Goal: Task Accomplishment & Management: Use online tool/utility

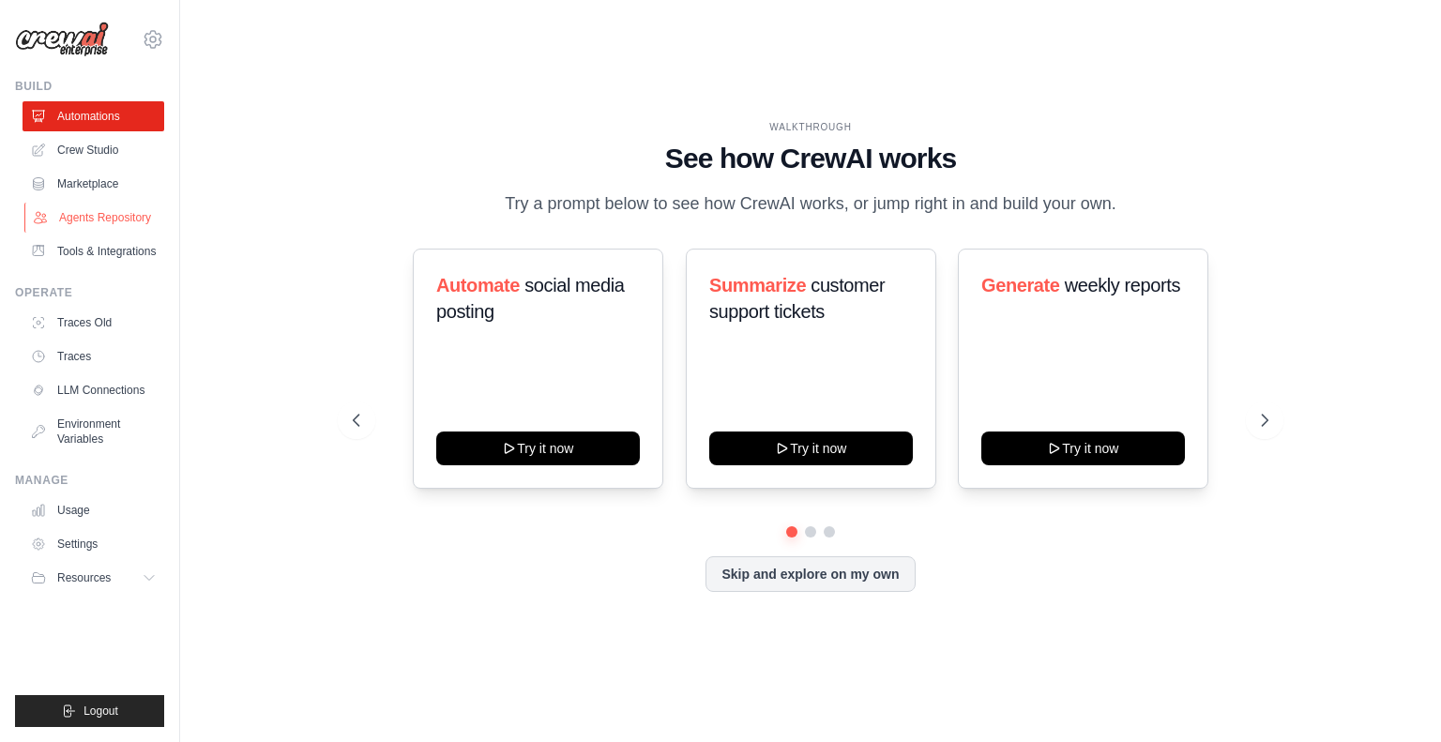
click at [88, 216] on link "Agents Repository" at bounding box center [95, 218] width 142 height 30
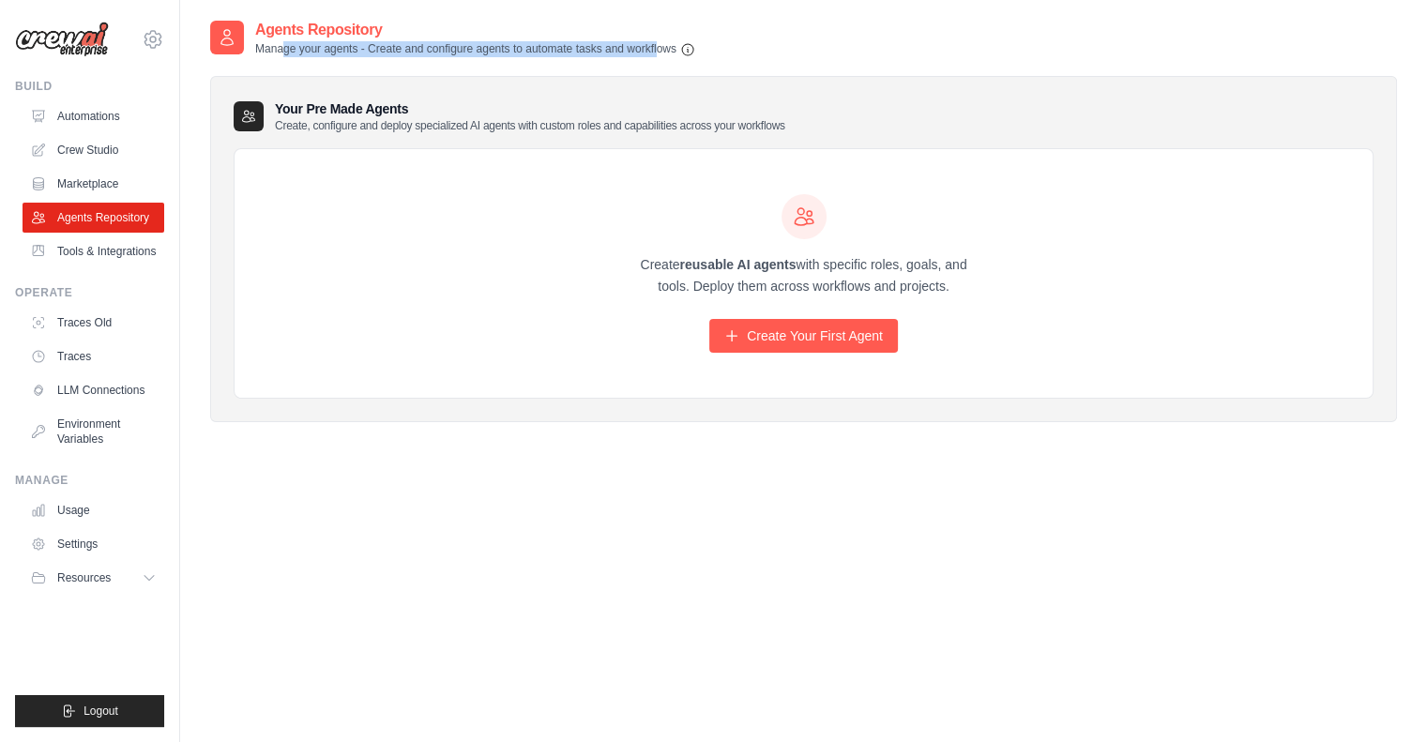
drag, startPoint x: 273, startPoint y: 48, endPoint x: 649, endPoint y: 53, distance: 376.2
click at [649, 53] on p "Manage your agents - Create and configure agents to automate tasks and workflows" at bounding box center [475, 49] width 440 height 16
click at [560, 67] on div "Your Pre Made Agents Create, configure and deploy specialized AI agents with cu…" at bounding box center [803, 240] width 1187 height 366
drag, startPoint x: 388, startPoint y: 52, endPoint x: 667, endPoint y: 48, distance: 278.6
click at [648, 47] on p "Manage your agents - Create and configure agents to automate tasks and workflows" at bounding box center [475, 49] width 440 height 16
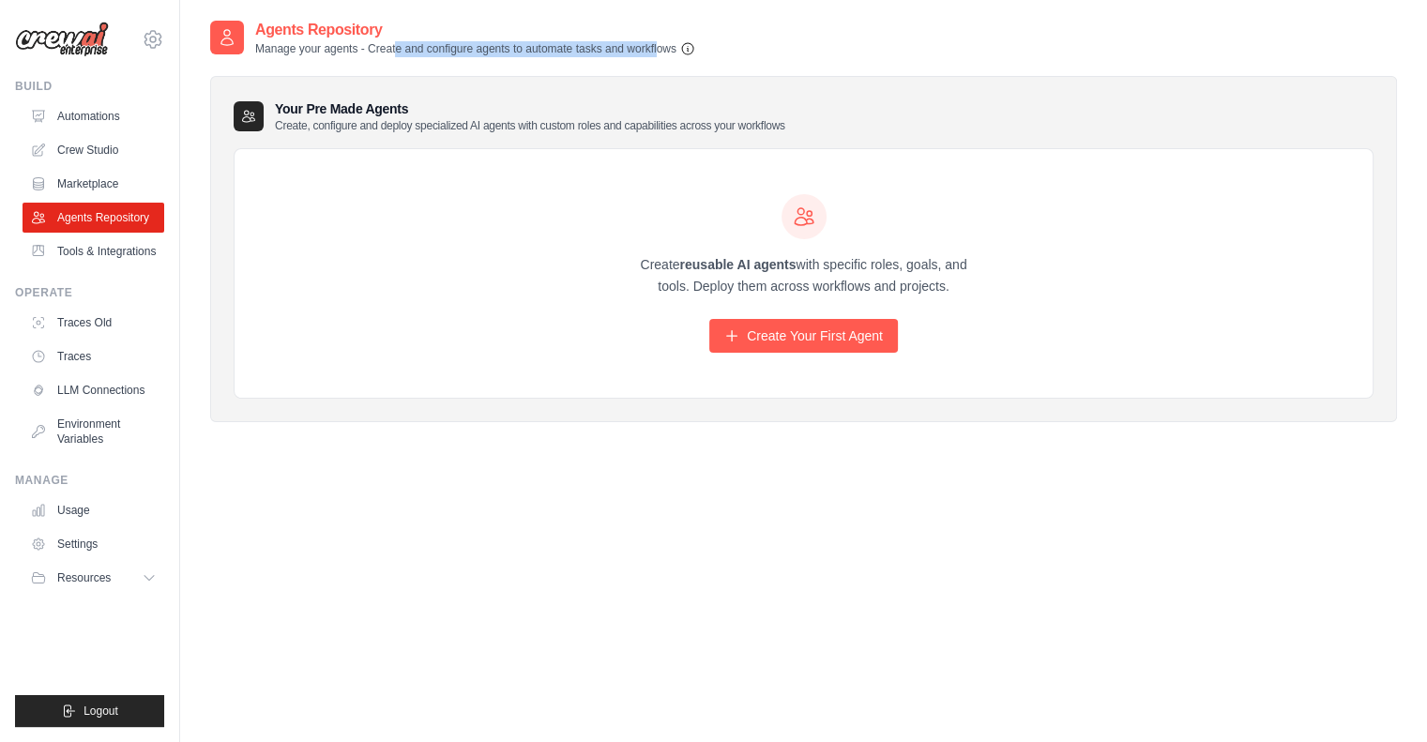
click at [690, 49] on icon "button" at bounding box center [687, 48] width 11 height 11
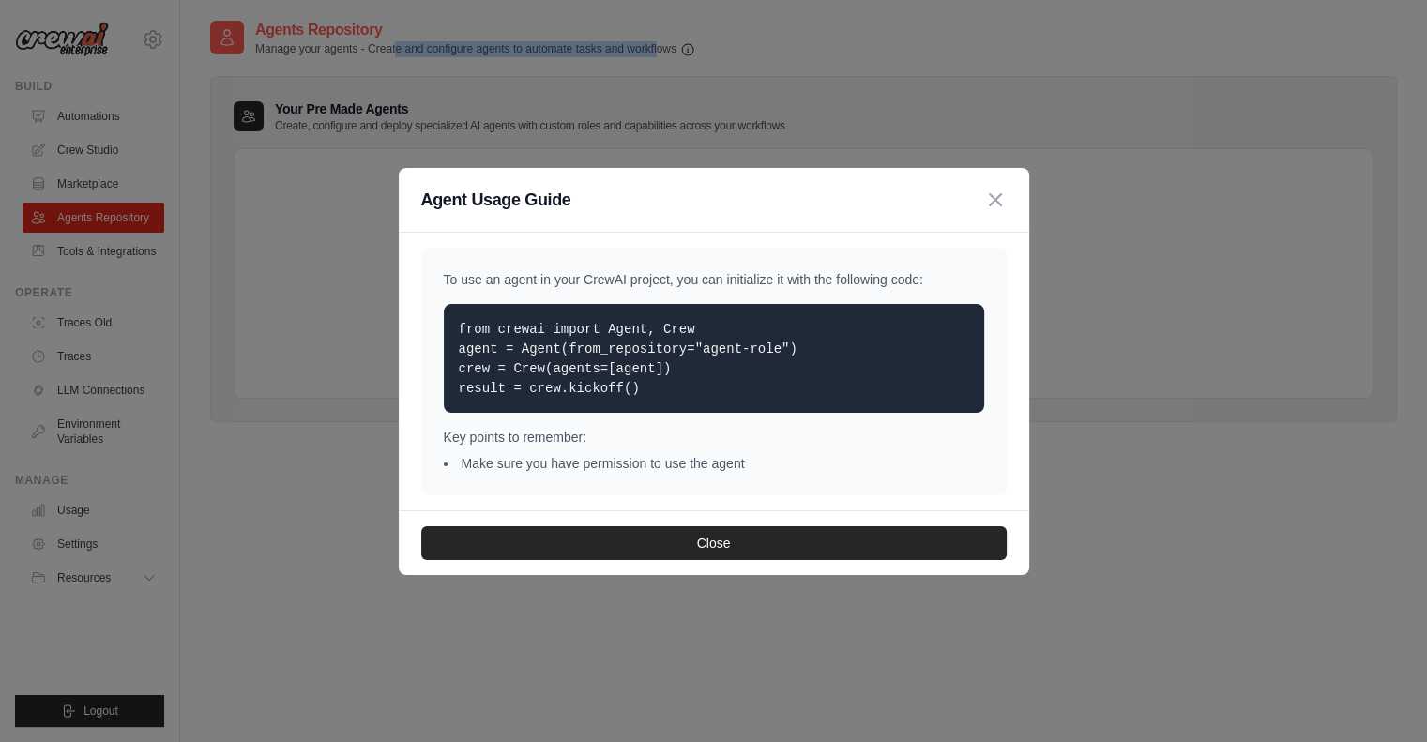
drag, startPoint x: 446, startPoint y: 280, endPoint x: 890, endPoint y: 280, distance: 444.6
click at [921, 277] on p "To use an agent in your CrewAI project, you can initialize it with the followin…" at bounding box center [714, 279] width 540 height 19
drag, startPoint x: 644, startPoint y: 330, endPoint x: 691, endPoint y: 329, distance: 47.9
click at [691, 329] on p "from crewai import Agent, Crew agent = Agent(from_repository="agent-role") crew…" at bounding box center [714, 358] width 510 height 79
drag, startPoint x: 689, startPoint y: 353, endPoint x: 798, endPoint y: 348, distance: 108.9
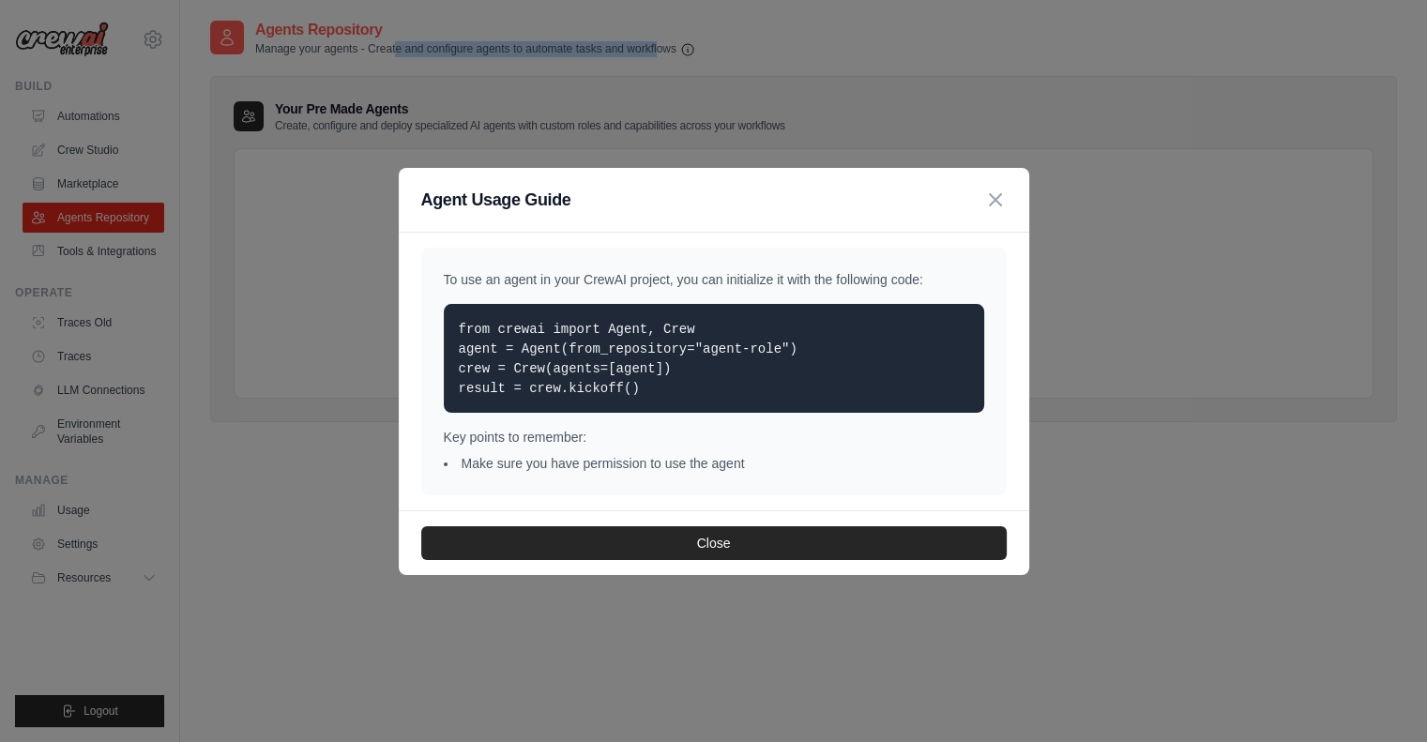
click at [798, 348] on p "from crewai import Agent, Crew agent = Agent(from_repository="agent-role") crew…" at bounding box center [714, 358] width 510 height 79
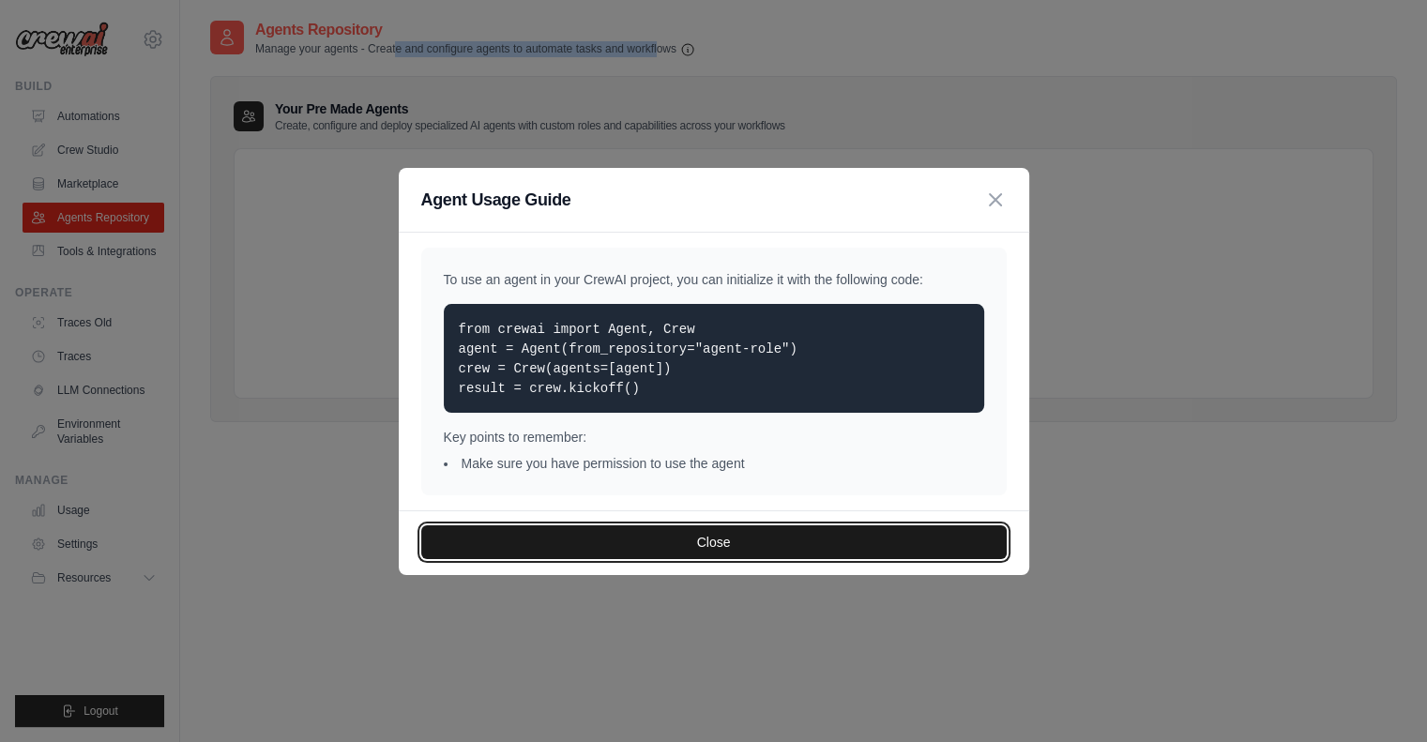
click at [702, 528] on button "Close" at bounding box center [713, 542] width 585 height 34
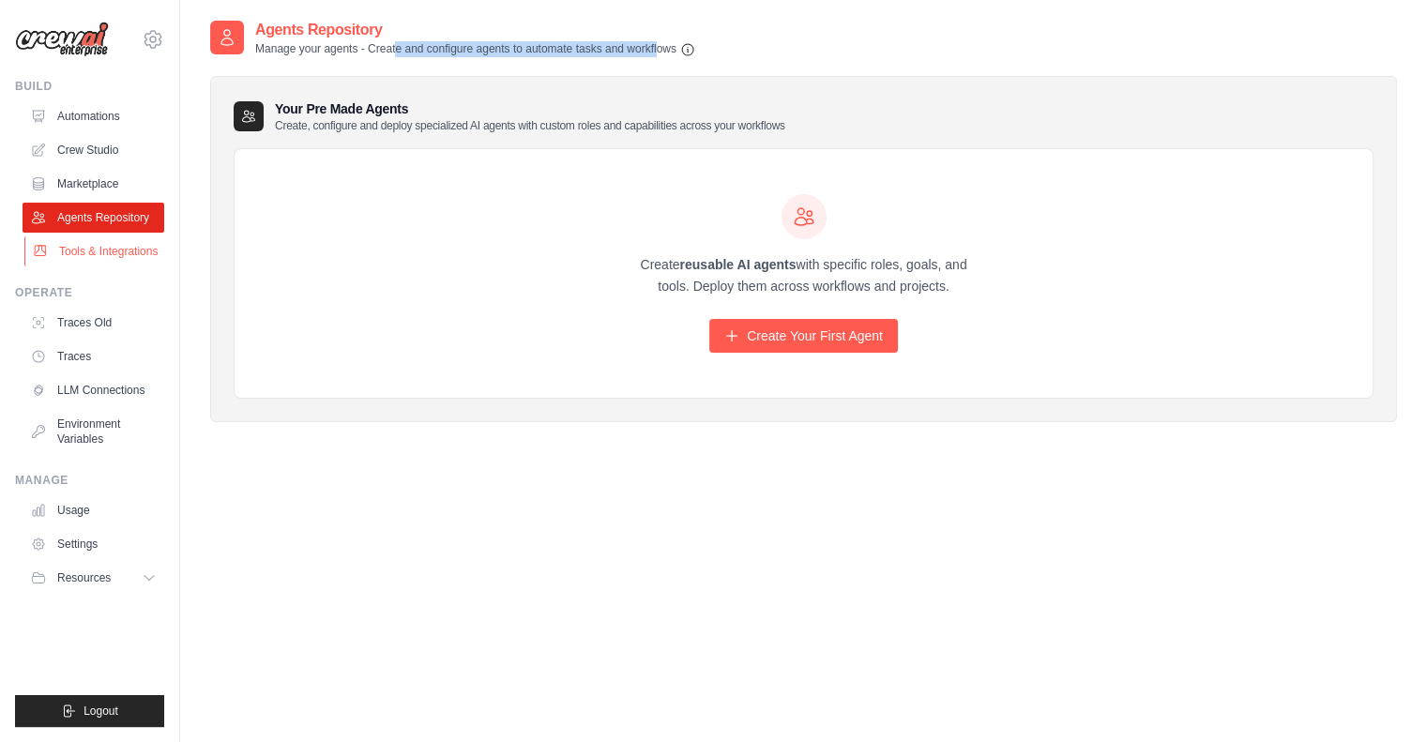
click at [105, 243] on link "Tools & Integrations" at bounding box center [95, 251] width 142 height 30
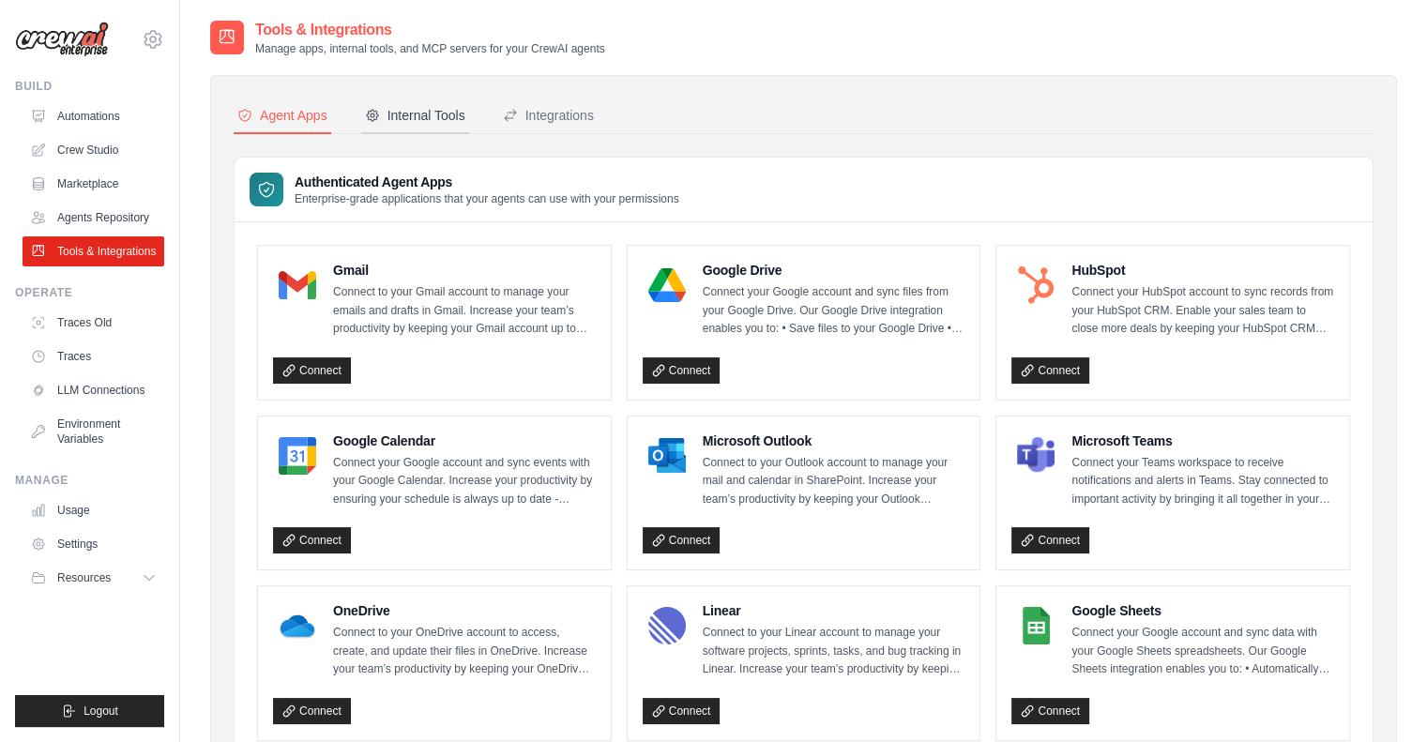
click at [426, 123] on div "Internal Tools" at bounding box center [415, 115] width 100 height 19
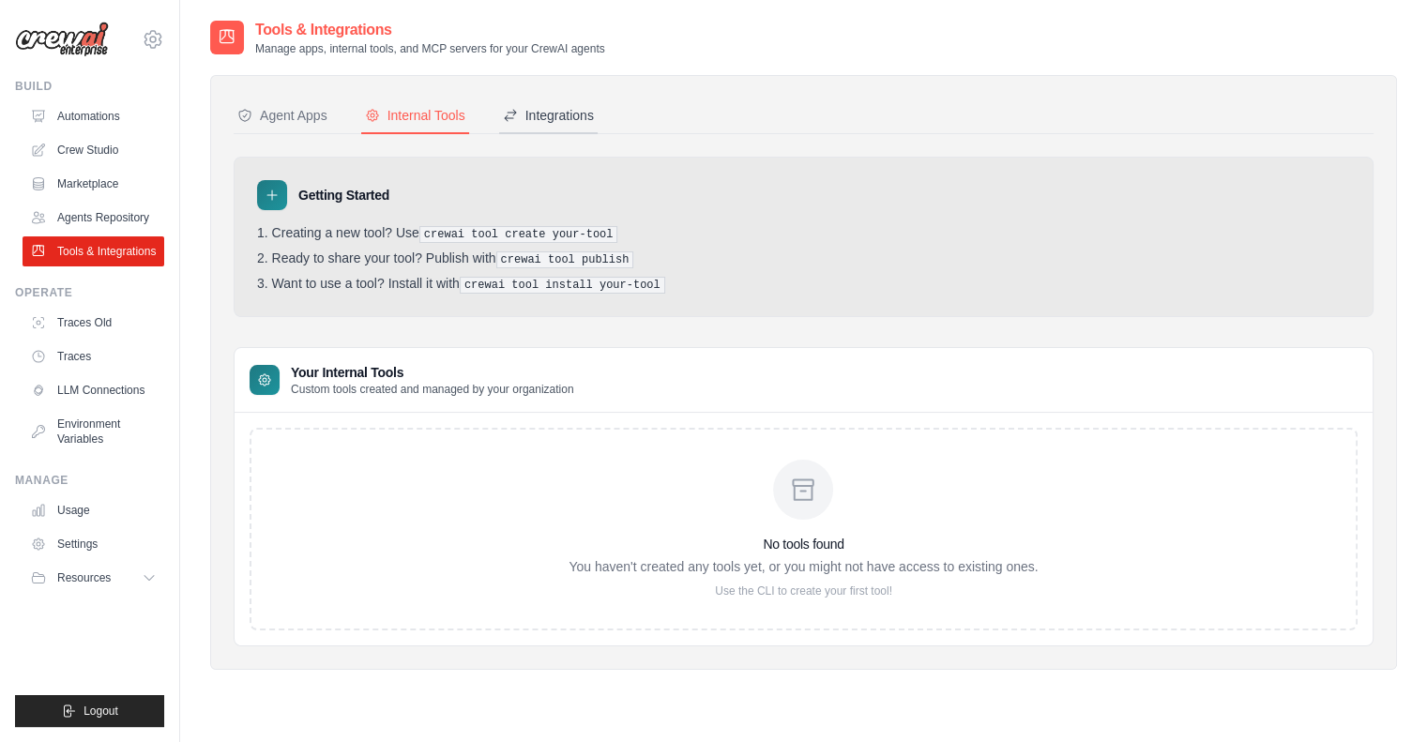
click at [540, 116] on div "Integrations" at bounding box center [548, 115] width 91 height 19
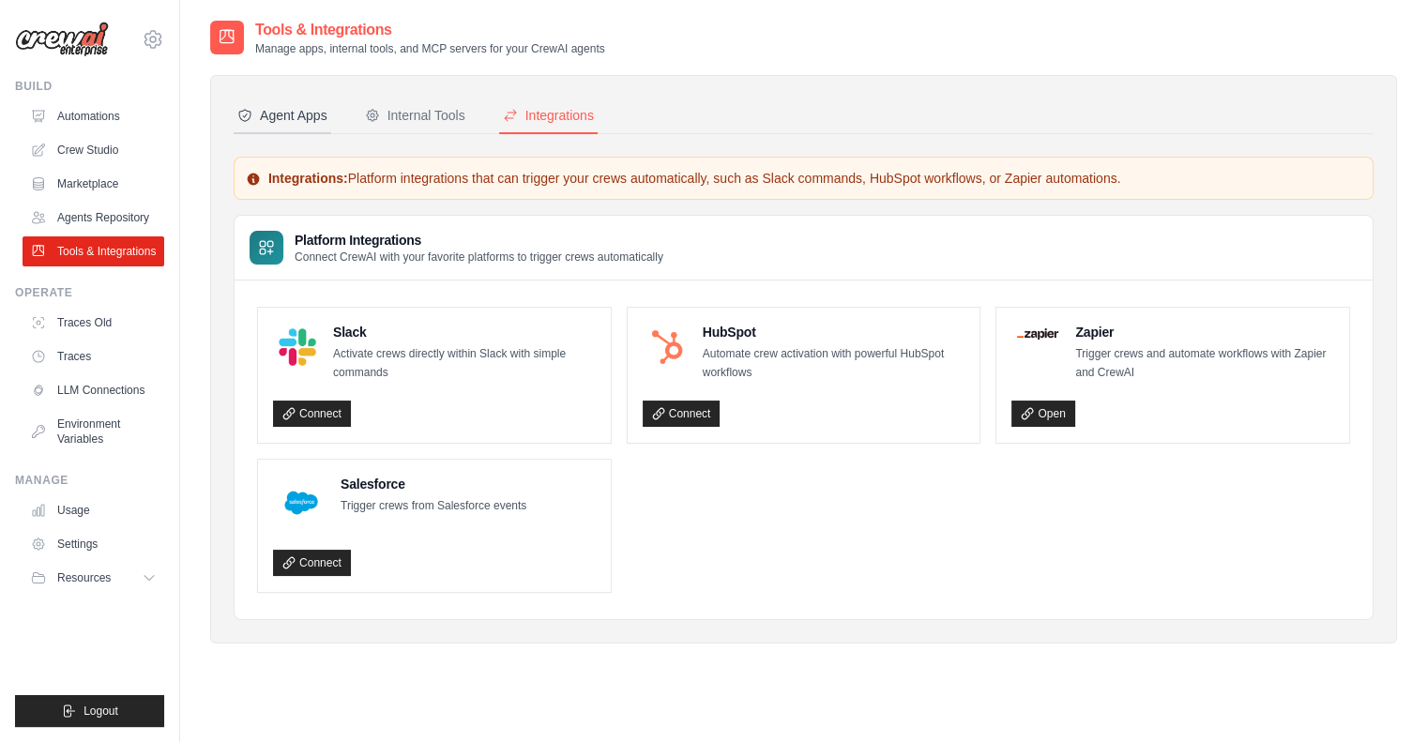
click at [288, 116] on div "Agent Apps" at bounding box center [282, 115] width 90 height 19
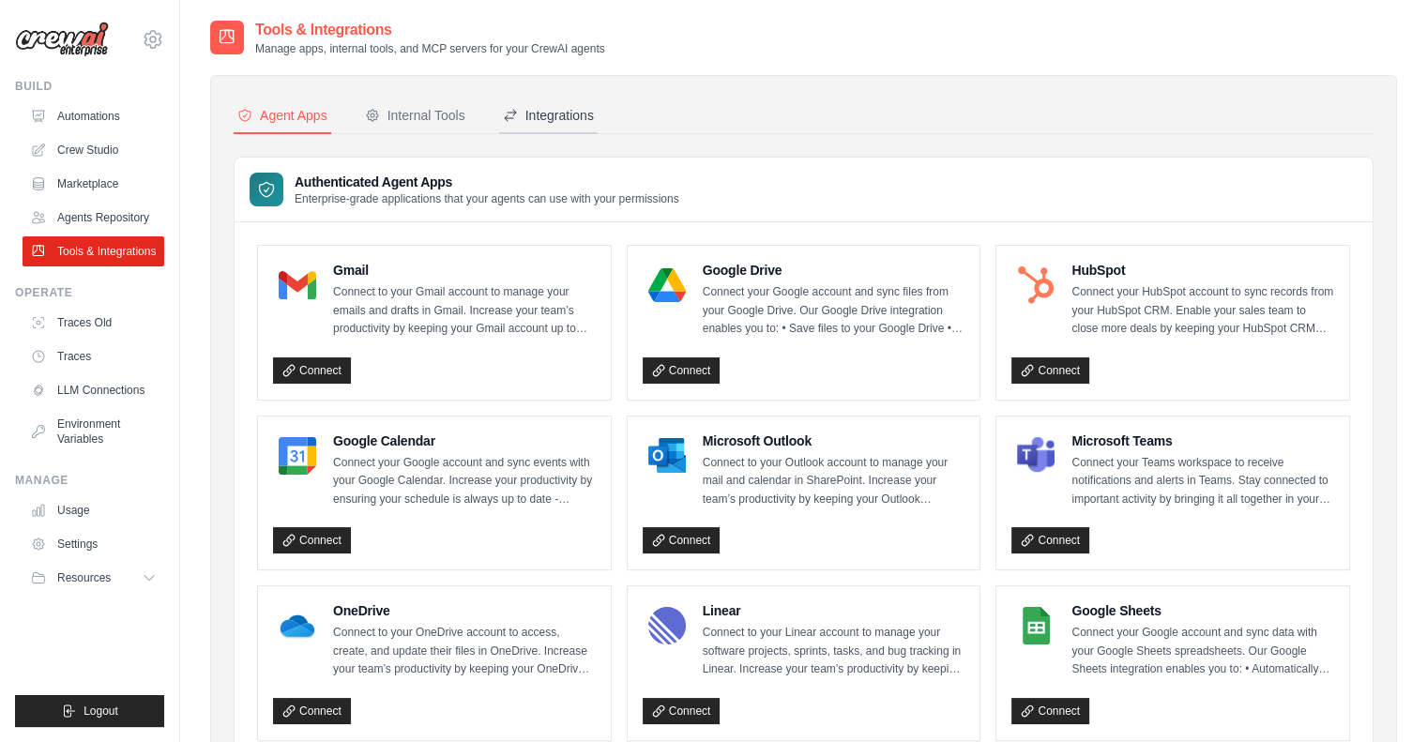
click at [528, 115] on div "Integrations" at bounding box center [548, 115] width 91 height 19
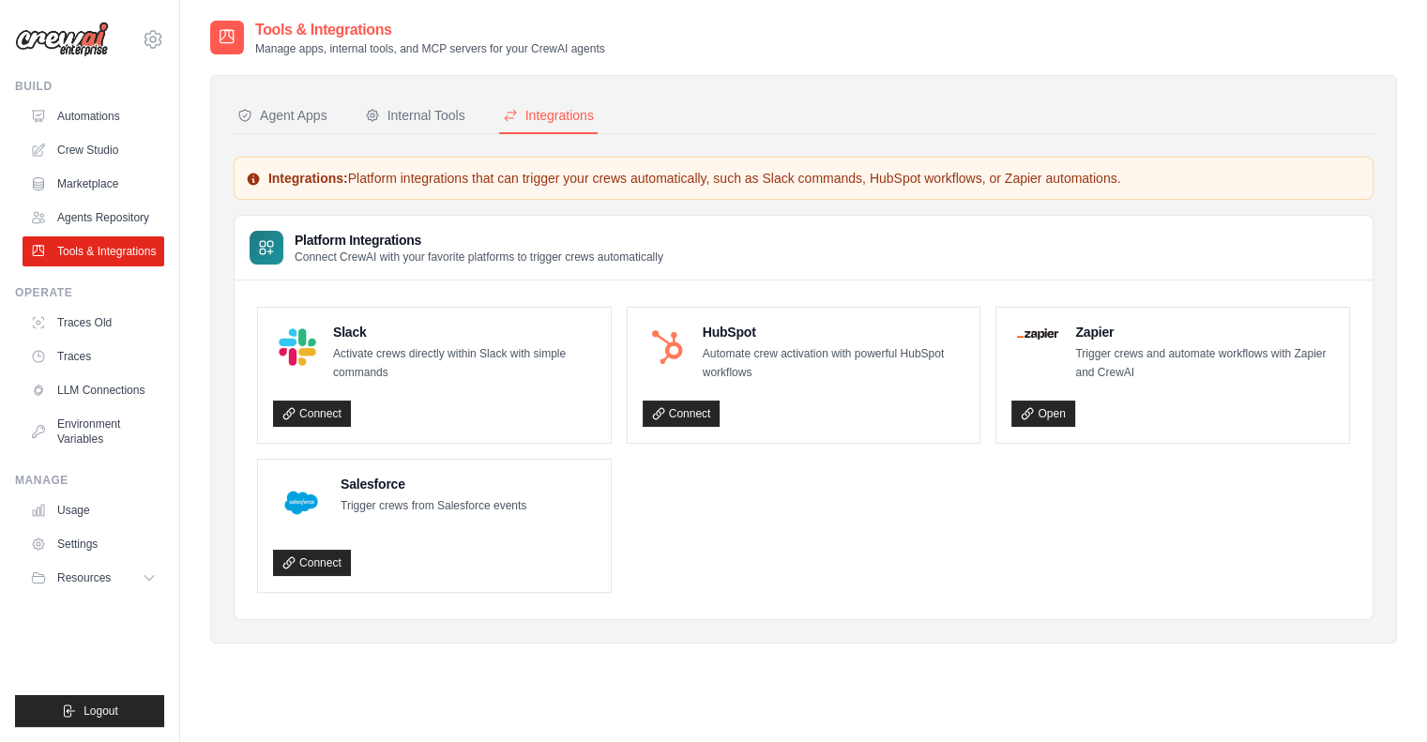
drag, startPoint x: 350, startPoint y: 174, endPoint x: 1129, endPoint y: 174, distance: 779.5
click at [1129, 174] on p "Integrations: Platform integrations that can trigger your crews automatically, …" at bounding box center [803, 178] width 1115 height 19
click at [422, 103] on button "Internal Tools" at bounding box center [415, 116] width 108 height 36
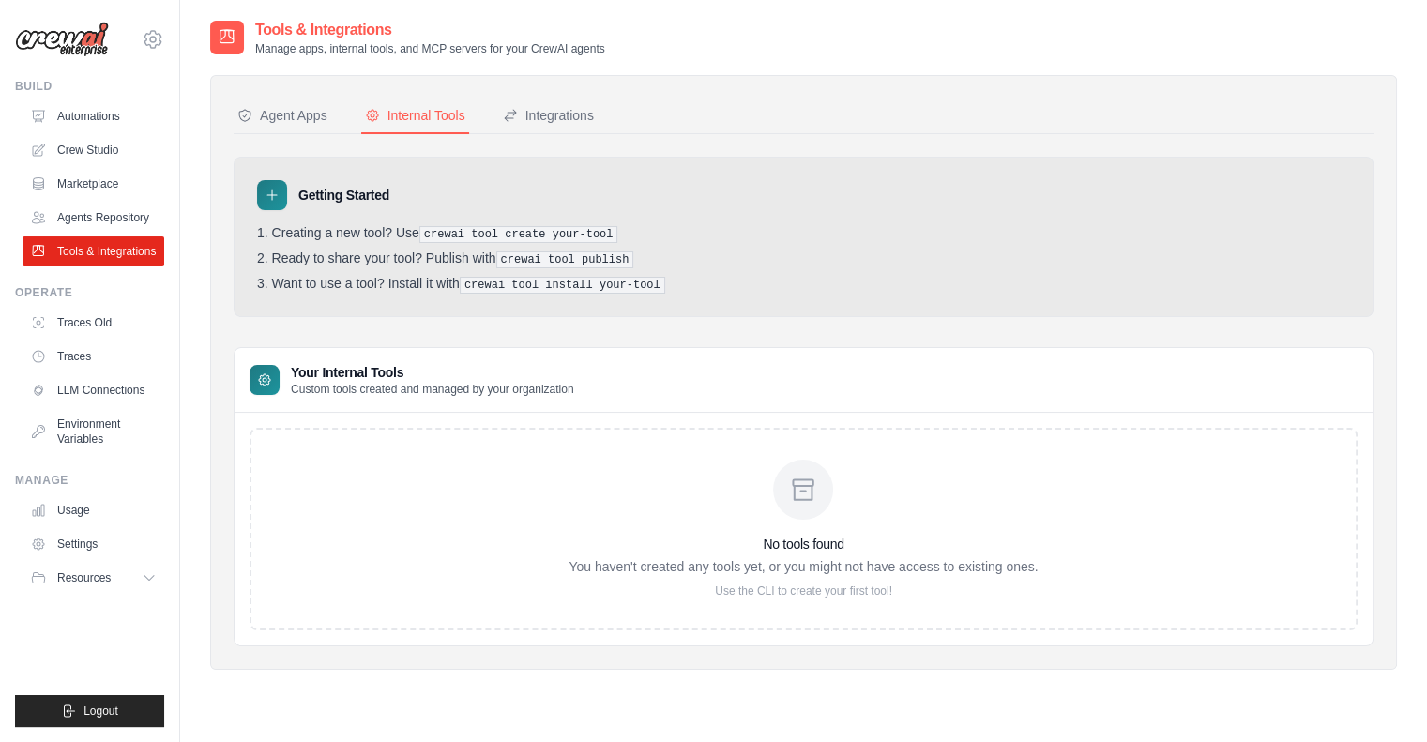
click at [490, 110] on nav "Agent Apps Internal Tools Integrations" at bounding box center [804, 116] width 1140 height 36
click at [550, 113] on div "Integrations" at bounding box center [548, 115] width 91 height 19
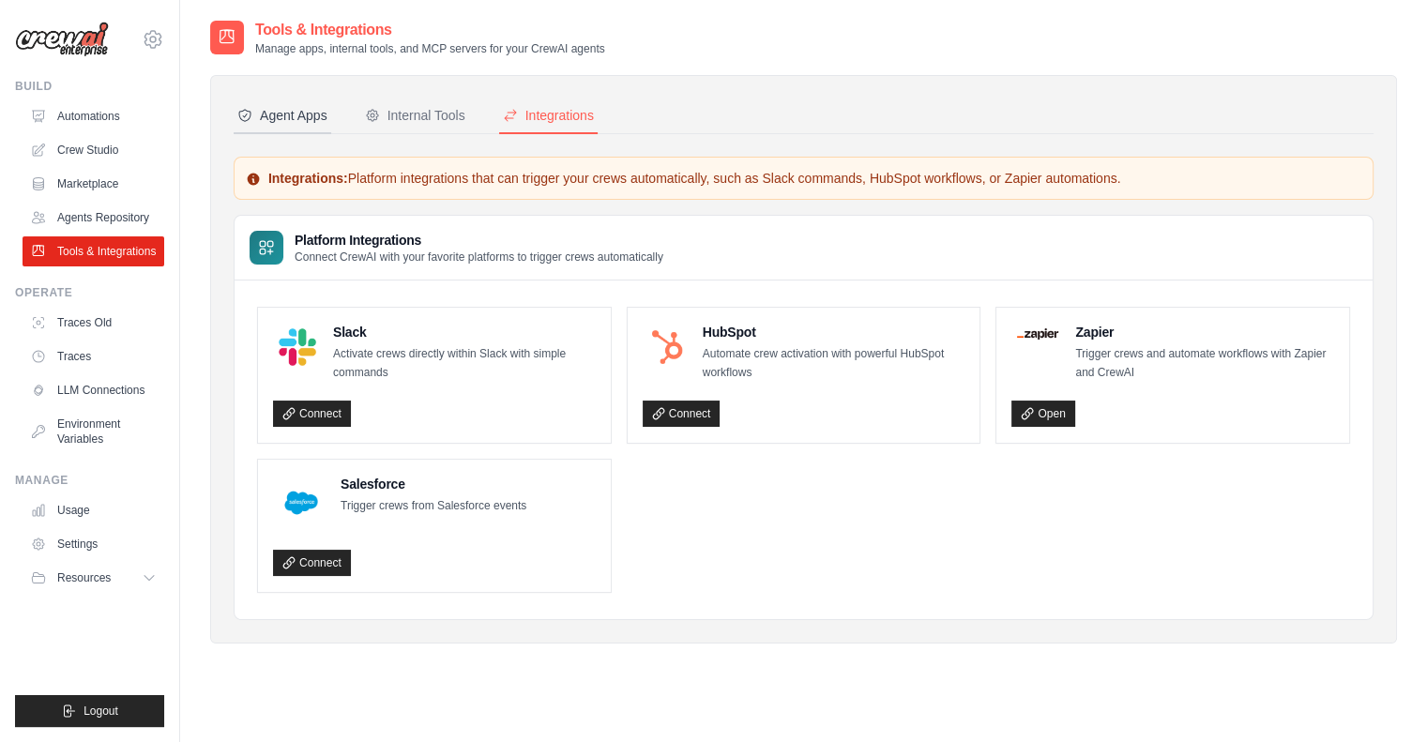
click at [282, 112] on div "Agent Apps" at bounding box center [282, 115] width 90 height 19
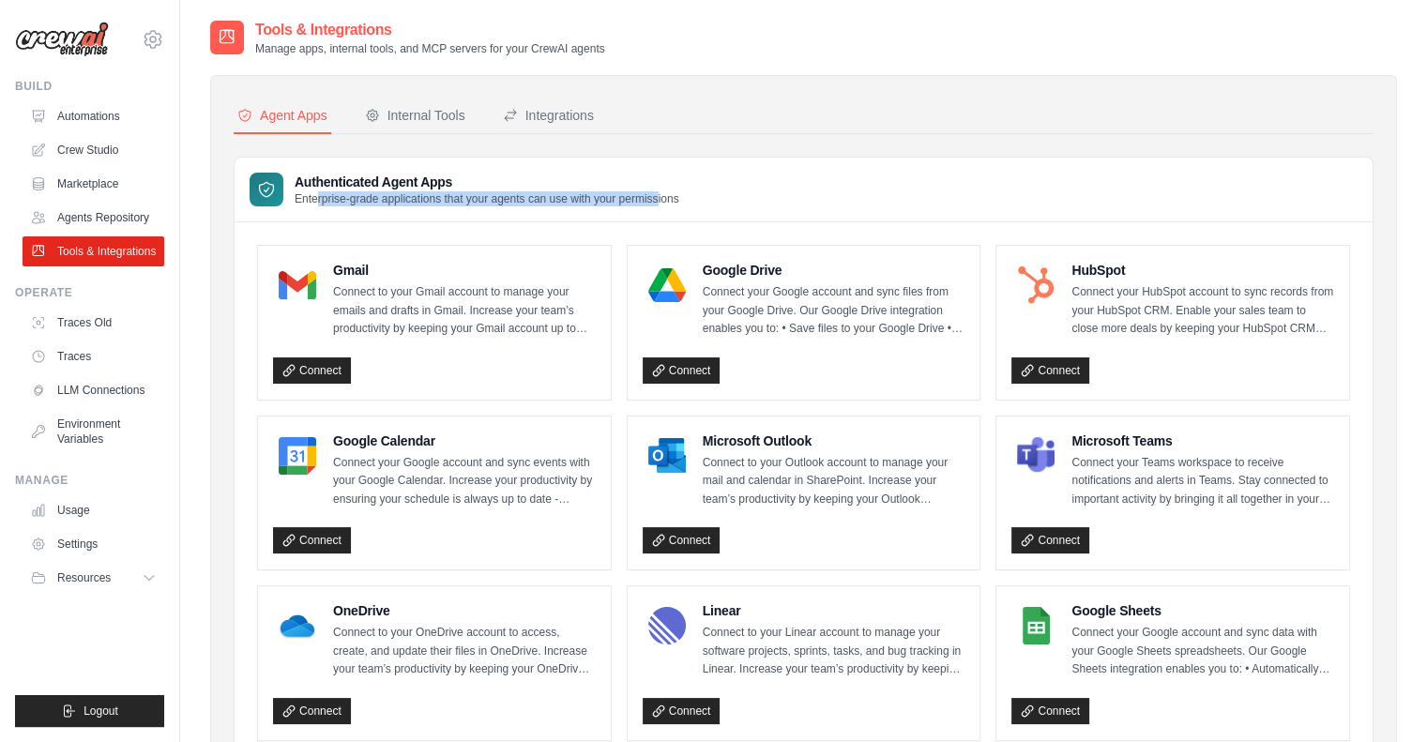
drag, startPoint x: 315, startPoint y: 200, endPoint x: 657, endPoint y: 198, distance: 341.5
click at [657, 198] on p "Enterprise-grade applications that your agents can use with your permissions" at bounding box center [487, 198] width 385 height 15
click at [563, 110] on div "Integrations" at bounding box center [548, 115] width 91 height 19
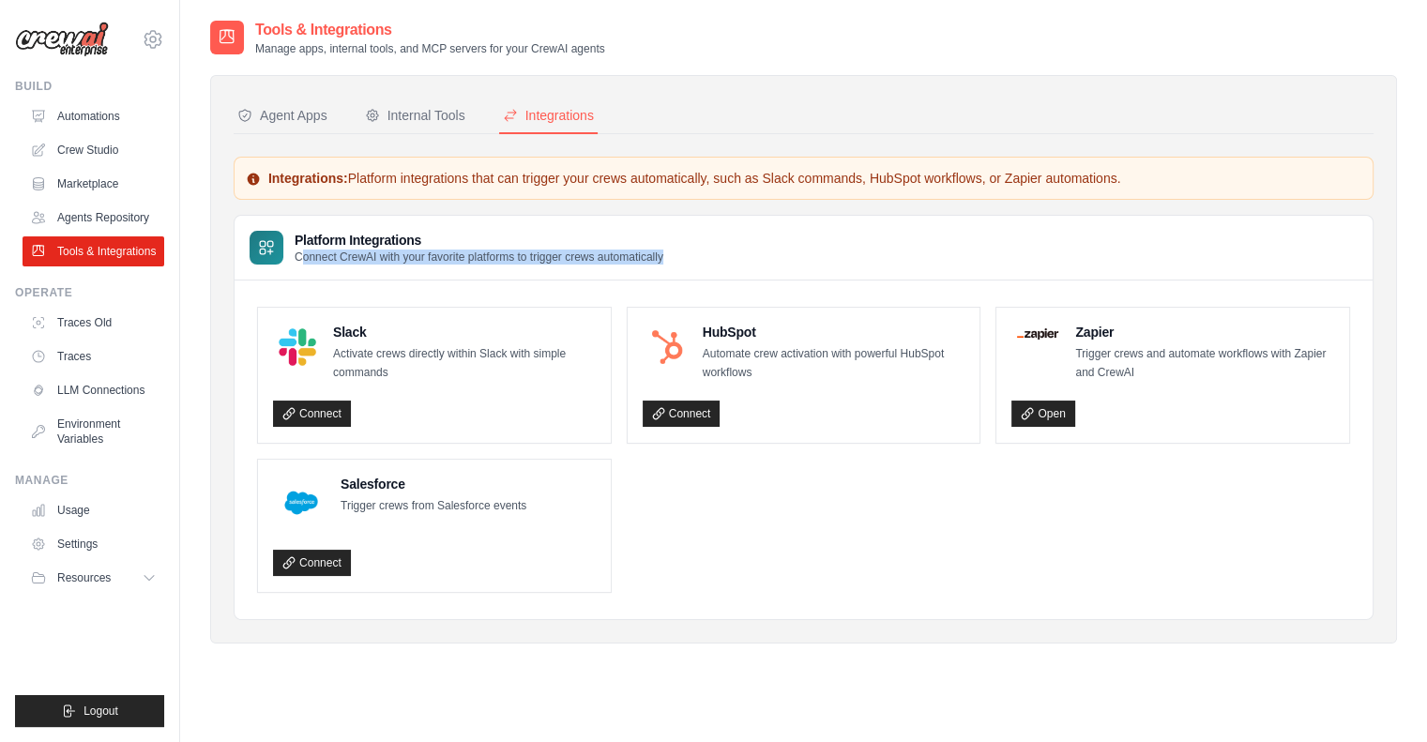
drag, startPoint x: 303, startPoint y: 253, endPoint x: 678, endPoint y: 254, distance: 375.2
click at [678, 254] on div "Platform Integrations Connect CrewAI with your favorite platforms to trigger cr…" at bounding box center [804, 248] width 1138 height 65
click at [824, 254] on div "Platform Integrations Connect CrewAI with your favorite platforms to trigger cr…" at bounding box center [804, 248] width 1138 height 65
click at [286, 120] on div "Agent Apps" at bounding box center [282, 115] width 90 height 19
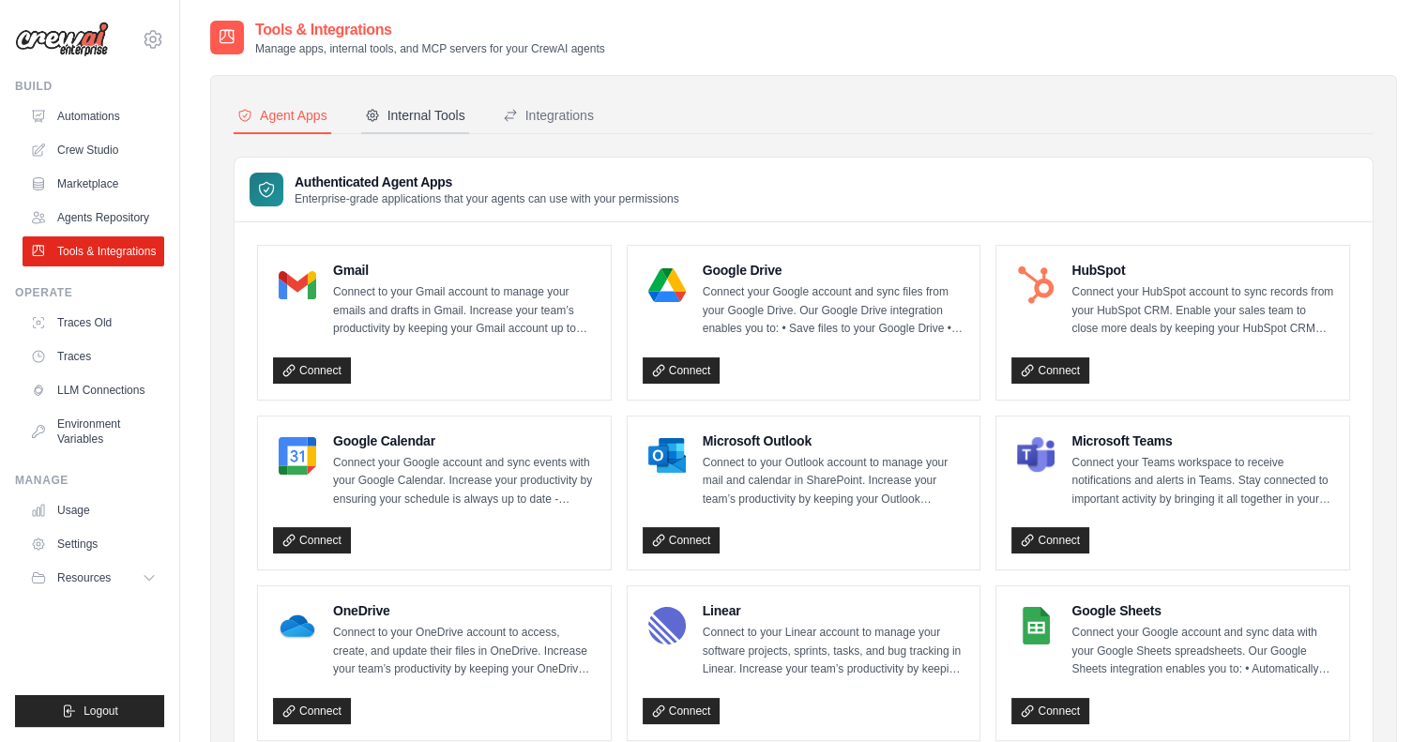
click at [380, 120] on div "Internal Tools" at bounding box center [415, 115] width 100 height 19
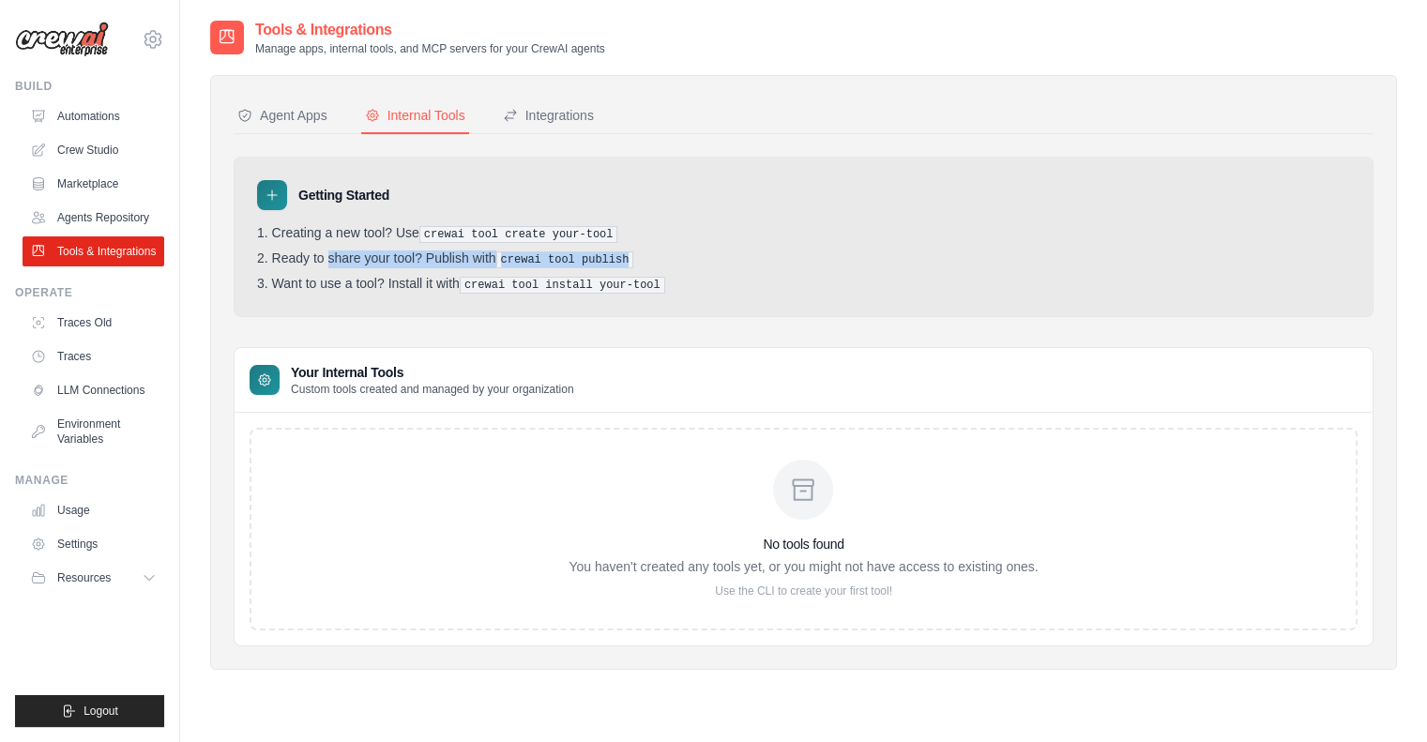
drag, startPoint x: 275, startPoint y: 257, endPoint x: 645, endPoint y: 254, distance: 370.5
click at [645, 254] on li "Ready to share your tool? Publish with crewai tool publish" at bounding box center [803, 259] width 1093 height 18
drag, startPoint x: 283, startPoint y: 280, endPoint x: 746, endPoint y: 275, distance: 462.5
click at [709, 276] on li "Want to use a tool? Install it with crewai tool install your-tool" at bounding box center [803, 285] width 1093 height 18
click at [878, 276] on li "Want to use a tool? Install it with crewai tool install your-tool" at bounding box center [803, 285] width 1093 height 18
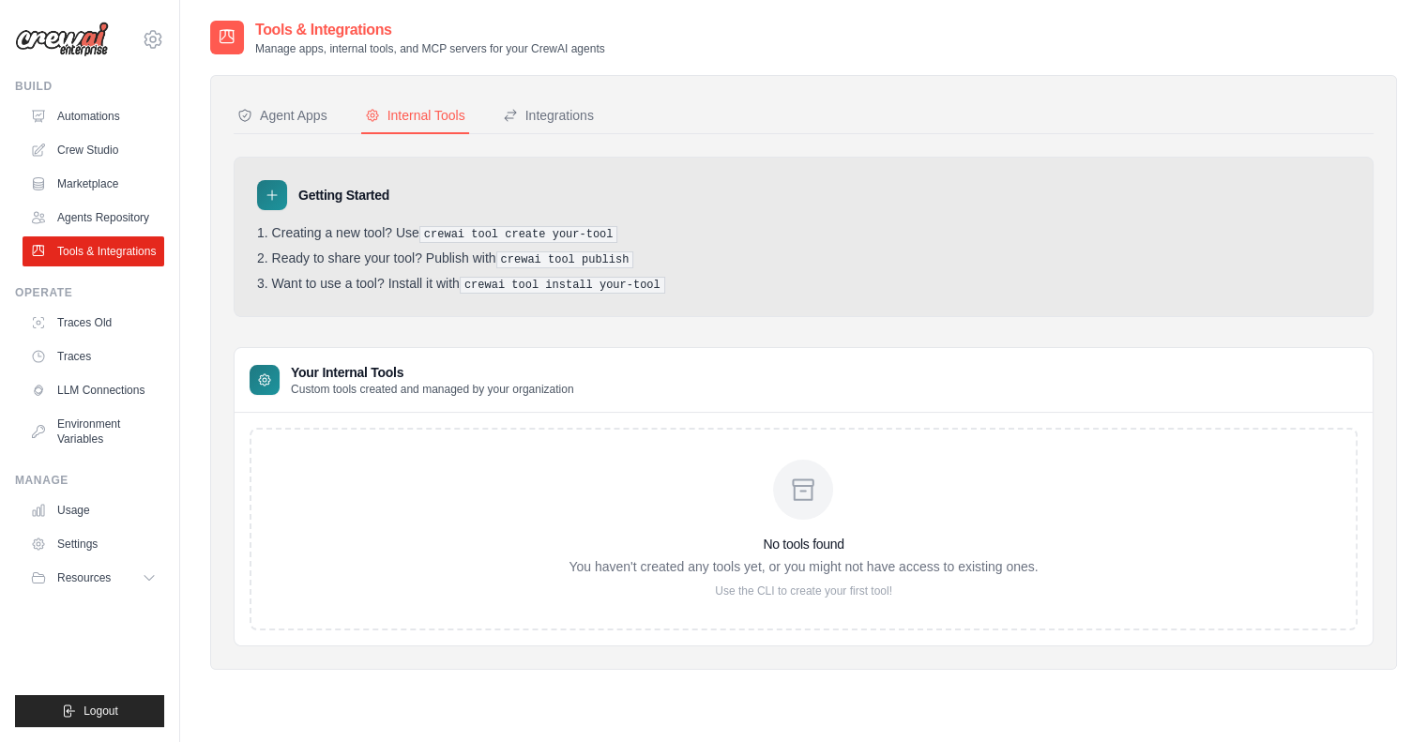
drag, startPoint x: 824, startPoint y: 496, endPoint x: 803, endPoint y: 479, distance: 26.7
click at [821, 494] on div at bounding box center [803, 490] width 60 height 60
click at [107, 233] on ul "Automations Crew Studio Marketplace Agents Repository Tools & Integrations" at bounding box center [94, 183] width 142 height 165
click at [106, 219] on link "Agents Repository" at bounding box center [95, 218] width 142 height 30
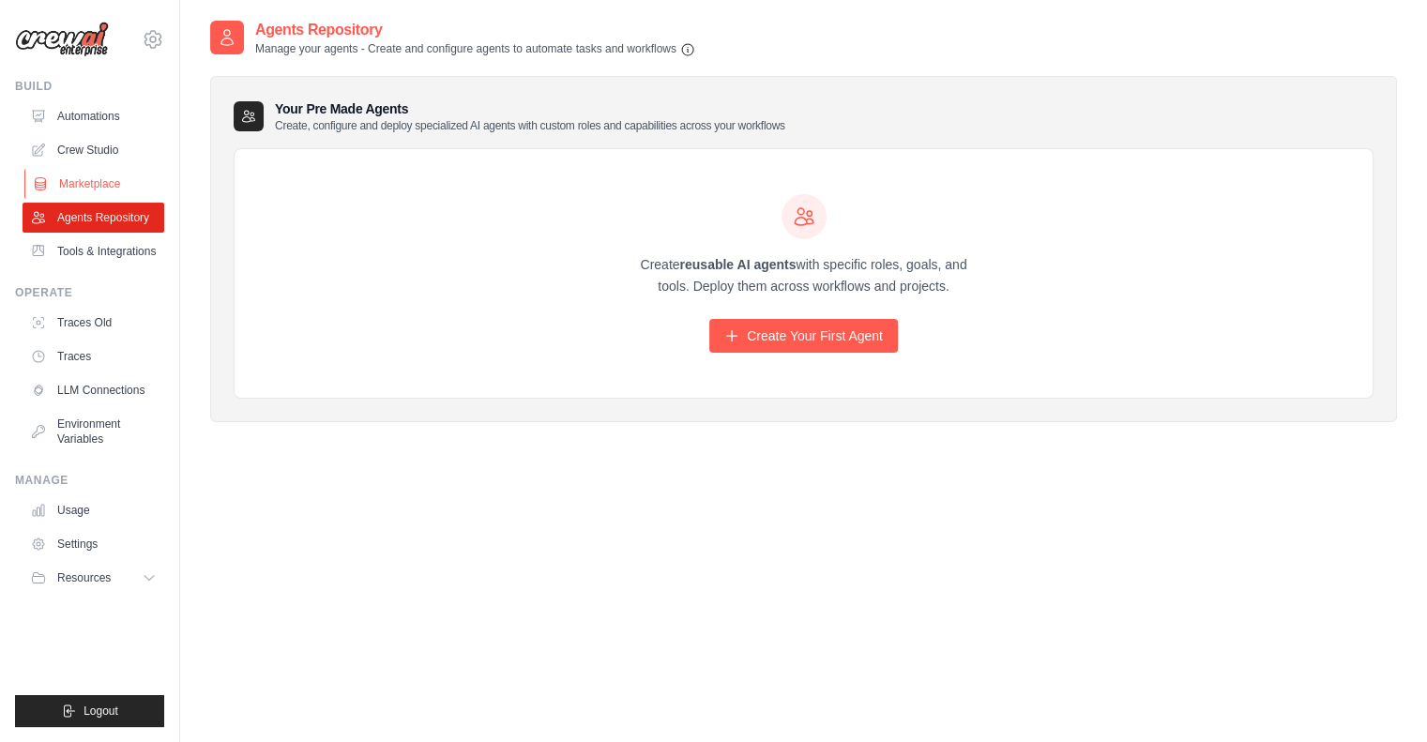
click at [92, 187] on link "Marketplace" at bounding box center [95, 184] width 142 height 30
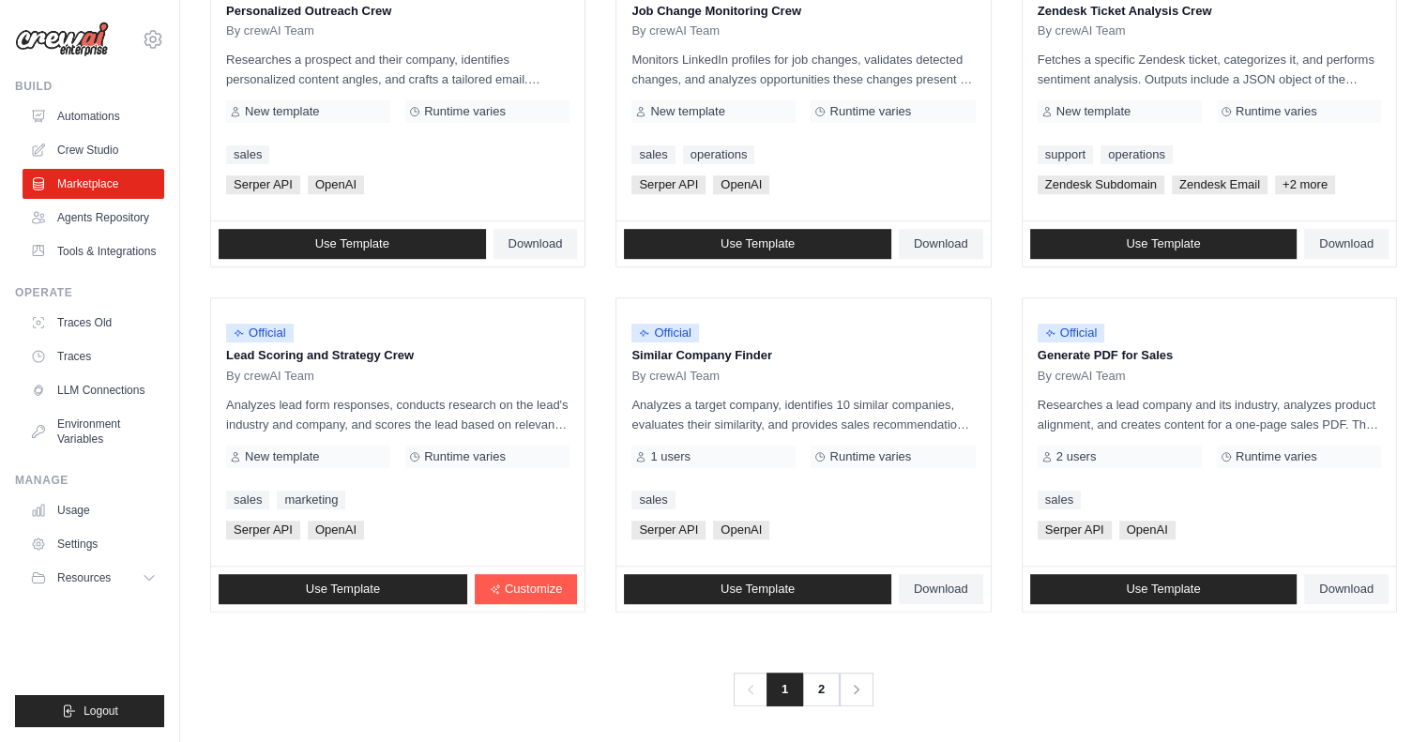
scroll to position [993, 0]
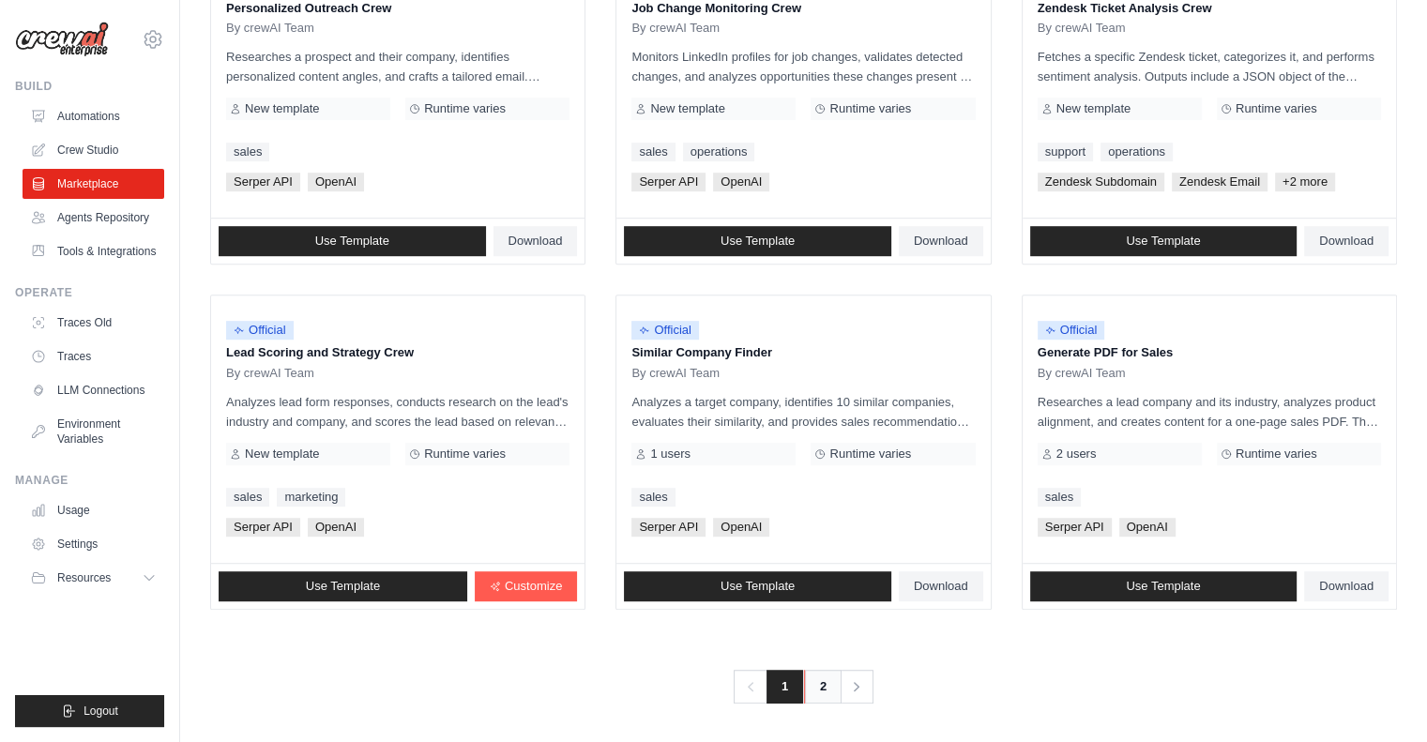
click at [811, 682] on link "2" at bounding box center [823, 687] width 38 height 34
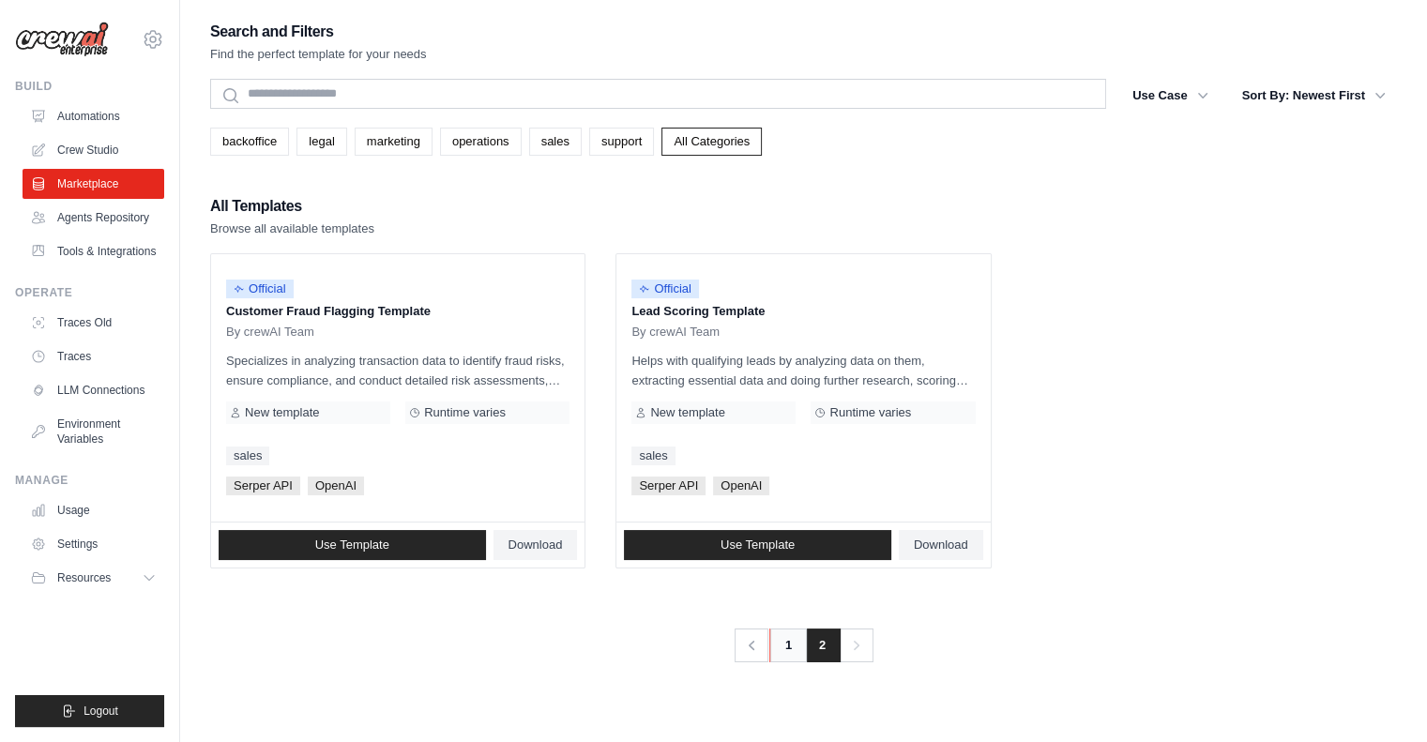
click at [793, 644] on link "1" at bounding box center [788, 646] width 38 height 34
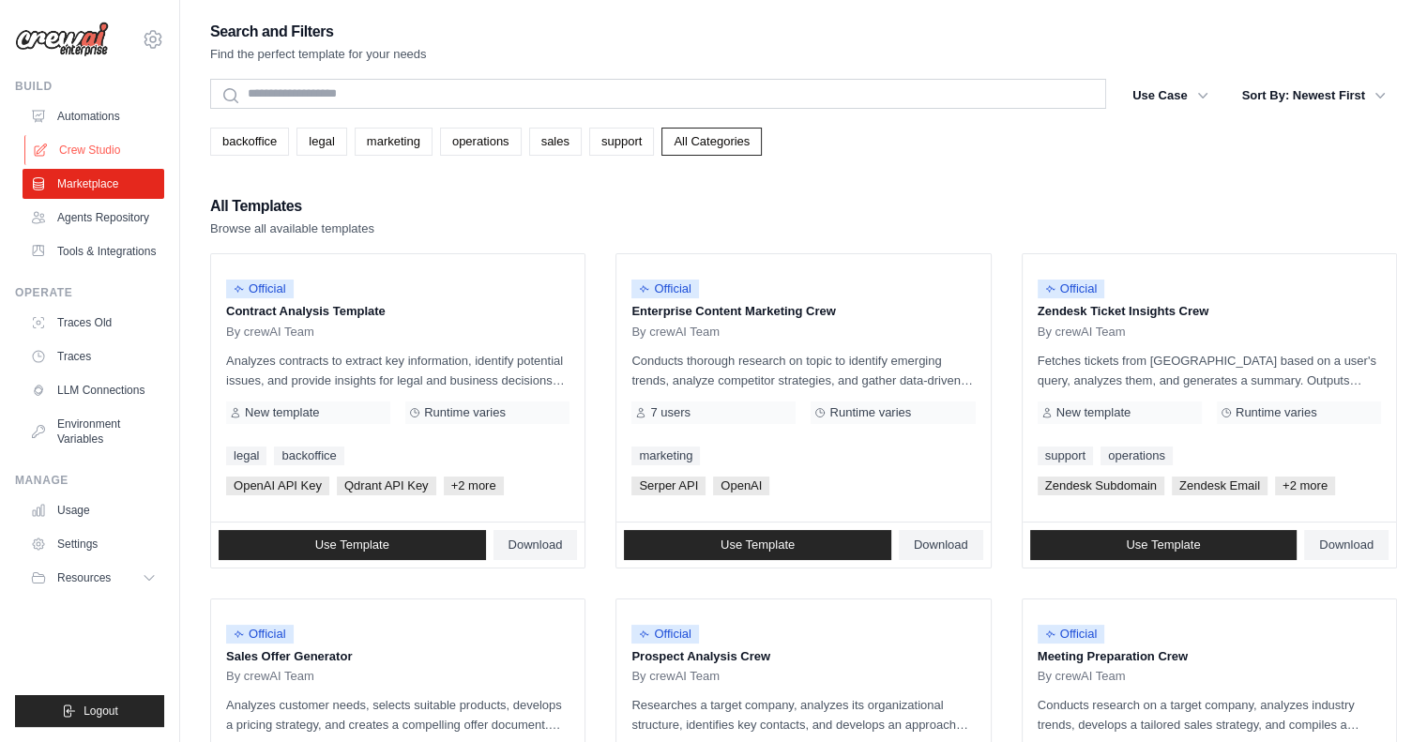
click at [118, 148] on link "Crew Studio" at bounding box center [95, 150] width 142 height 30
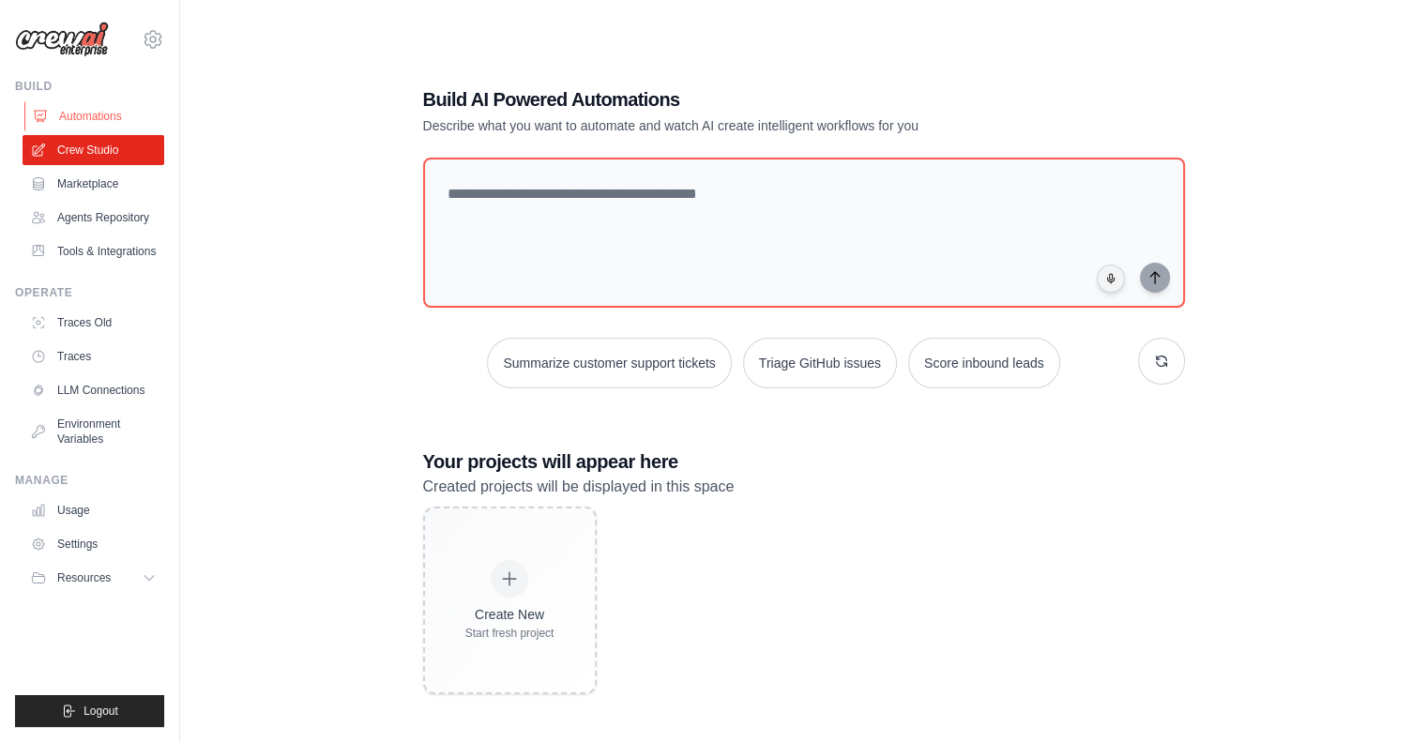
click at [98, 115] on link "Automations" at bounding box center [95, 116] width 142 height 30
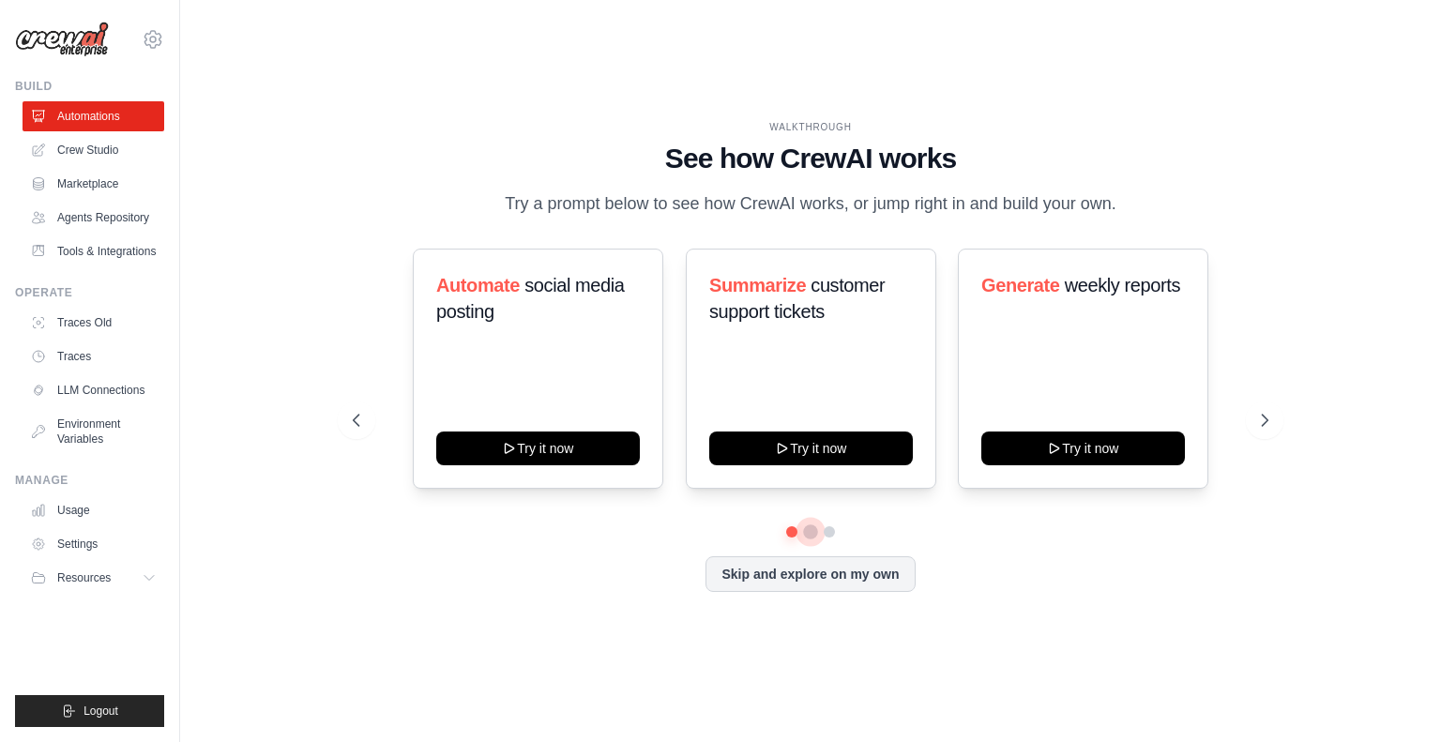
click at [812, 532] on button at bounding box center [810, 531] width 15 height 15
click at [832, 532] on button at bounding box center [829, 531] width 15 height 15
click at [784, 532] on div at bounding box center [811, 531] width 916 height 11
click at [791, 528] on button at bounding box center [791, 530] width 13 height 13
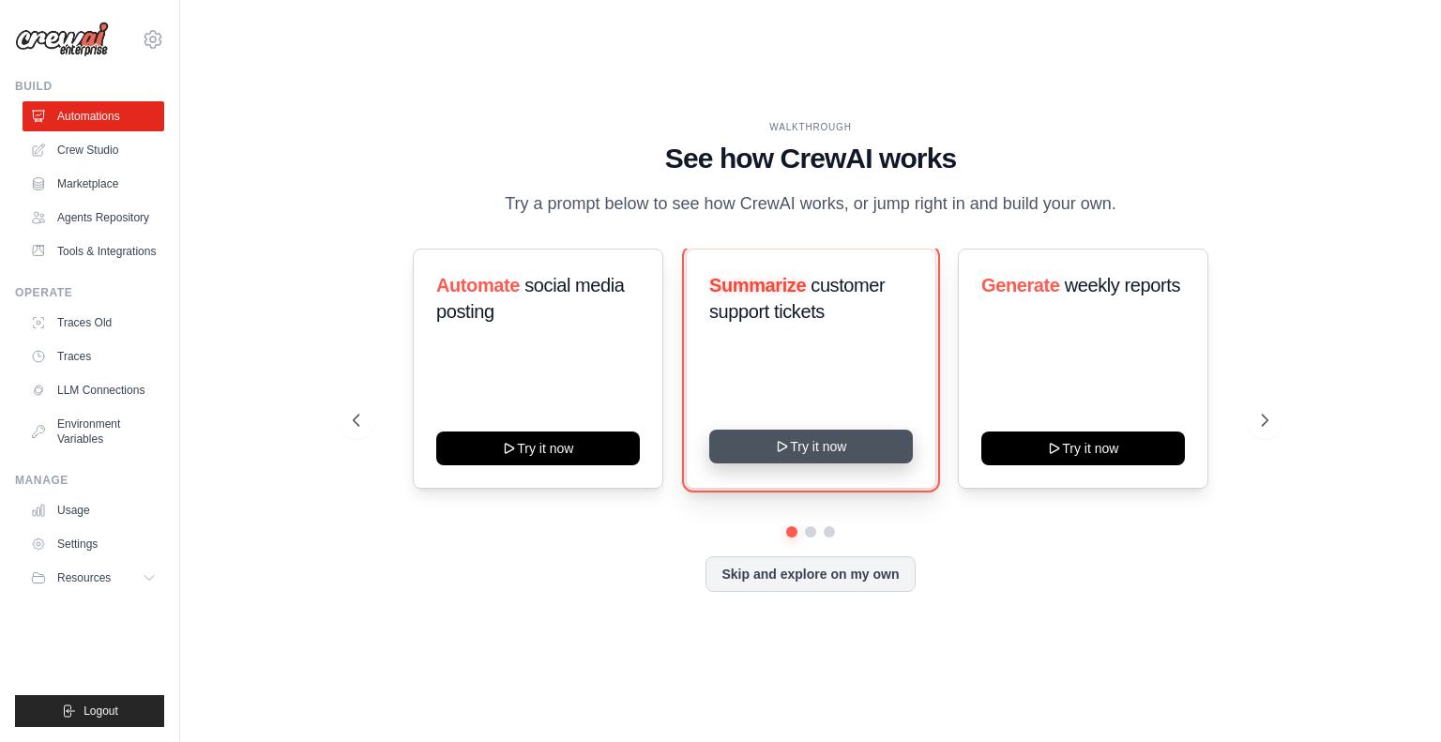
click at [810, 446] on button "Try it now" at bounding box center [811, 447] width 204 height 34
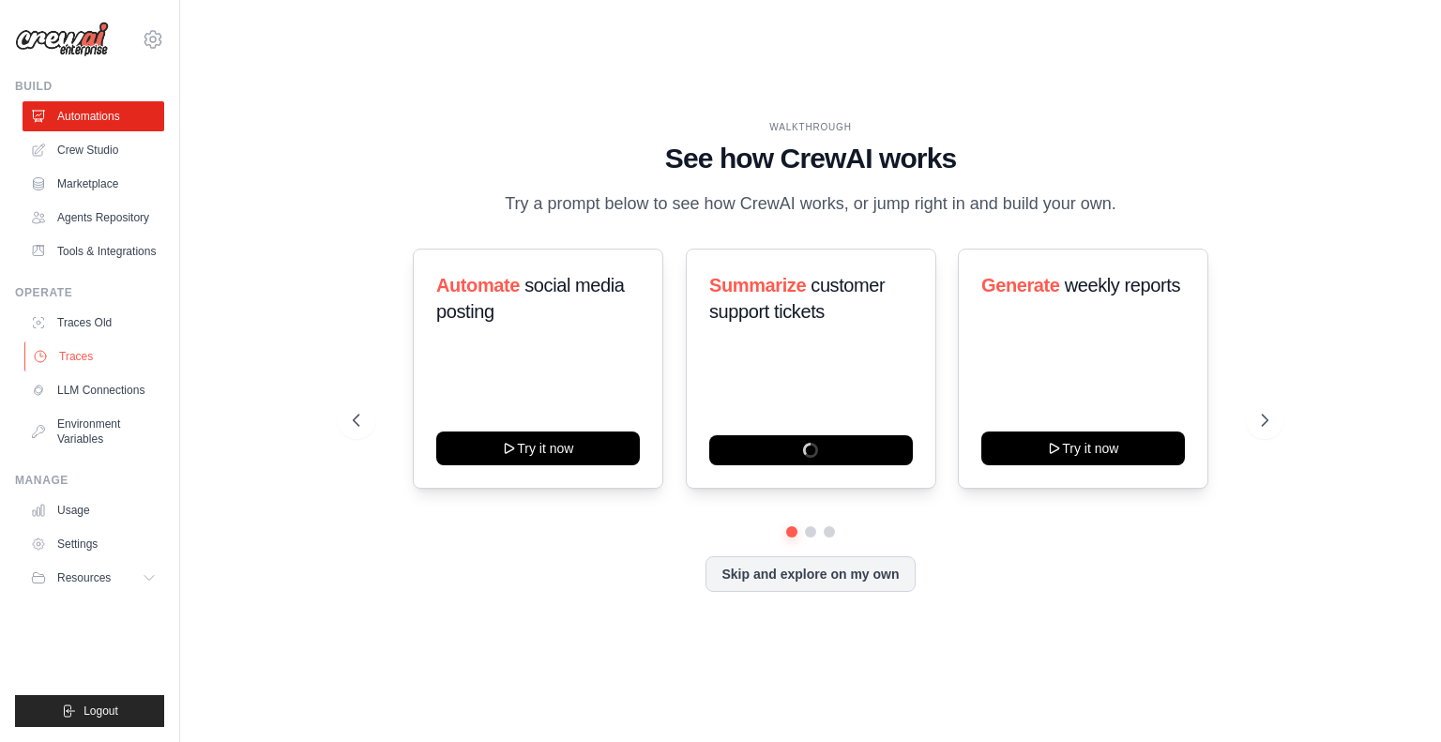
click at [94, 351] on link "Traces" at bounding box center [95, 356] width 142 height 30
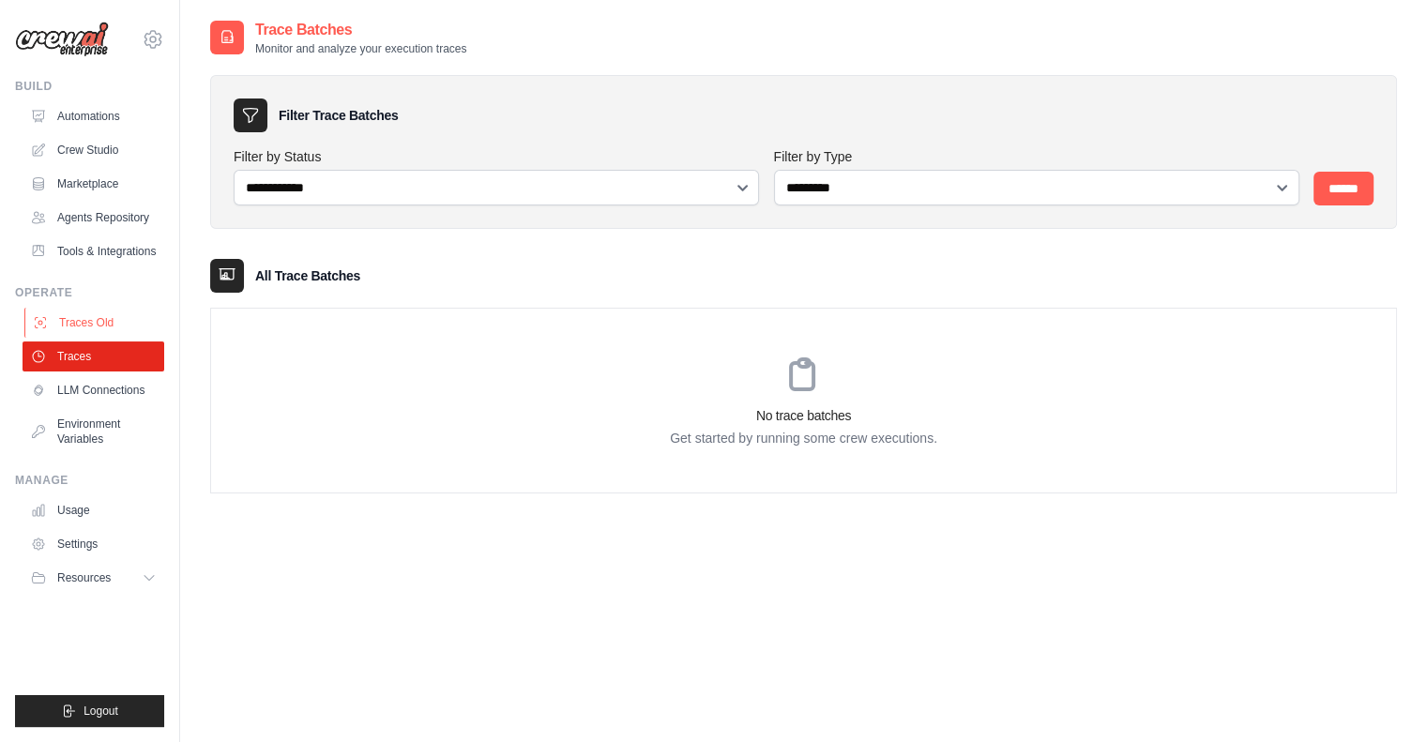
click at [104, 320] on link "Traces Old" at bounding box center [95, 323] width 142 height 30
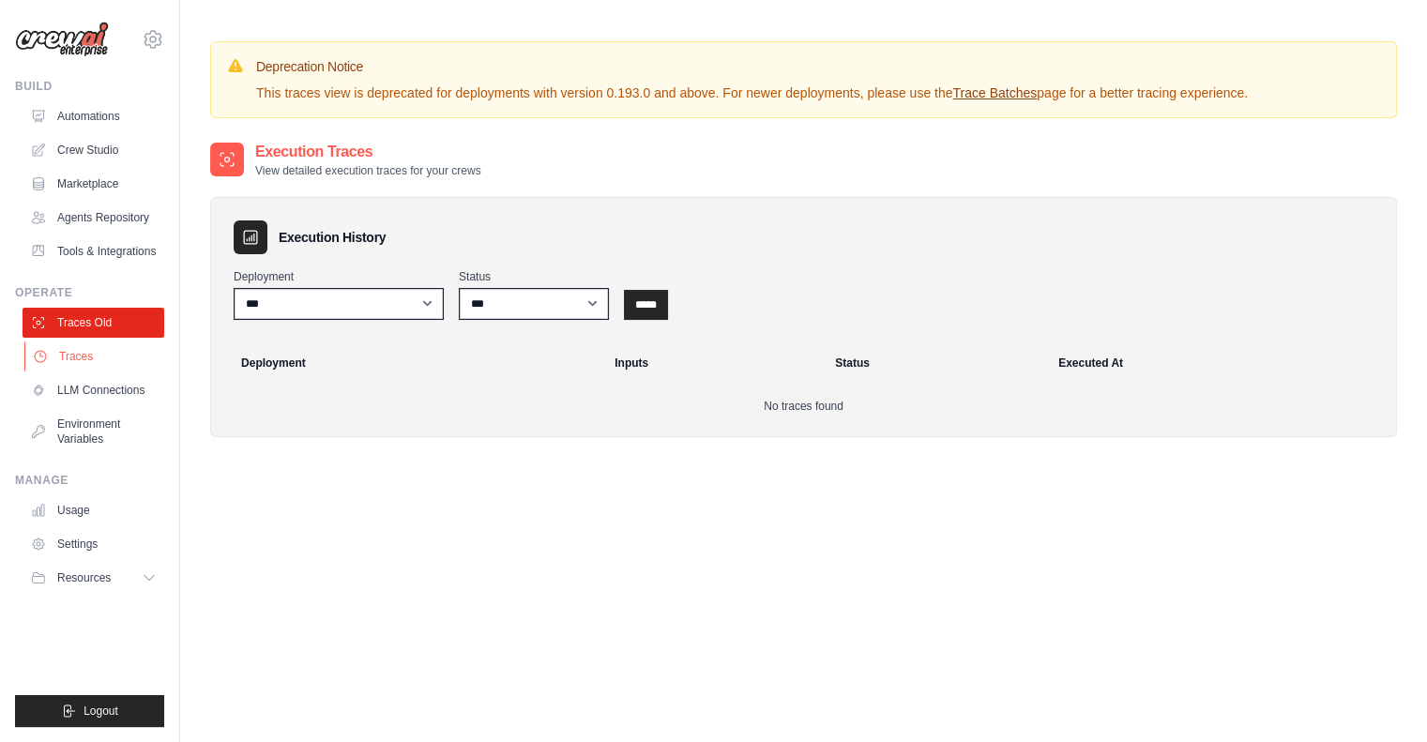
click at [77, 357] on link "Traces" at bounding box center [95, 356] width 142 height 30
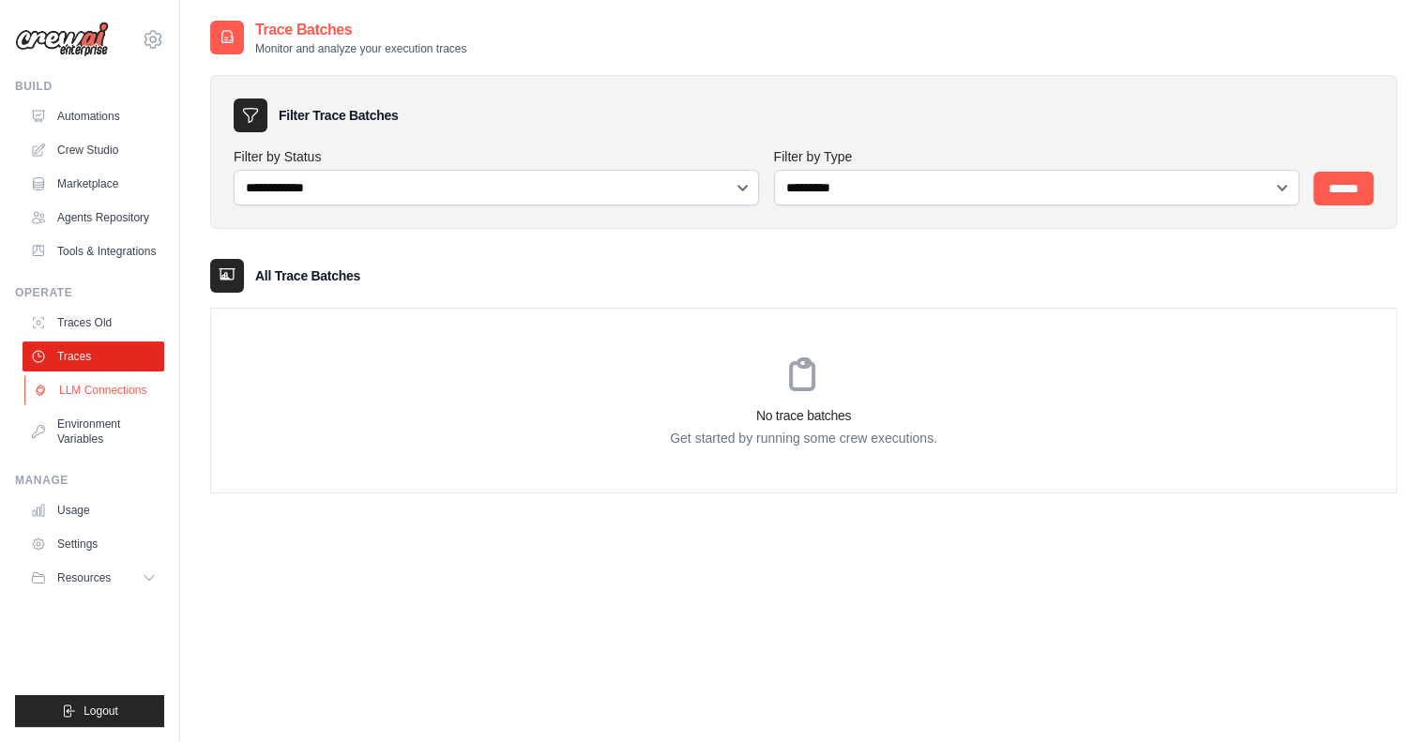
click at [86, 395] on link "LLM Connections" at bounding box center [95, 390] width 142 height 30
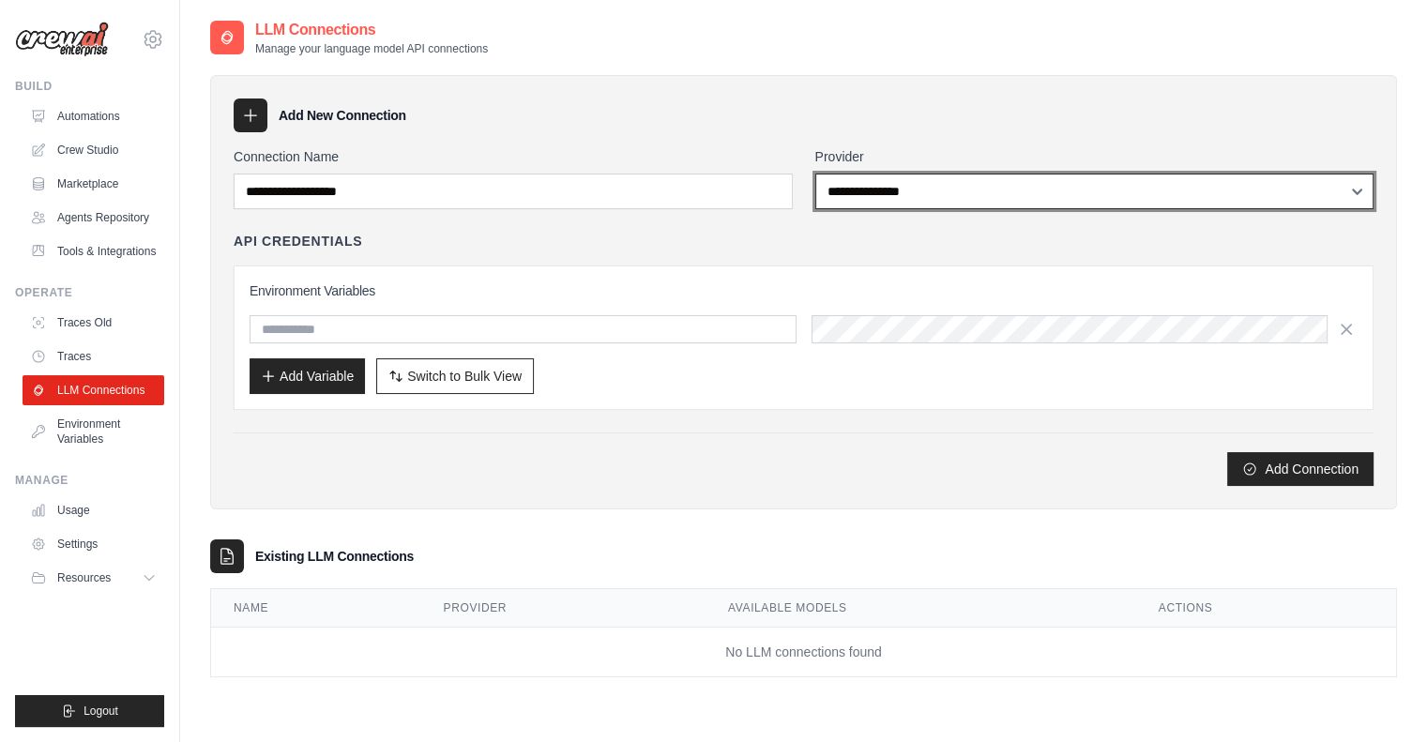
click at [929, 189] on select "**********" at bounding box center [1094, 192] width 559 height 36
select select "******"
click at [815, 174] on select "**********" at bounding box center [1094, 192] width 559 height 36
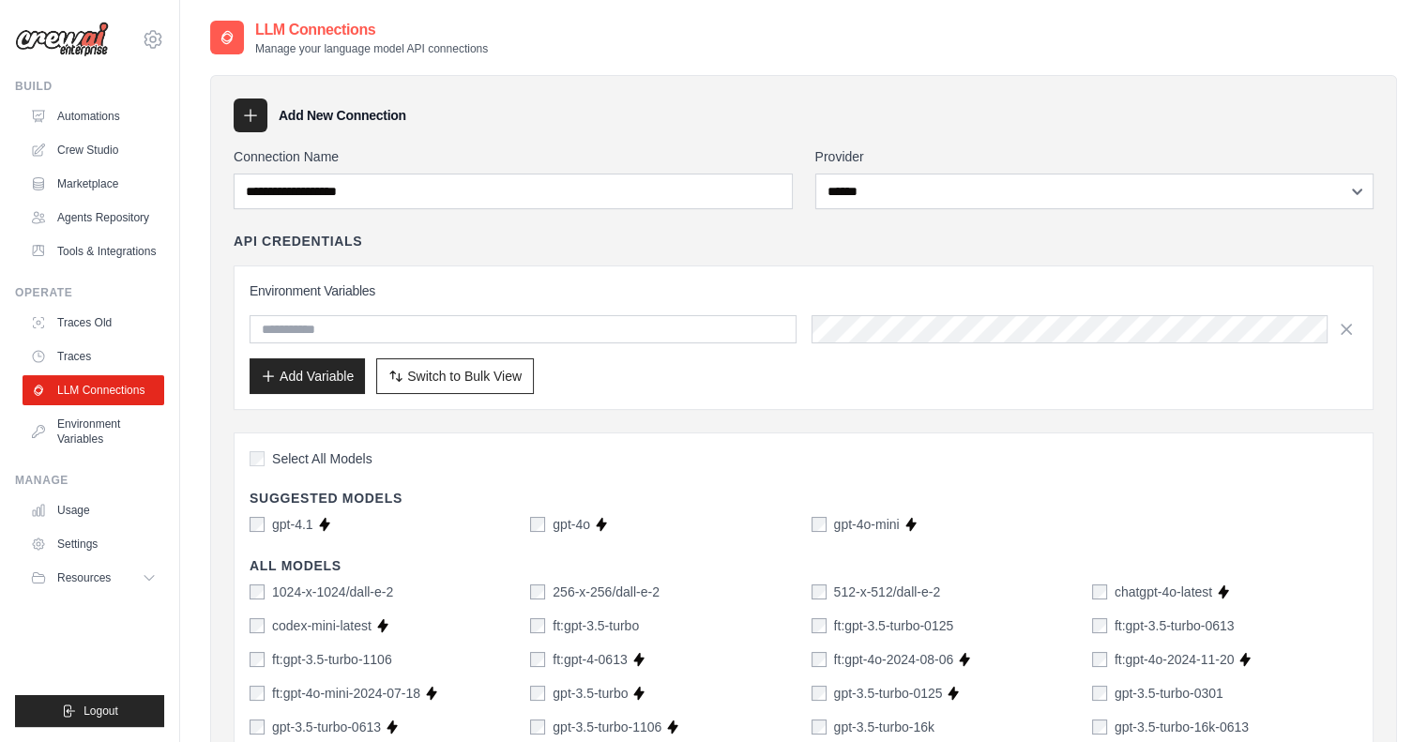
click at [687, 237] on div "API Credentials" at bounding box center [804, 241] width 1140 height 19
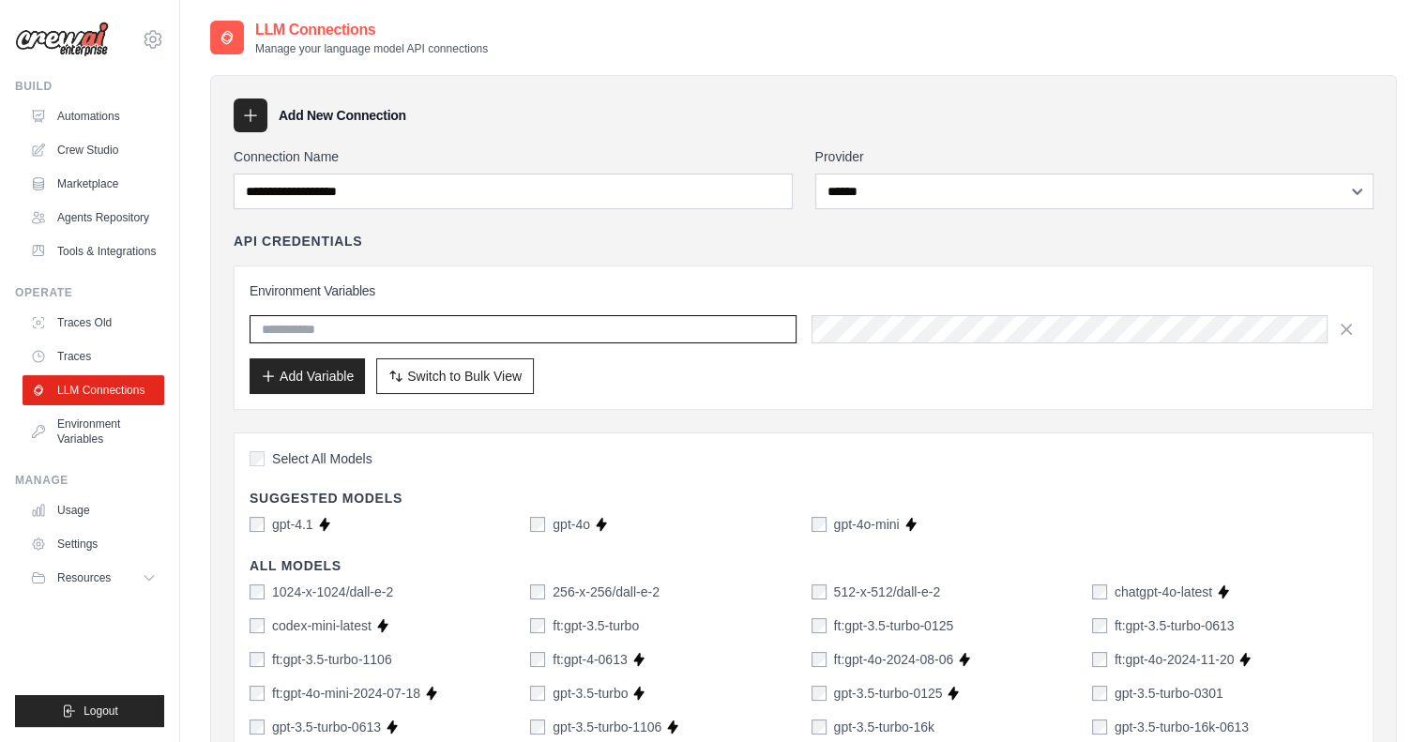
click at [607, 330] on input "text" at bounding box center [523, 329] width 547 height 28
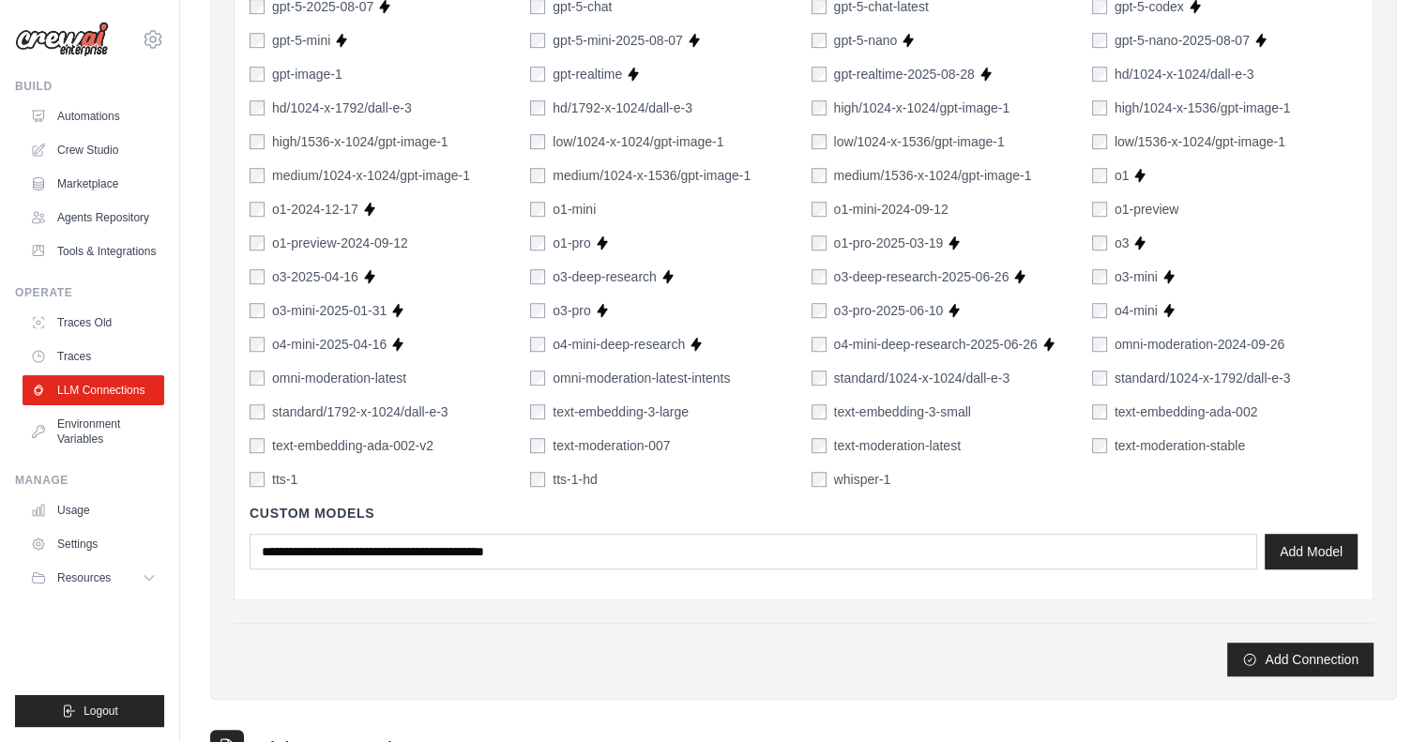
scroll to position [1296, 0]
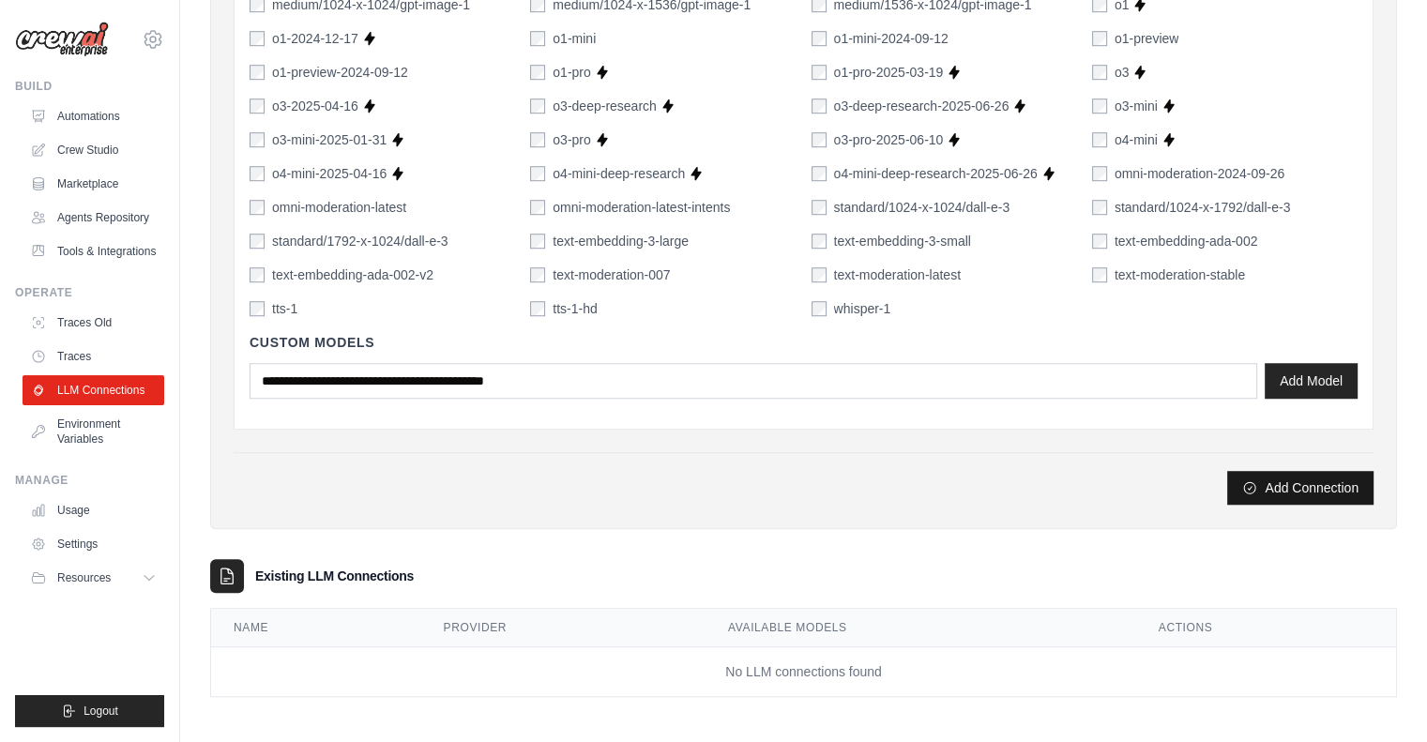
click at [1288, 483] on button "Add Connection" at bounding box center [1300, 488] width 146 height 34
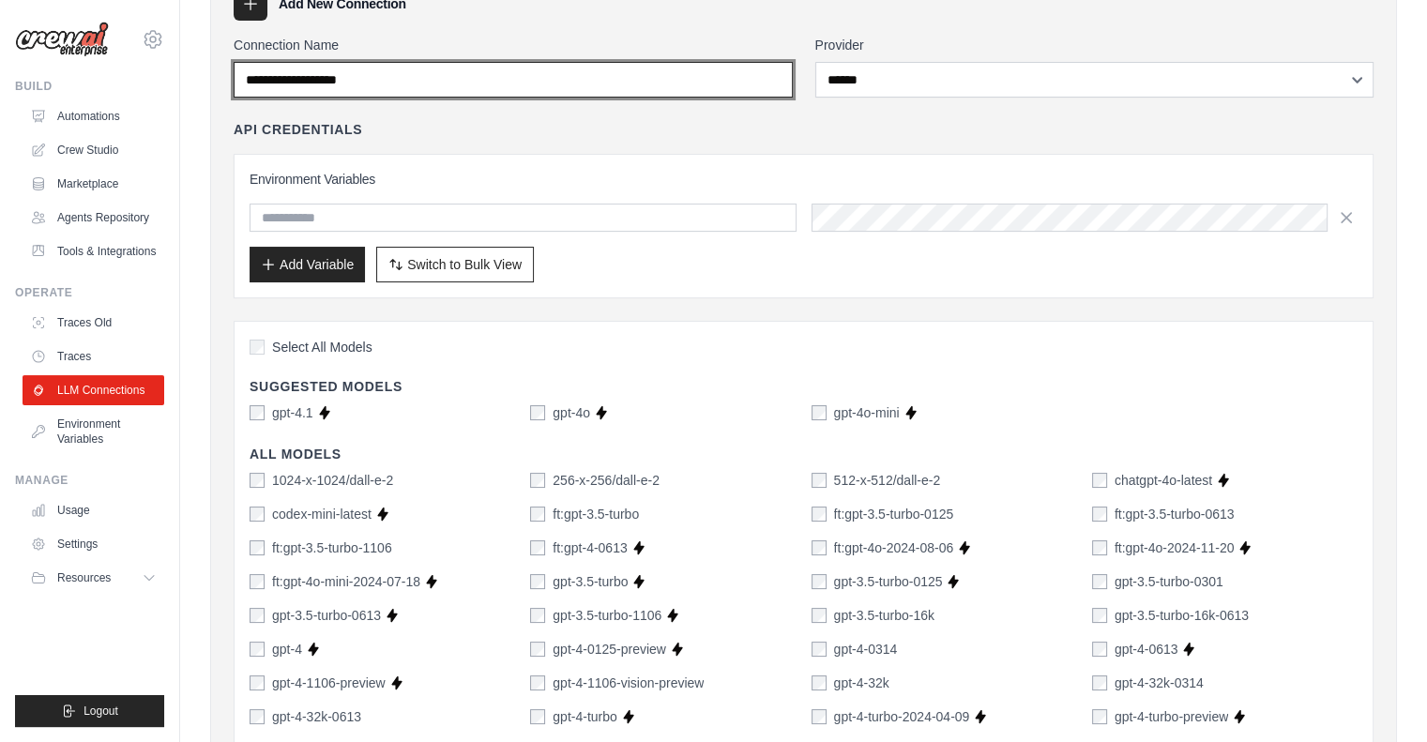
scroll to position [79, 0]
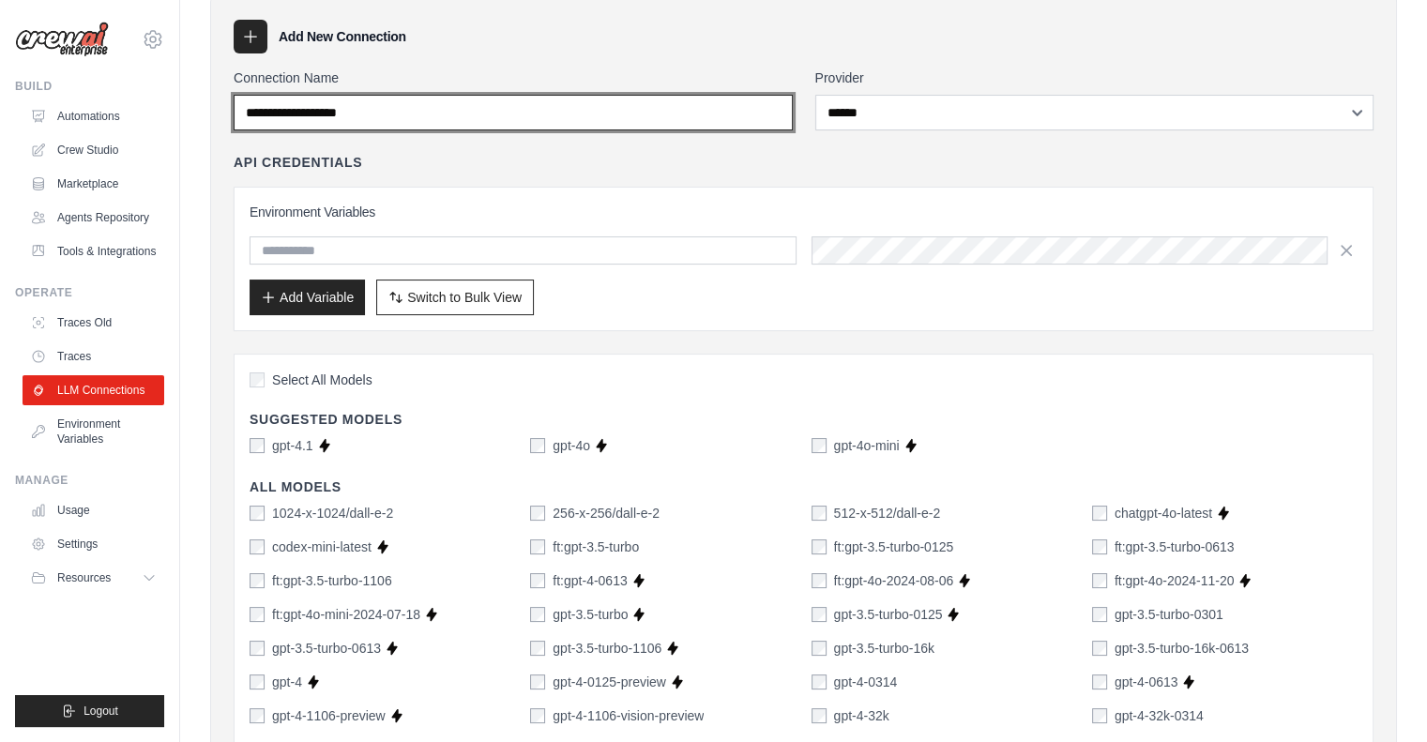
click at [526, 123] on input "Connection Name" at bounding box center [513, 113] width 559 height 36
click at [529, 118] on input "Connection Name" at bounding box center [513, 113] width 559 height 36
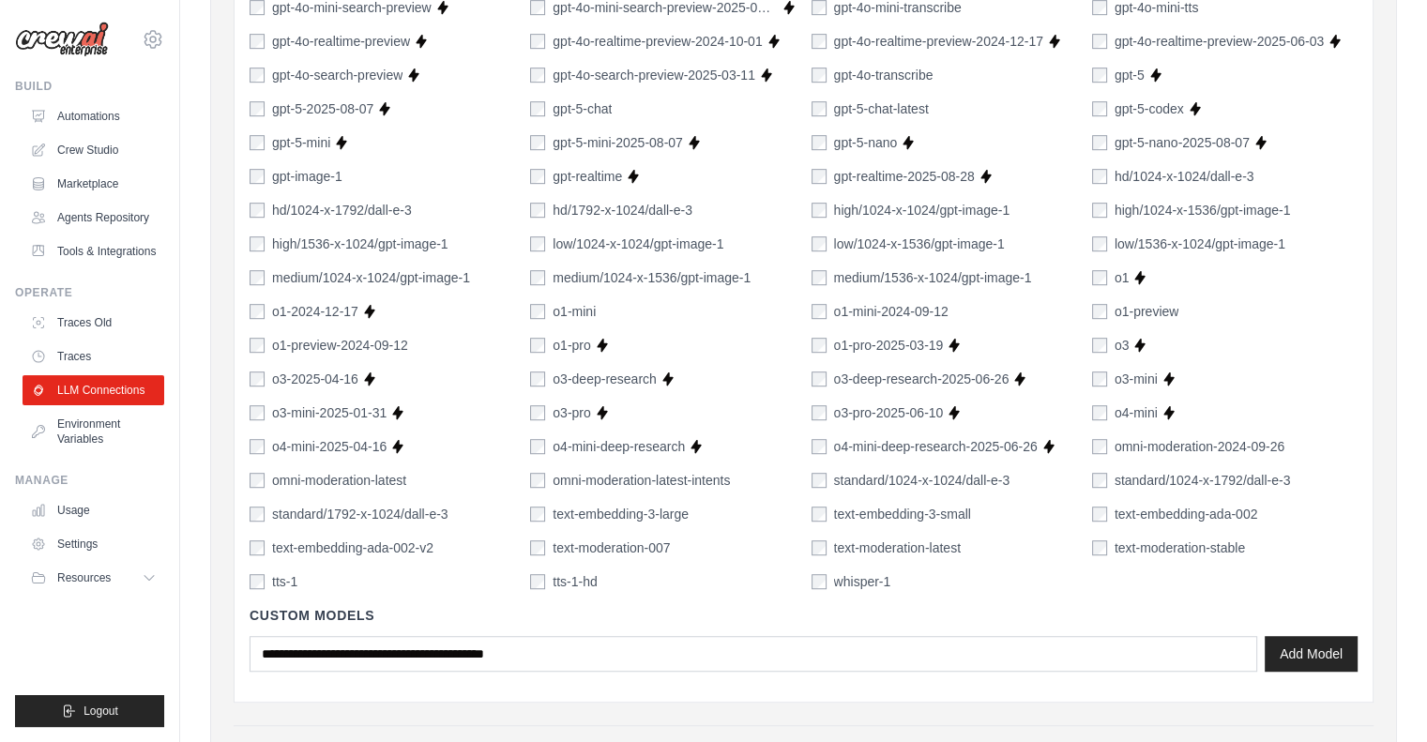
scroll to position [1296, 0]
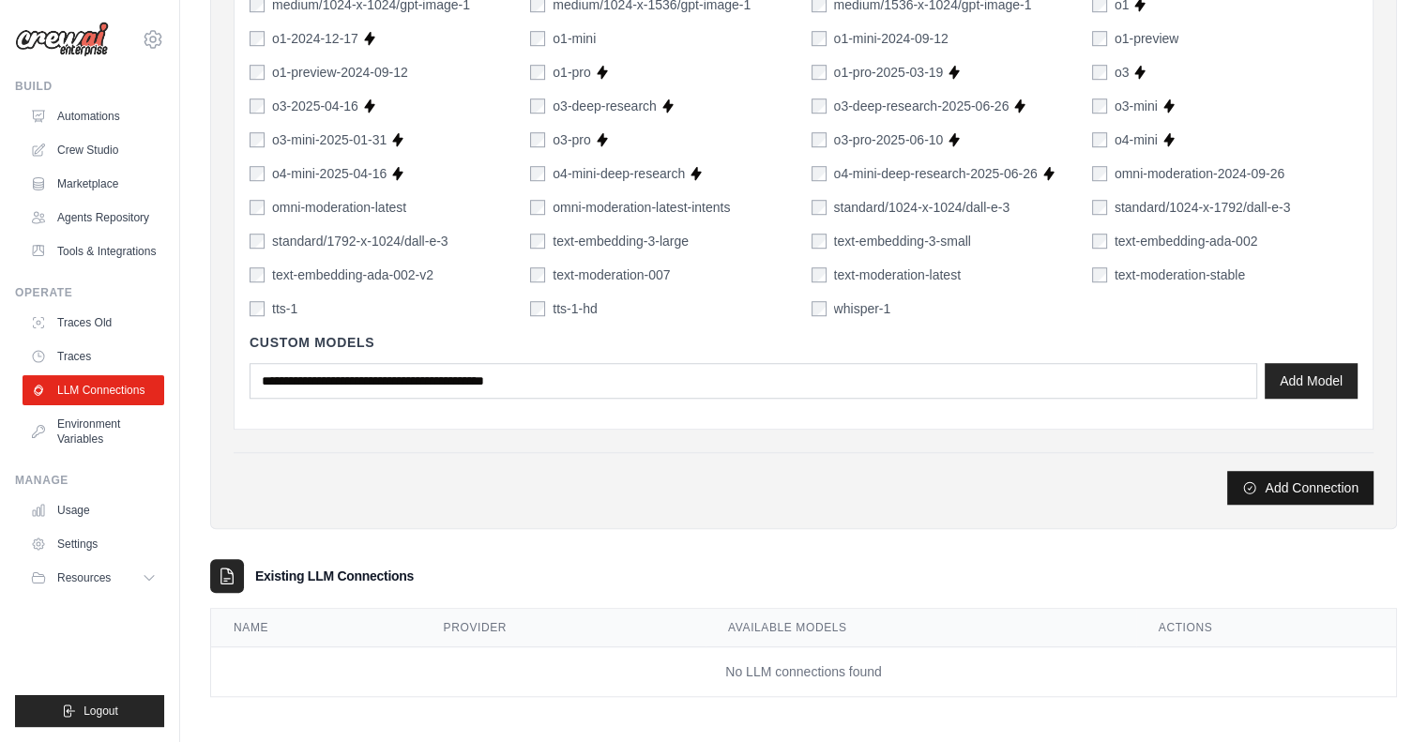
type input "******"
click at [1289, 487] on button "Add Connection" at bounding box center [1300, 488] width 146 height 34
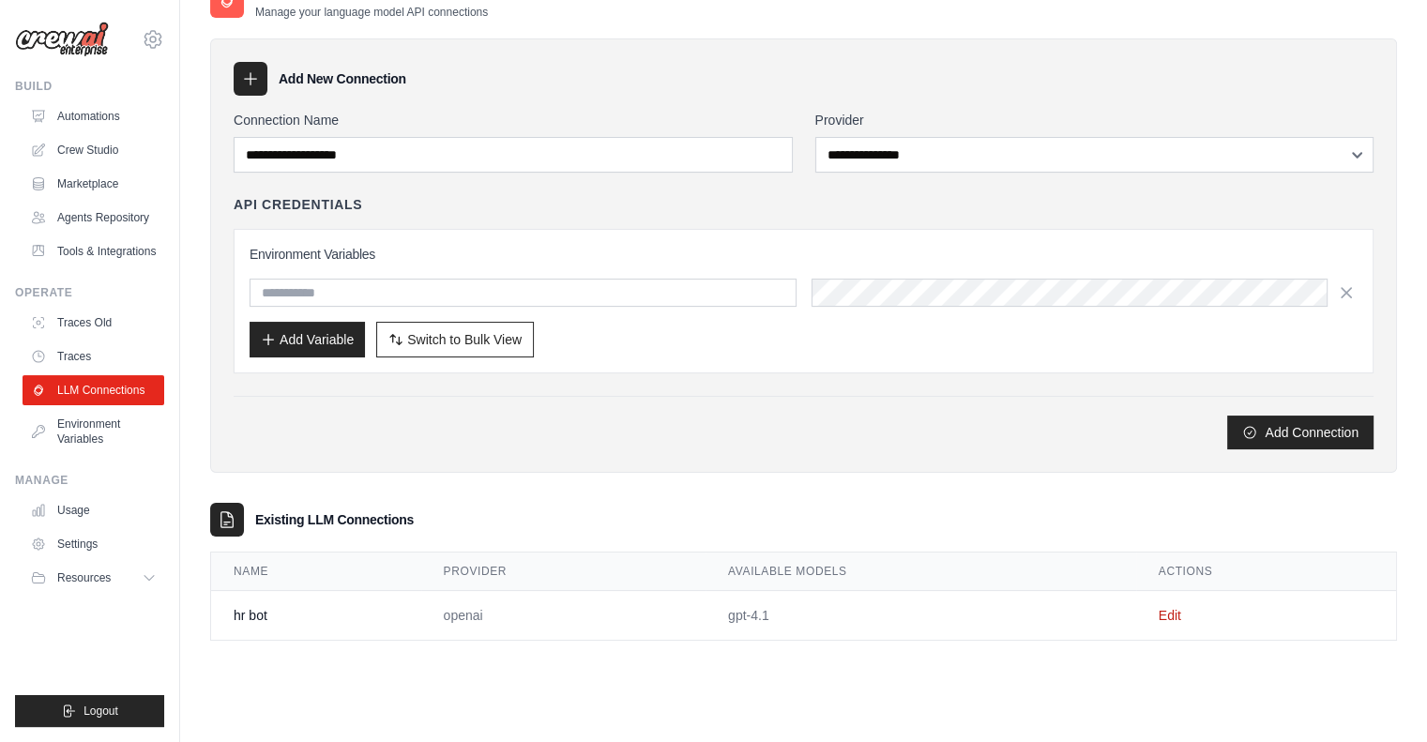
scroll to position [101, 0]
click at [1170, 612] on link "Edit" at bounding box center [1170, 614] width 23 height 15
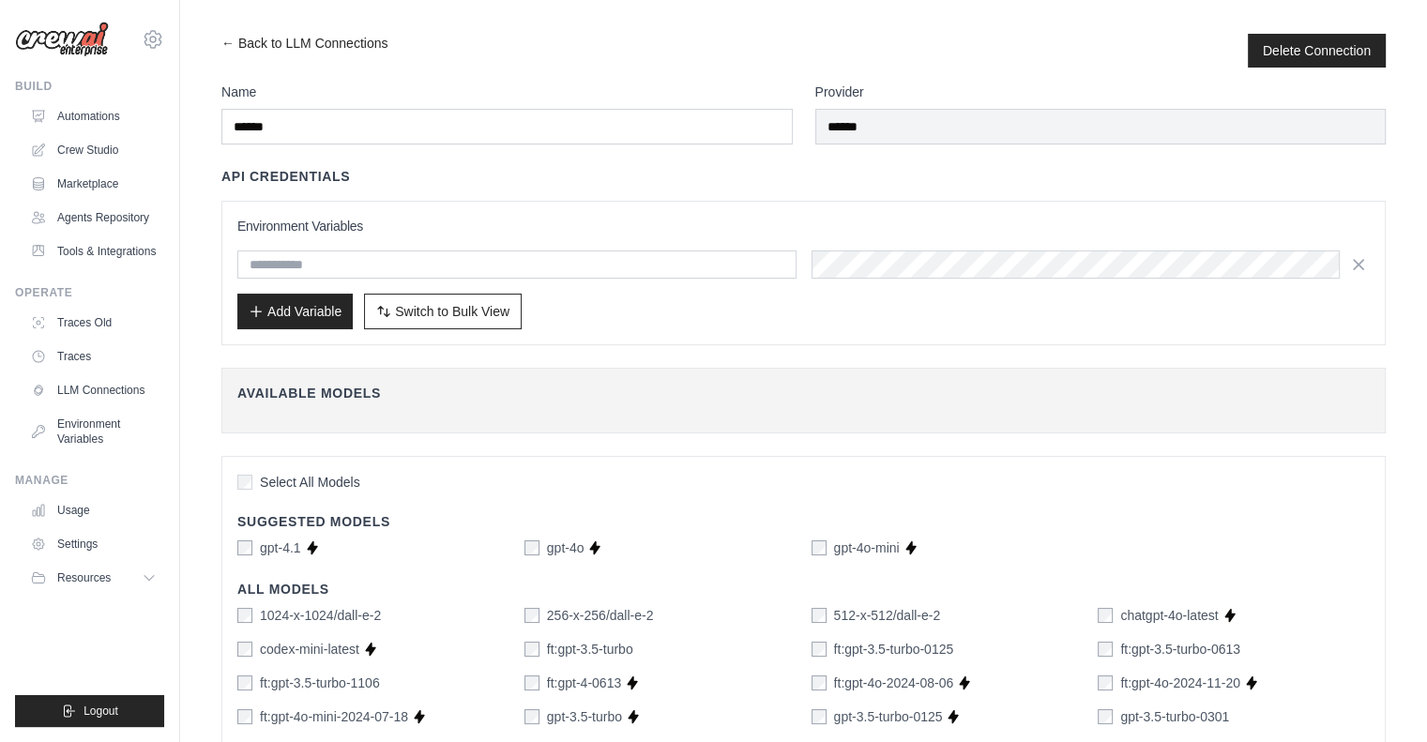
click at [1290, 55] on button "Delete Connection" at bounding box center [1317, 49] width 108 height 19
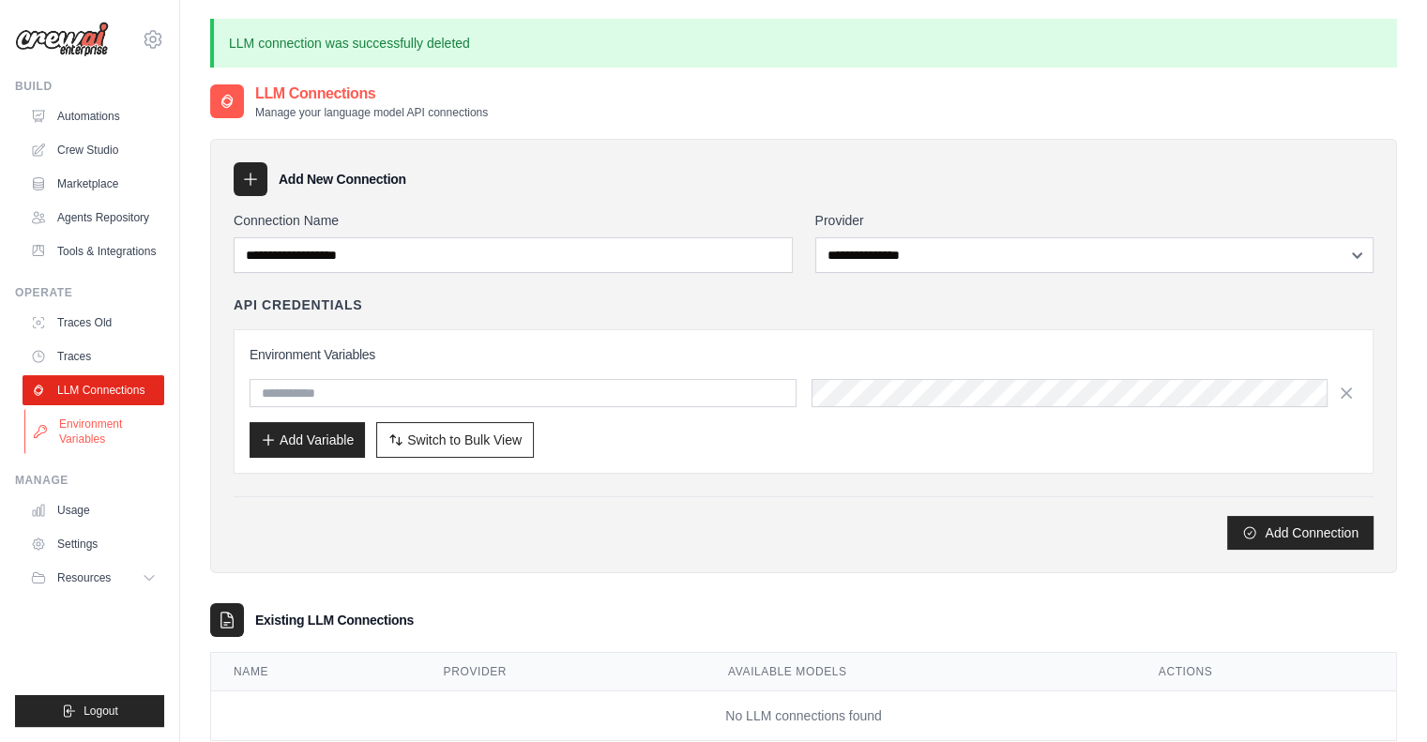
click at [101, 413] on link "Environment Variables" at bounding box center [95, 431] width 142 height 45
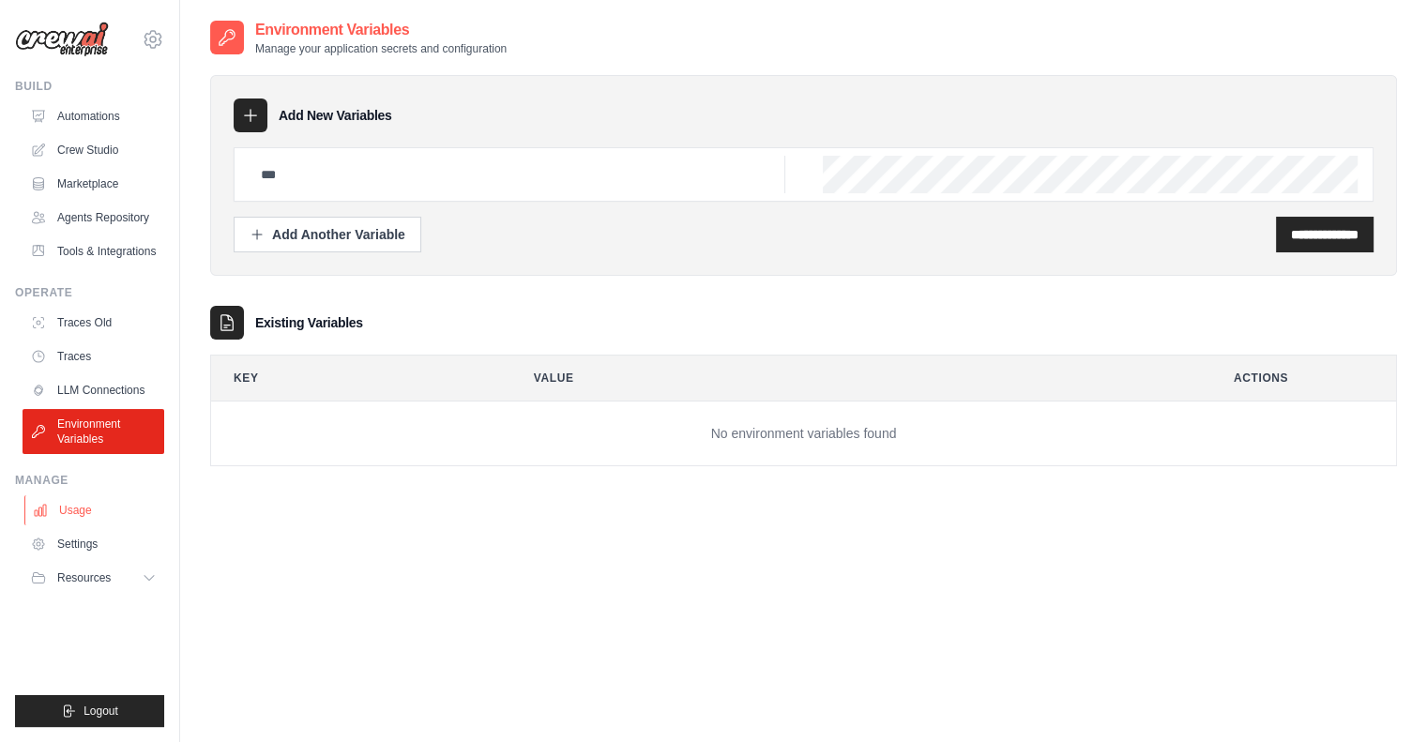
click at [94, 500] on link "Usage" at bounding box center [95, 510] width 142 height 30
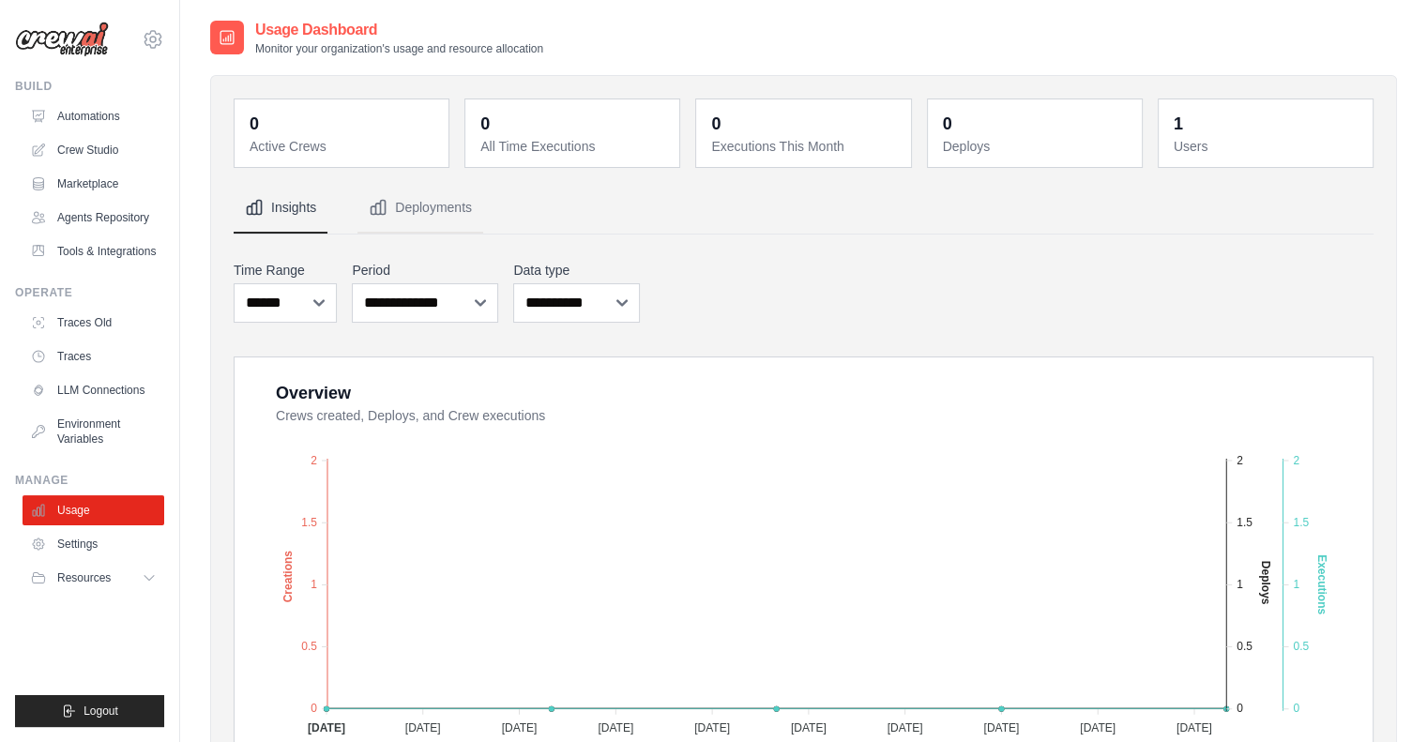
click at [1199, 130] on dd "1" at bounding box center [1268, 124] width 188 height 26
click at [1174, 121] on div "1" at bounding box center [1178, 124] width 9 height 26
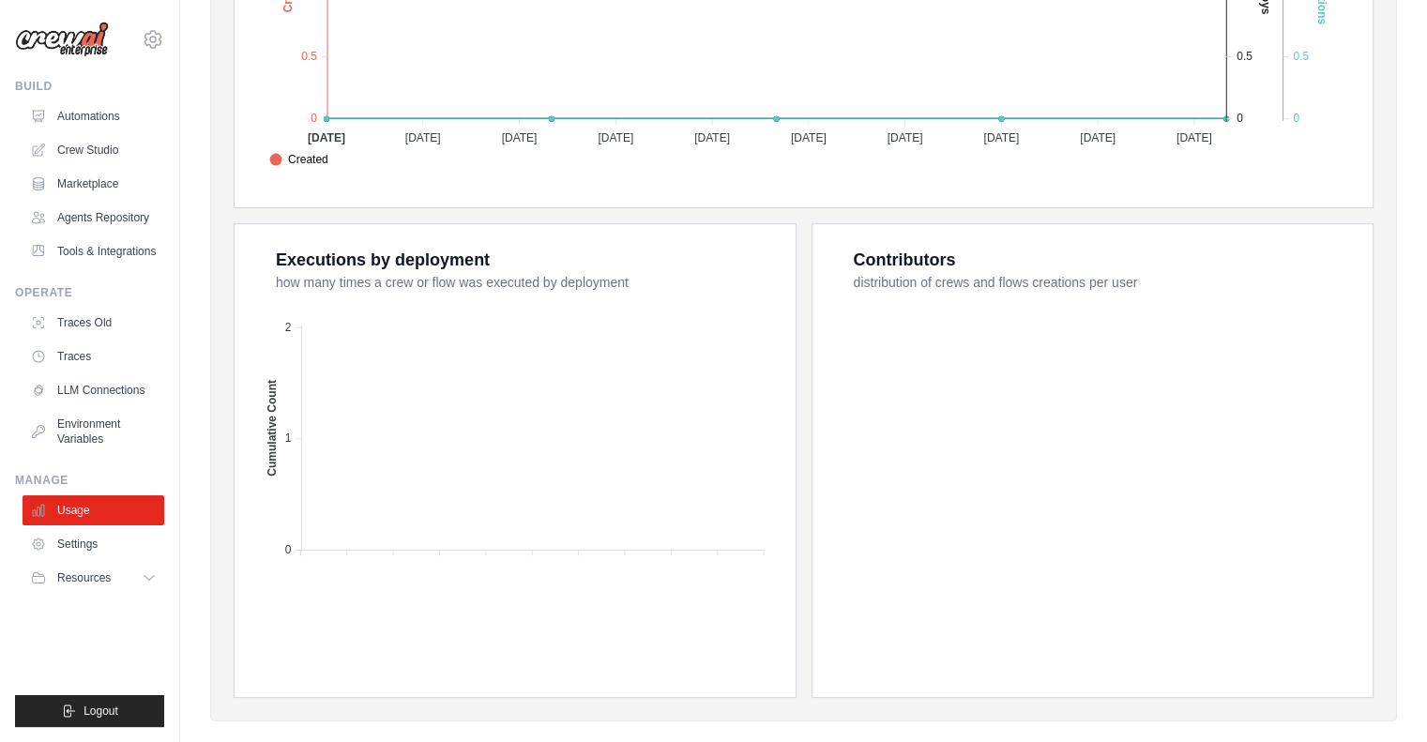
scroll to position [615, 0]
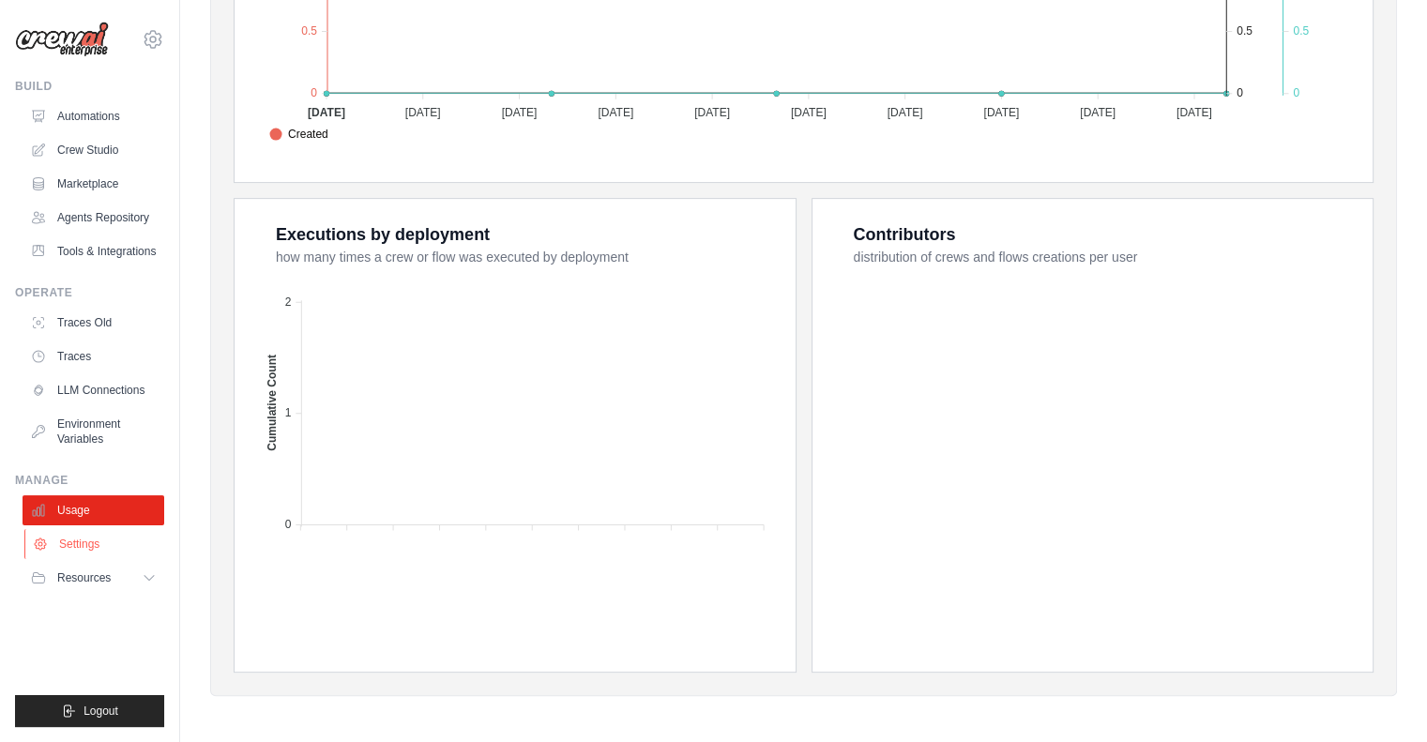
click at [83, 552] on link "Settings" at bounding box center [95, 544] width 142 height 30
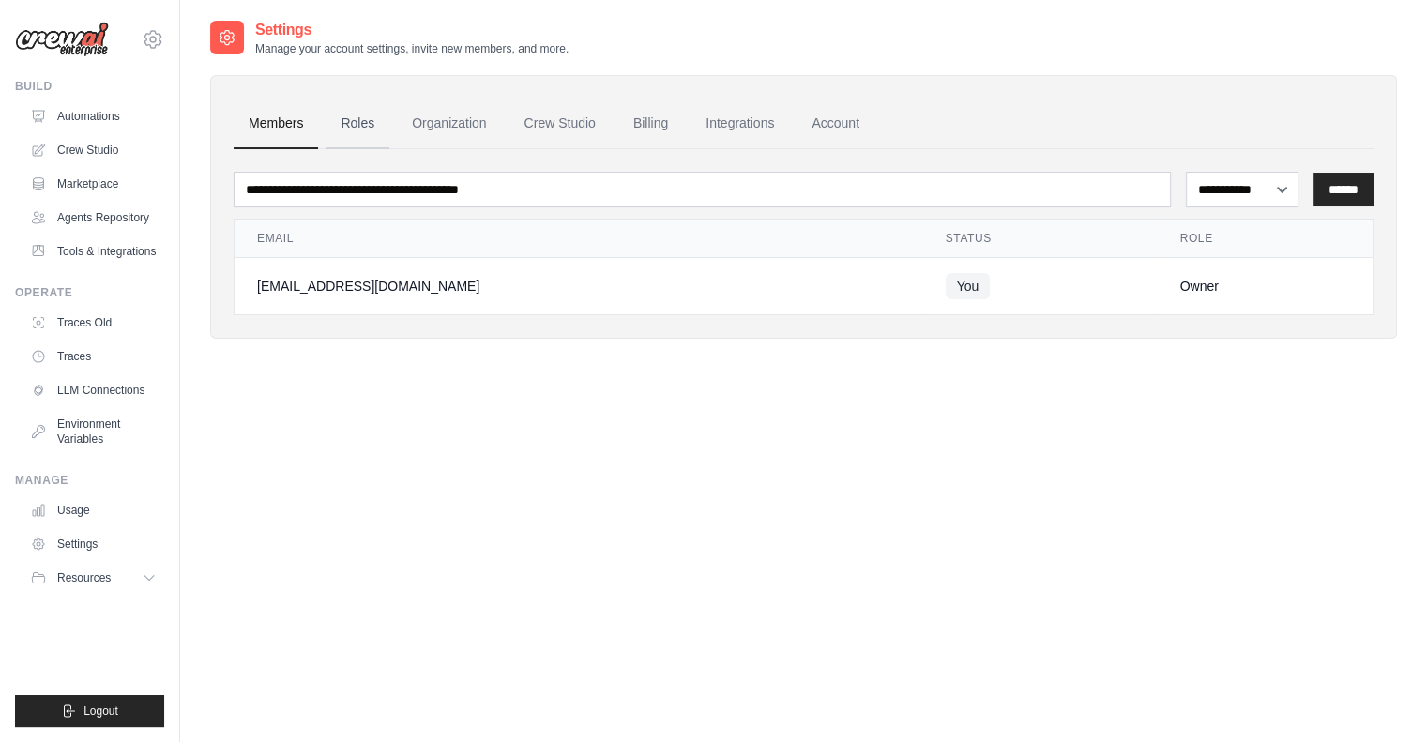
click at [352, 130] on link "Roles" at bounding box center [358, 123] width 64 height 51
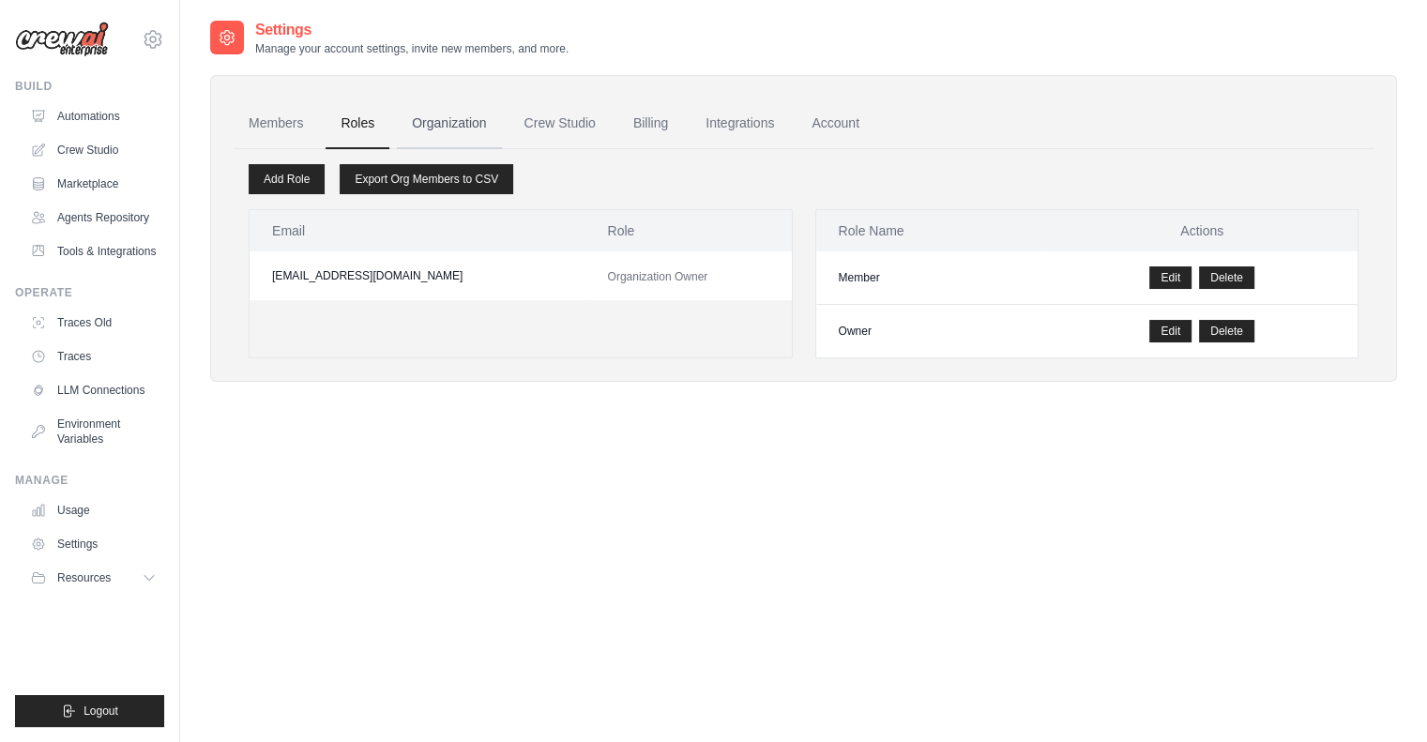
click at [471, 116] on link "Organization" at bounding box center [449, 123] width 104 height 51
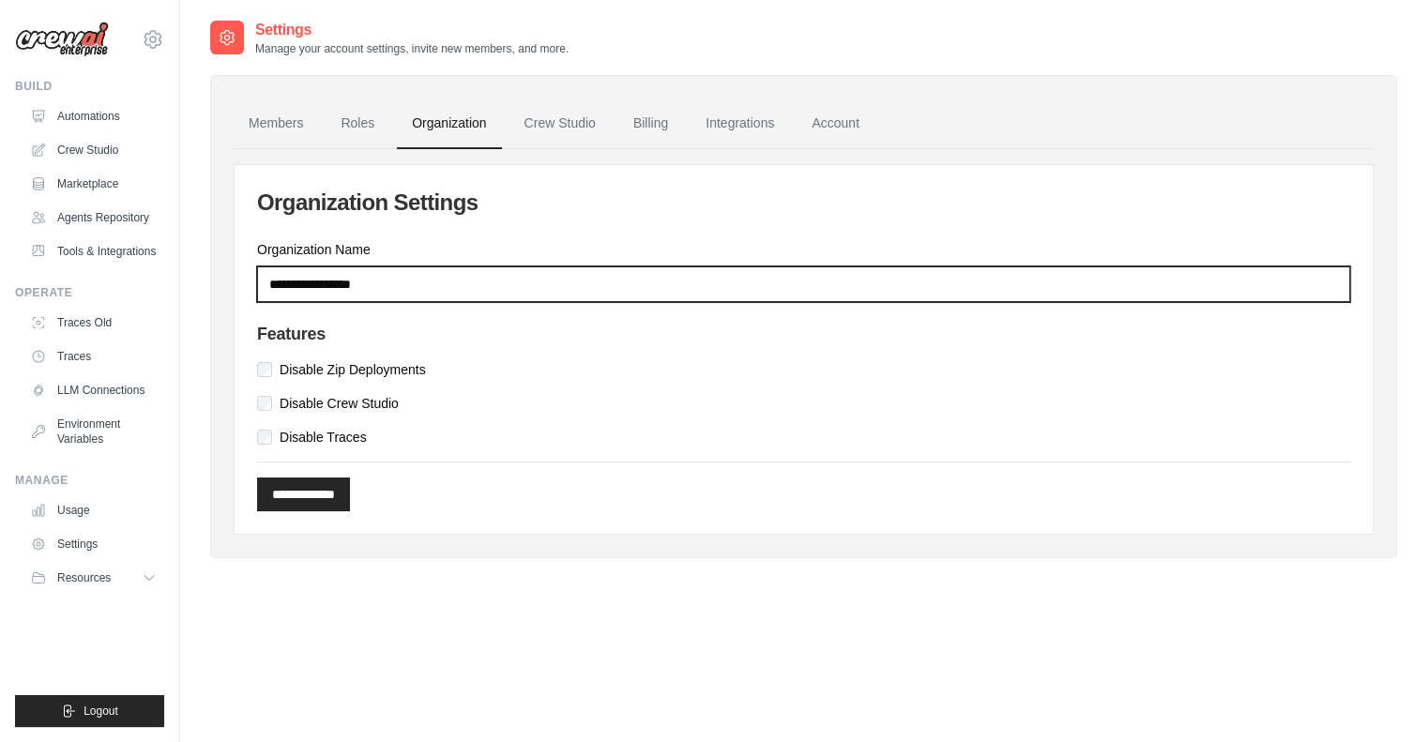
click at [381, 284] on input "Organization Name" at bounding box center [803, 284] width 1093 height 36
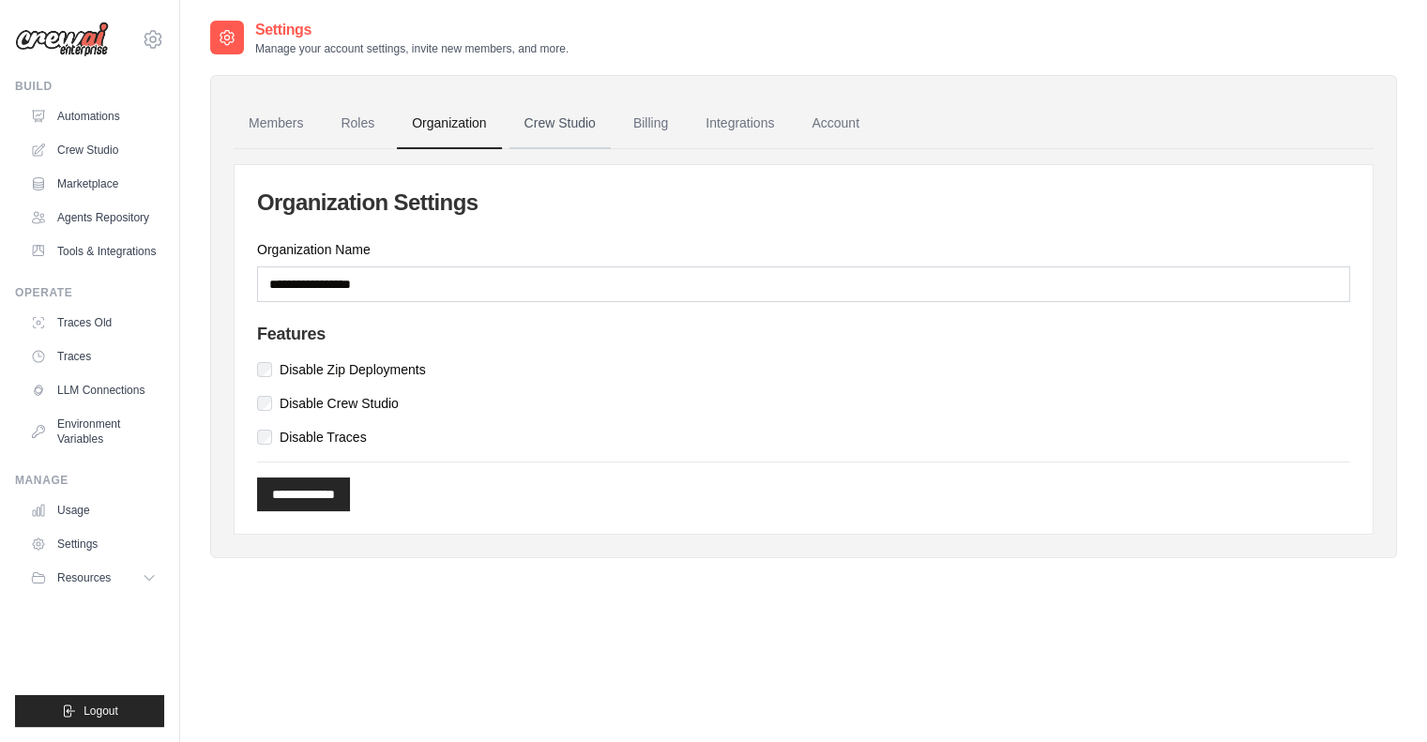
click at [586, 123] on link "Crew Studio" at bounding box center [559, 123] width 101 height 51
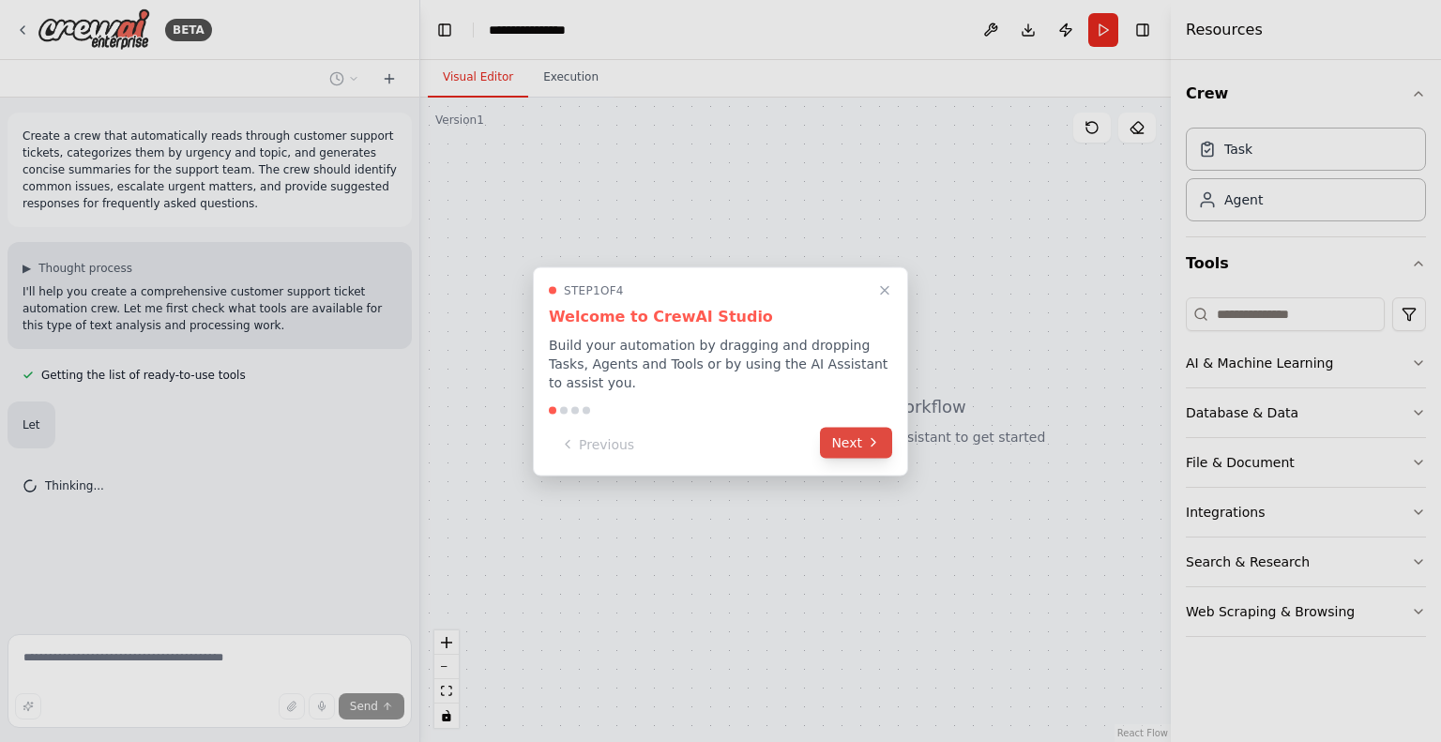
click at [855, 437] on button "Next" at bounding box center [856, 442] width 72 height 31
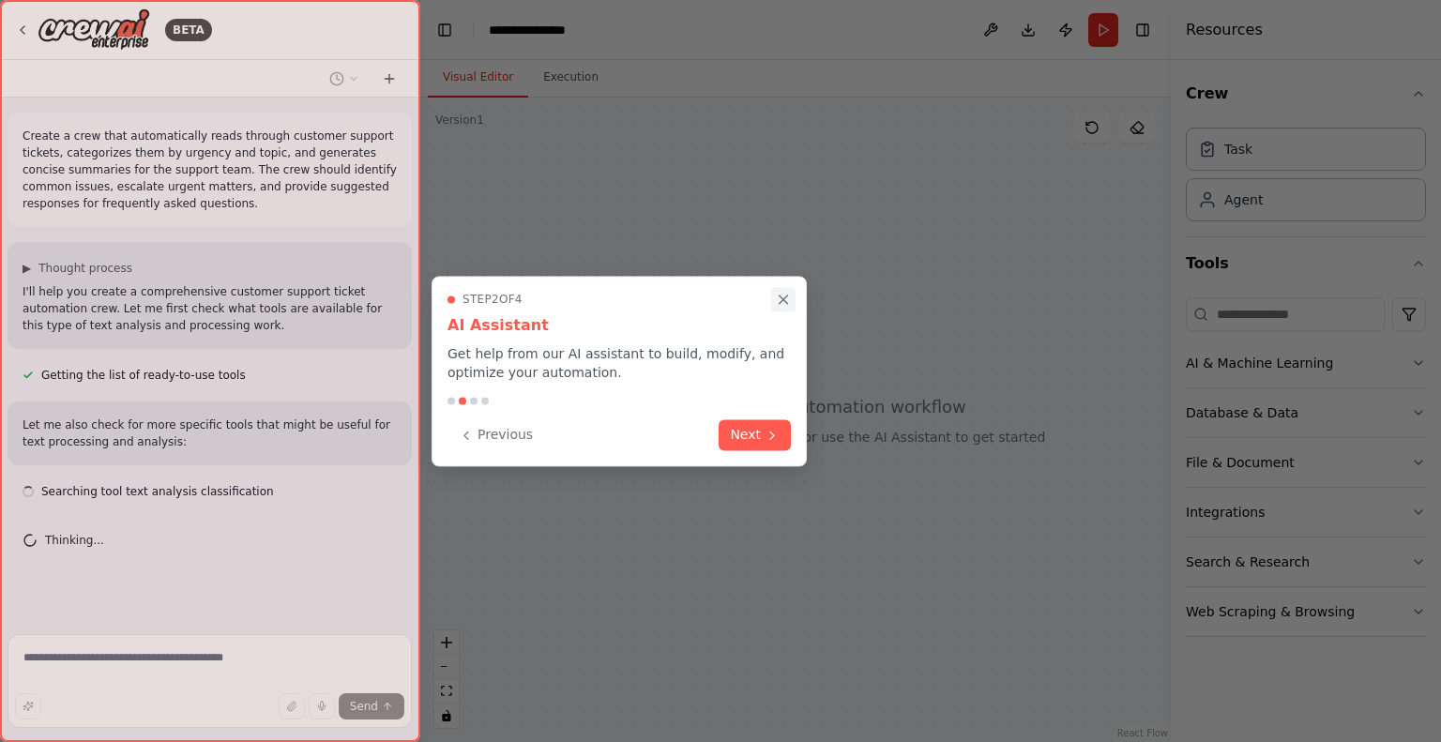
click at [788, 292] on icon "Close walkthrough" at bounding box center [783, 300] width 17 height 17
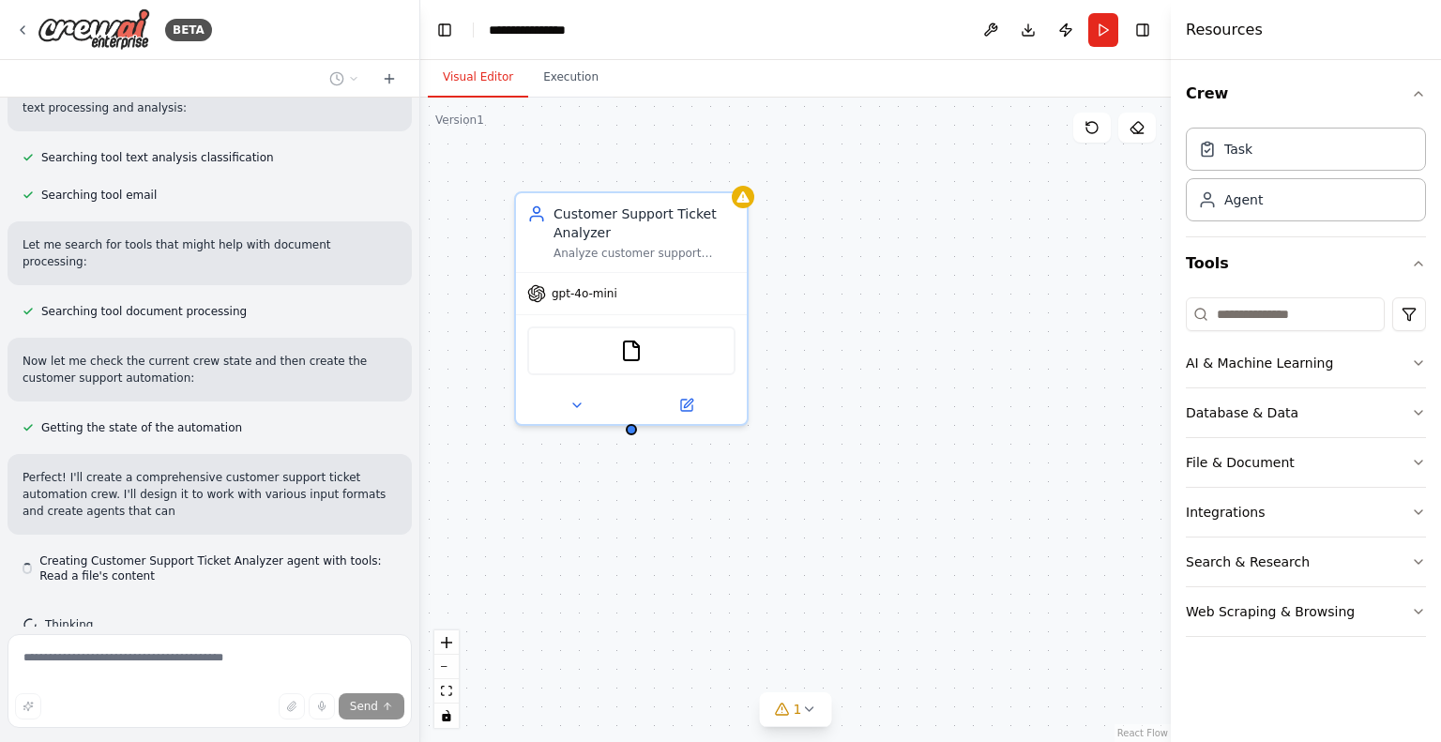
scroll to position [351, 0]
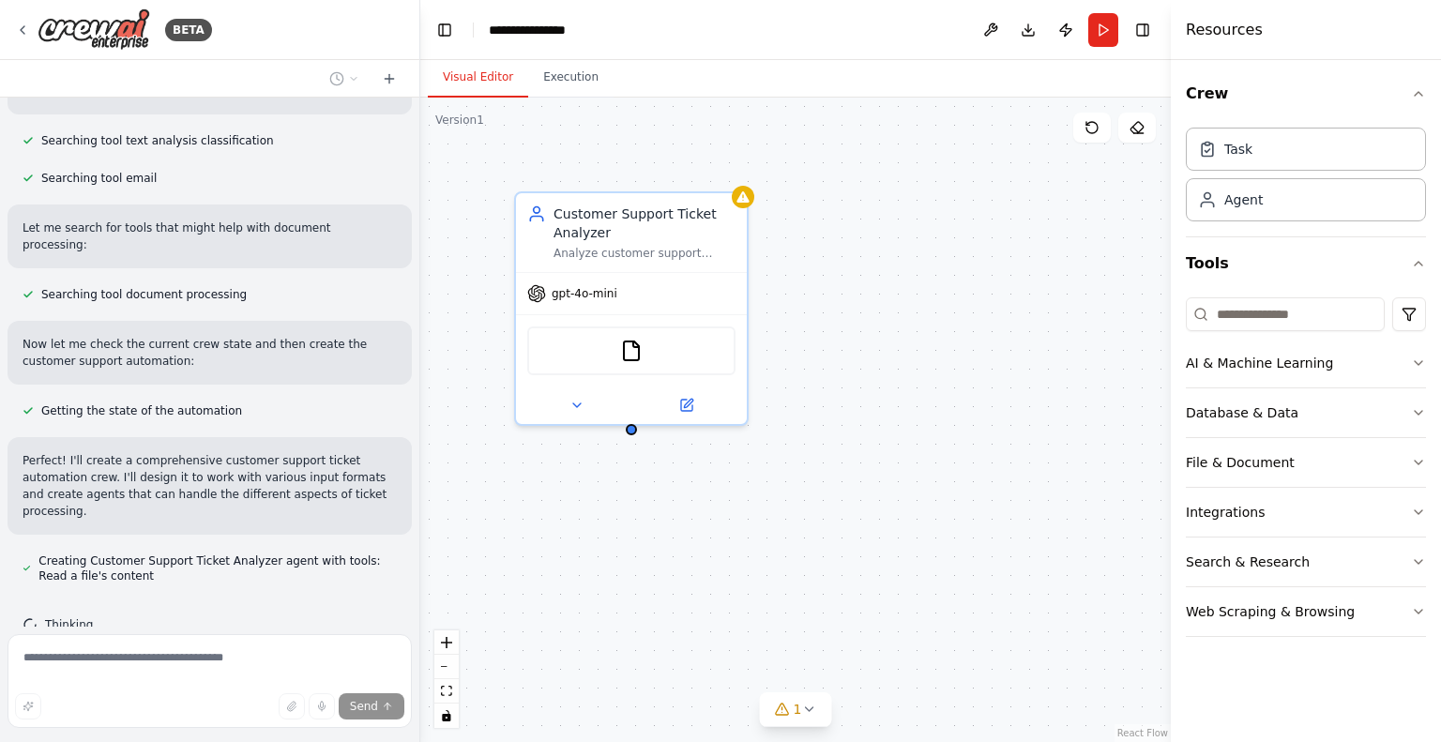
click at [1032, 234] on div "Customer Support Ticket Analyzer Analyze customer support tickets from {ticket_…" at bounding box center [795, 420] width 750 height 644
click at [1338, 362] on button "AI & Machine Learning" at bounding box center [1306, 363] width 240 height 49
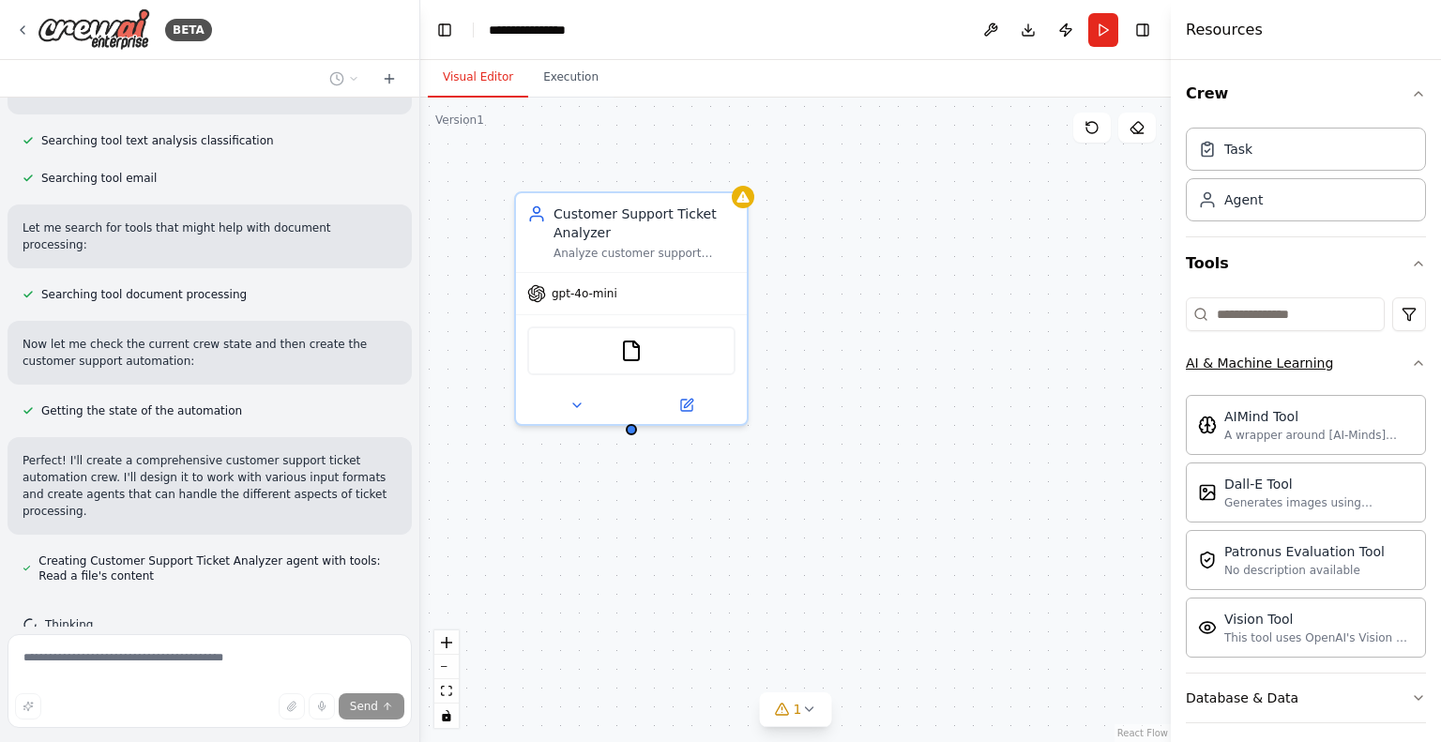
scroll to position [388, 0]
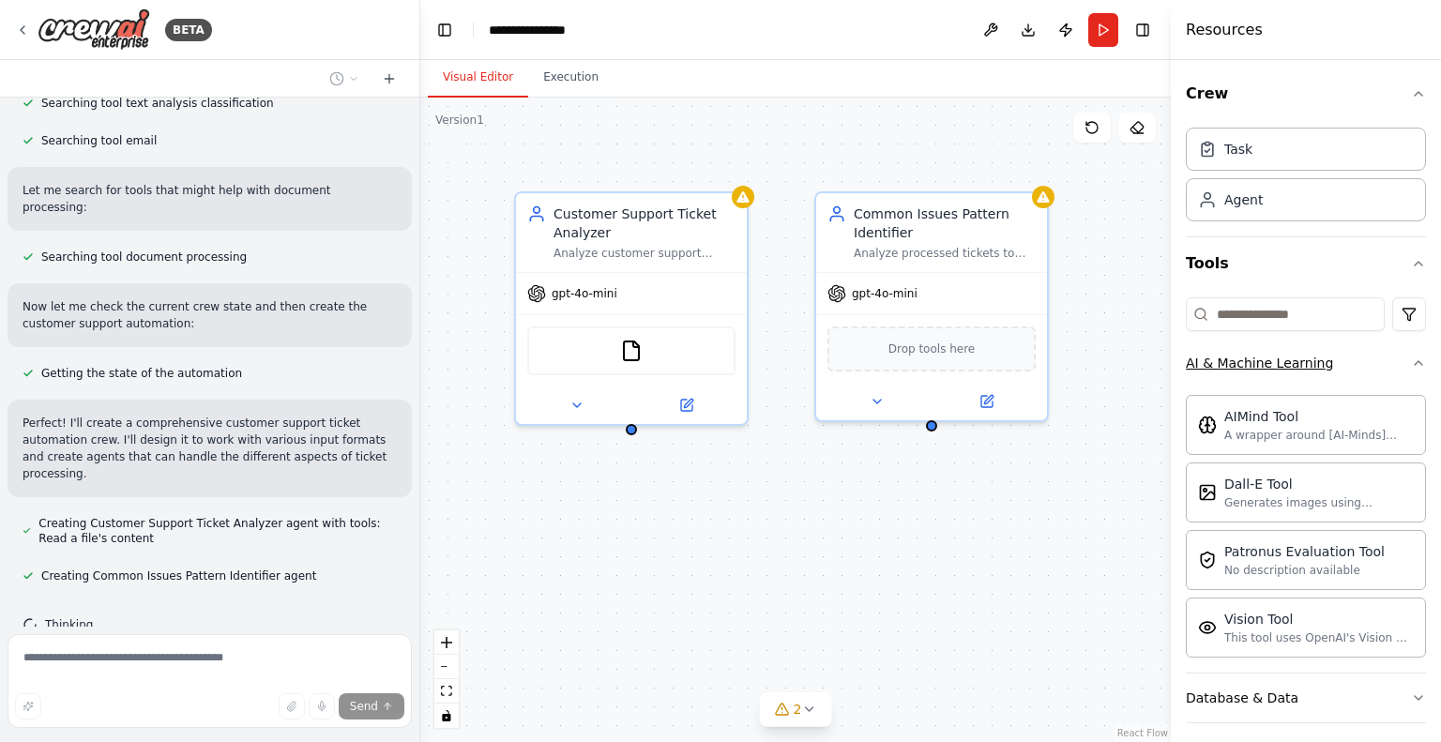
click at [1340, 359] on button "AI & Machine Learning" at bounding box center [1306, 363] width 240 height 49
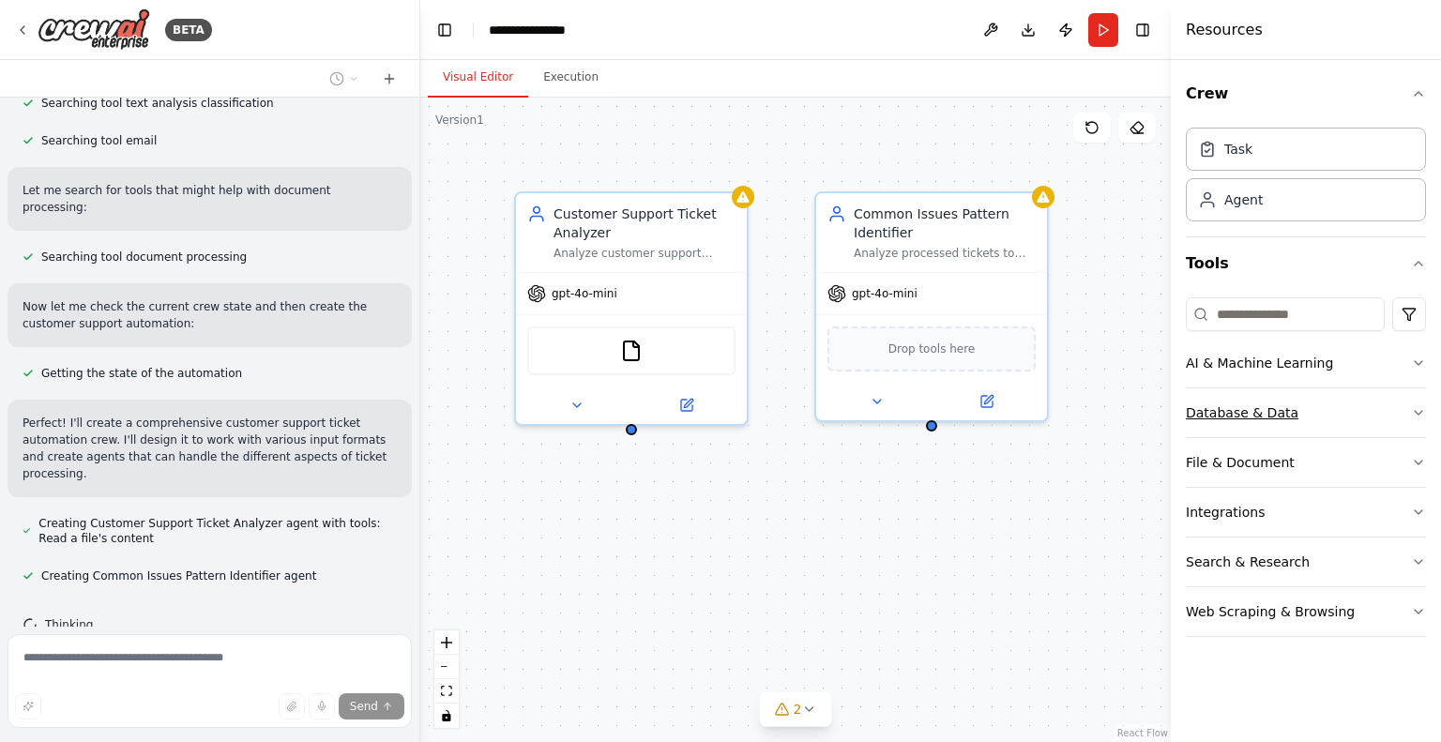
click at [1336, 412] on button "Database & Data" at bounding box center [1306, 412] width 240 height 49
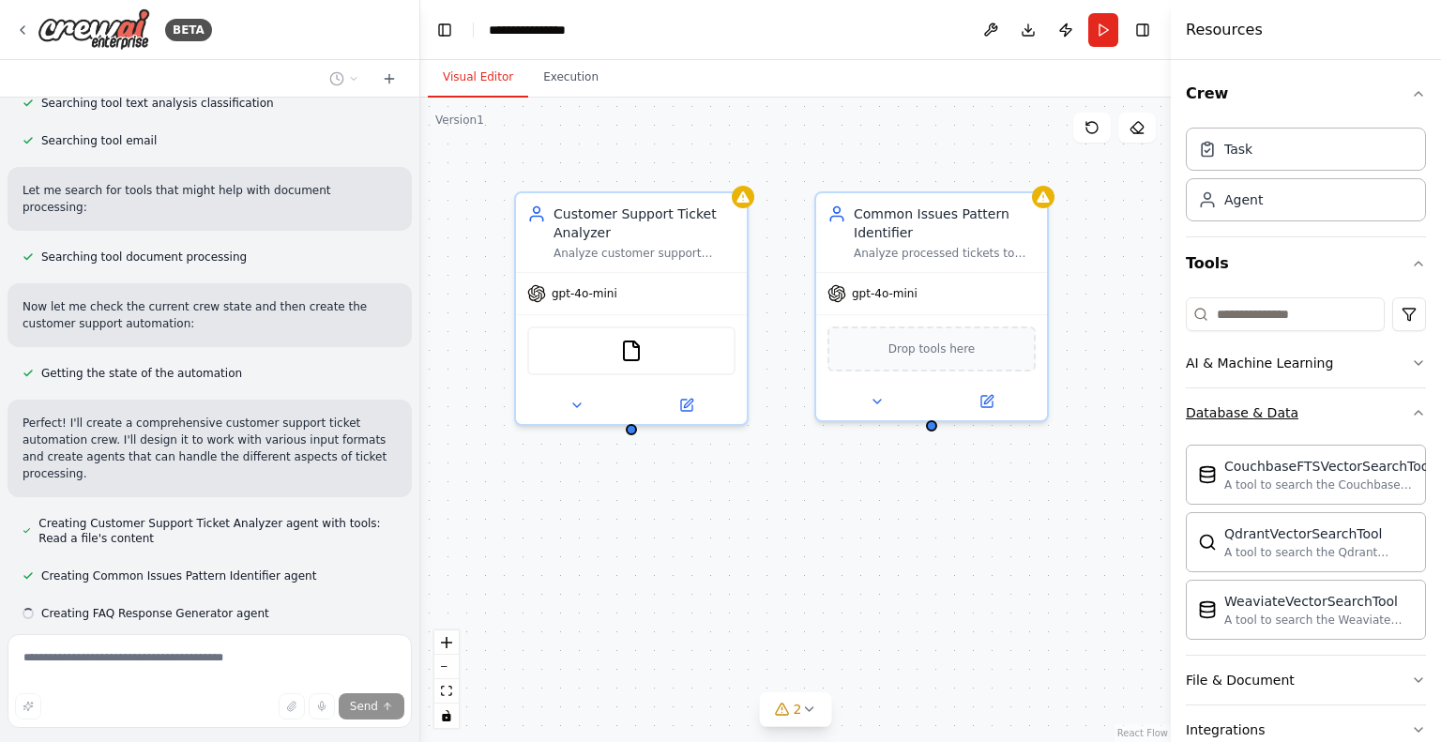
scroll to position [426, 0]
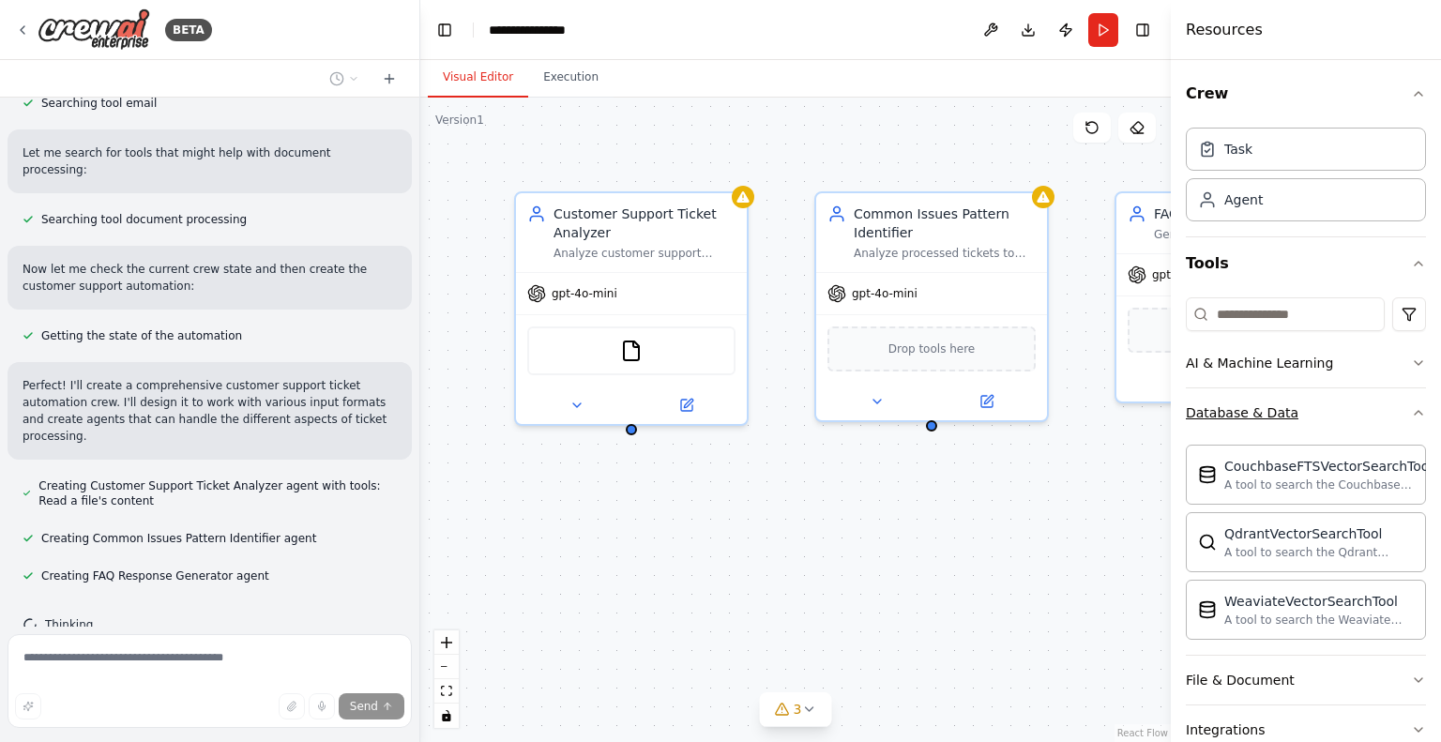
click at [1336, 412] on button "Database & Data" at bounding box center [1306, 412] width 240 height 49
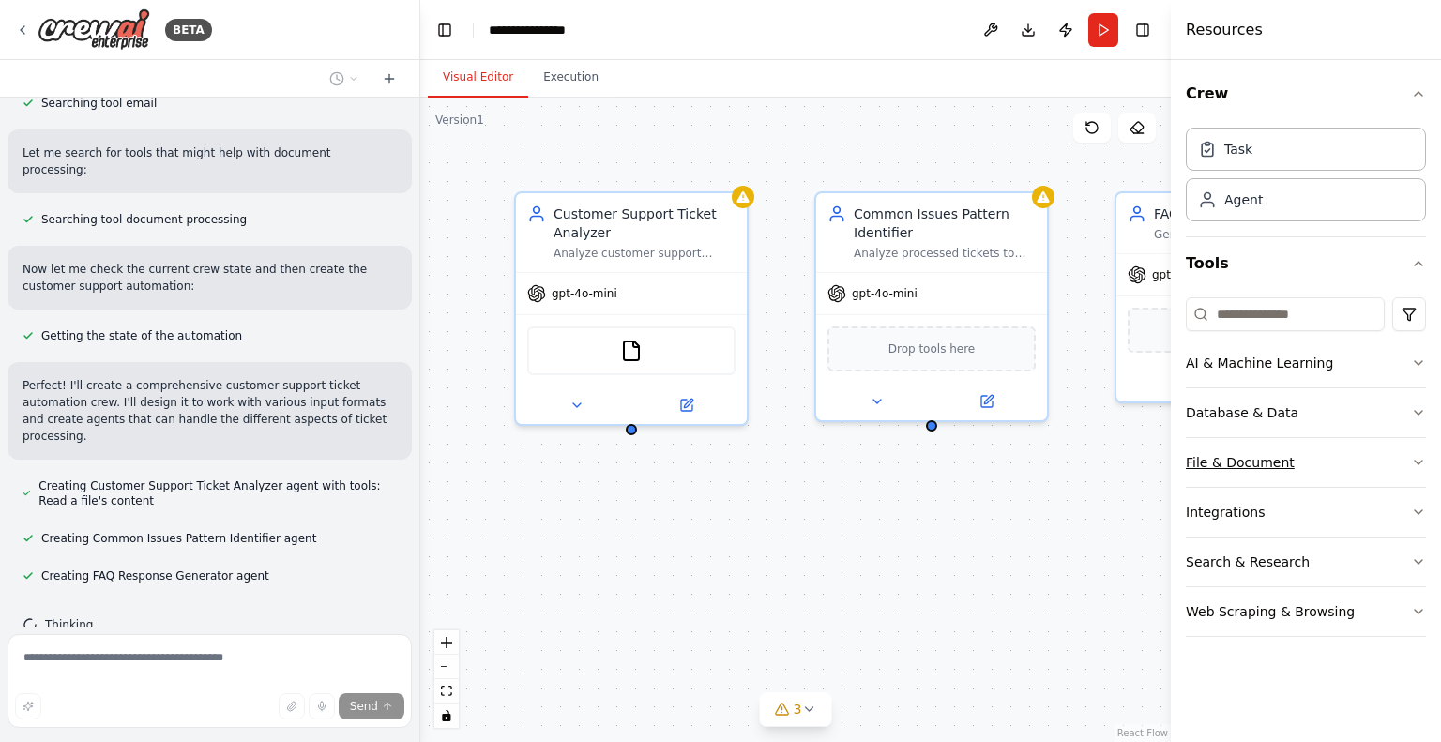
click at [1337, 461] on button "File & Document" at bounding box center [1306, 462] width 240 height 49
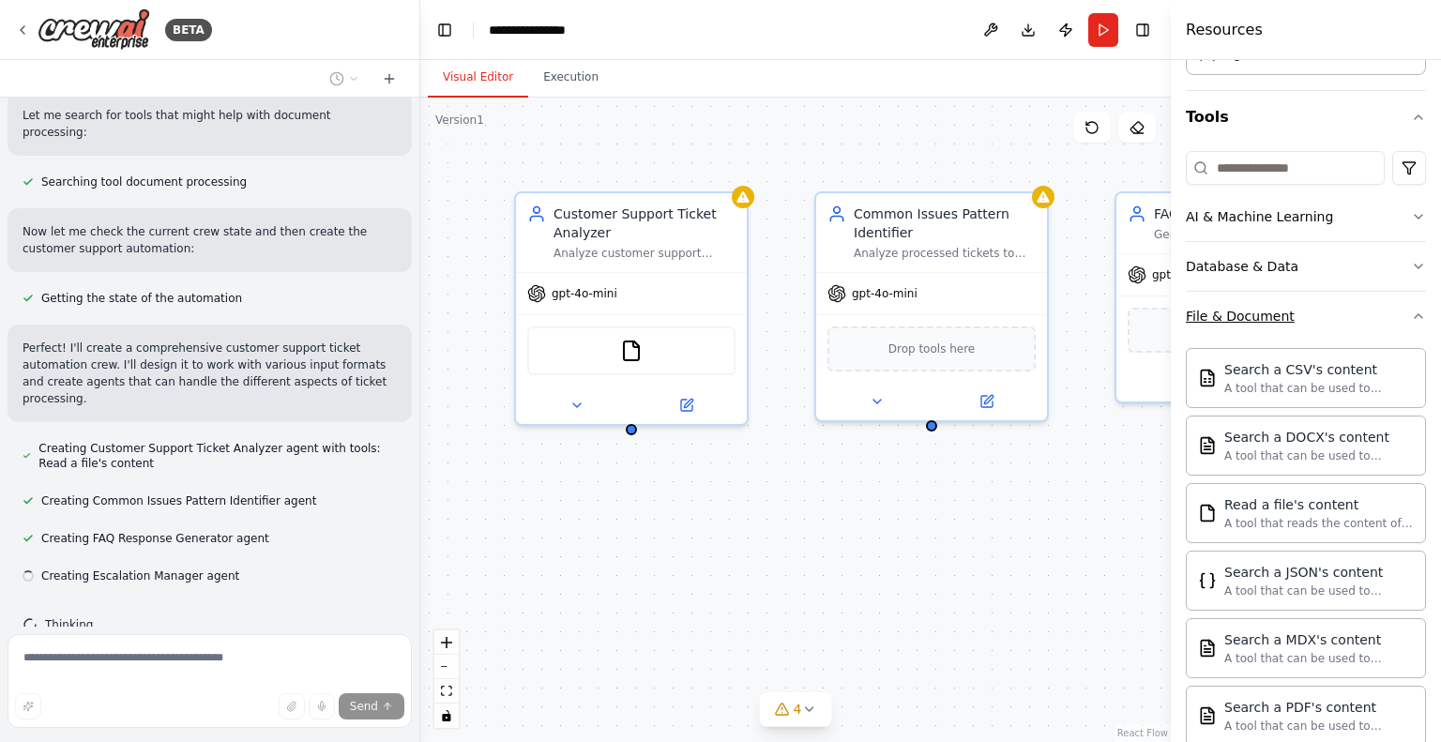
scroll to position [99, 0]
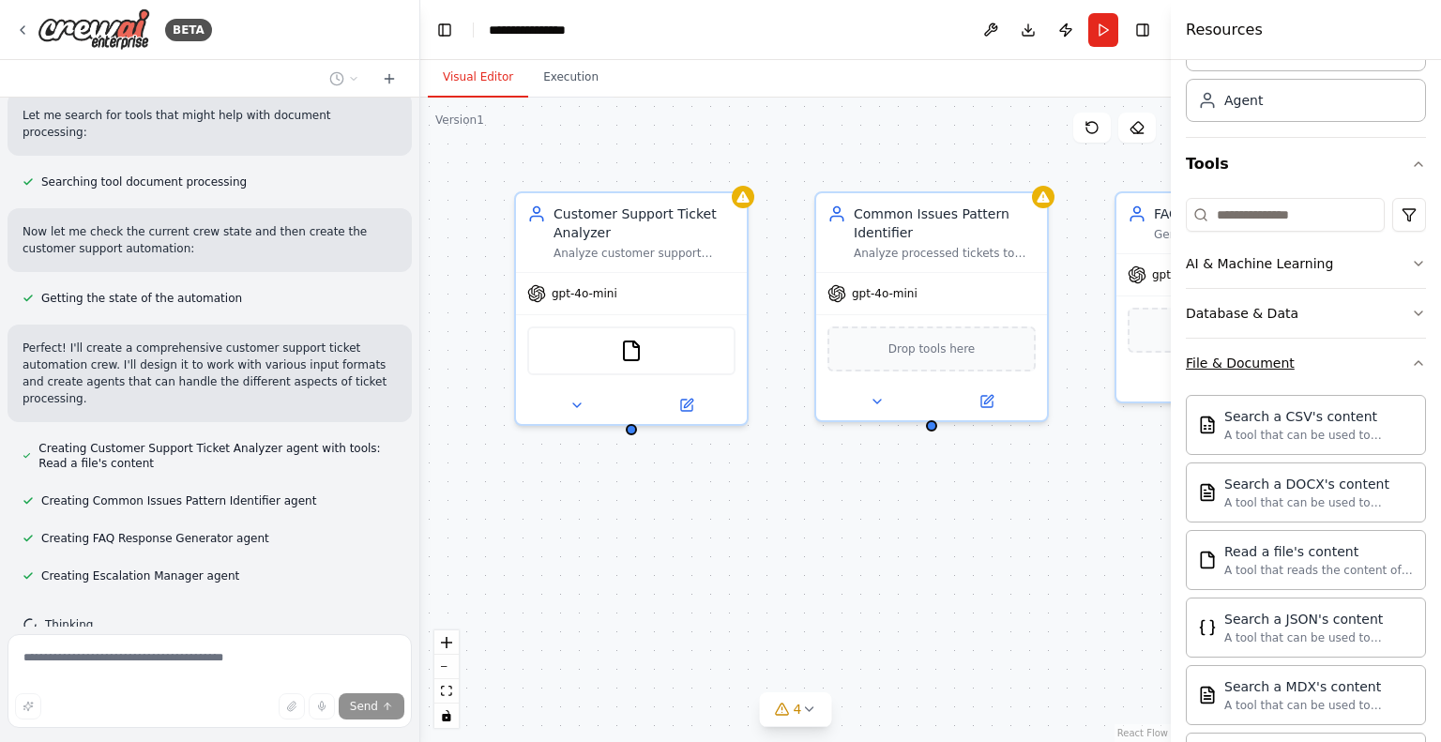
click at [1335, 369] on button "File & Document" at bounding box center [1306, 363] width 240 height 49
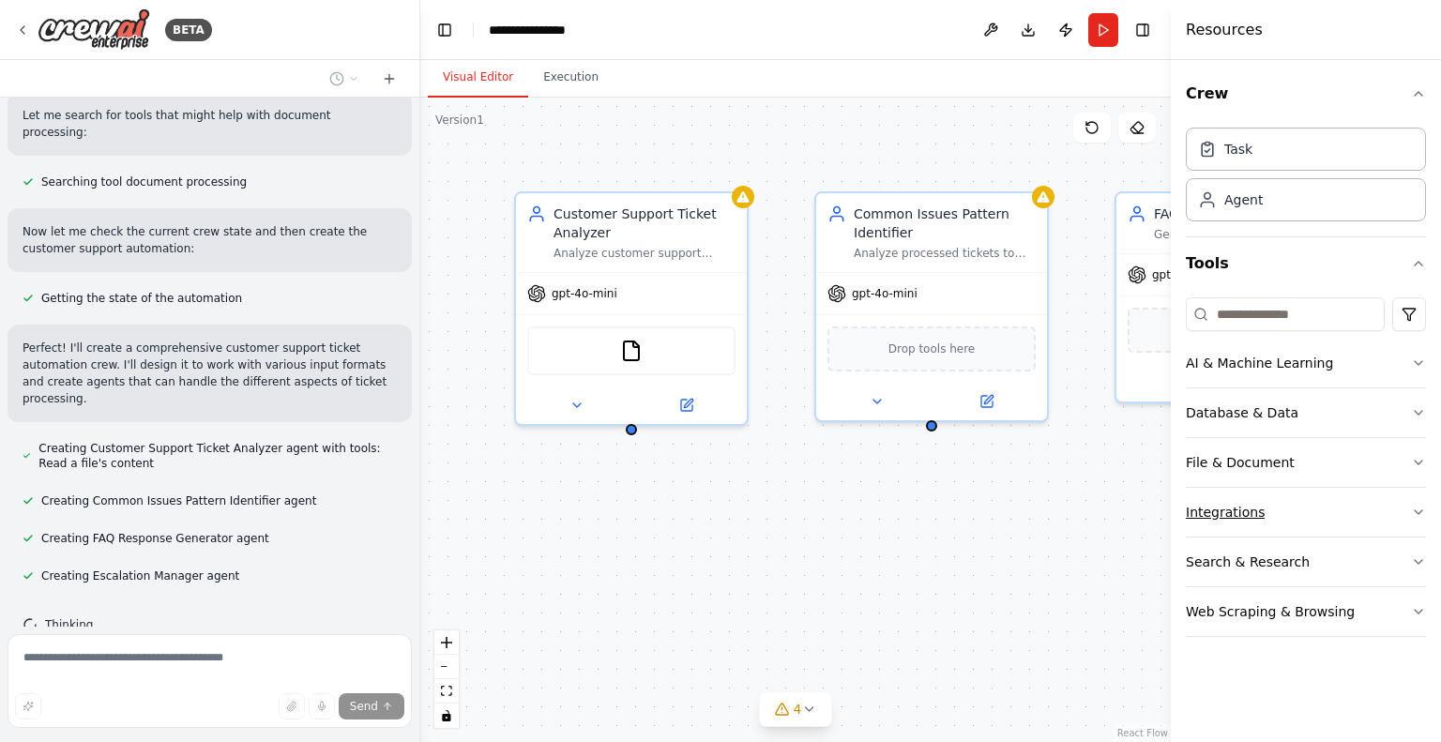
click at [1335, 509] on button "Integrations" at bounding box center [1306, 512] width 240 height 49
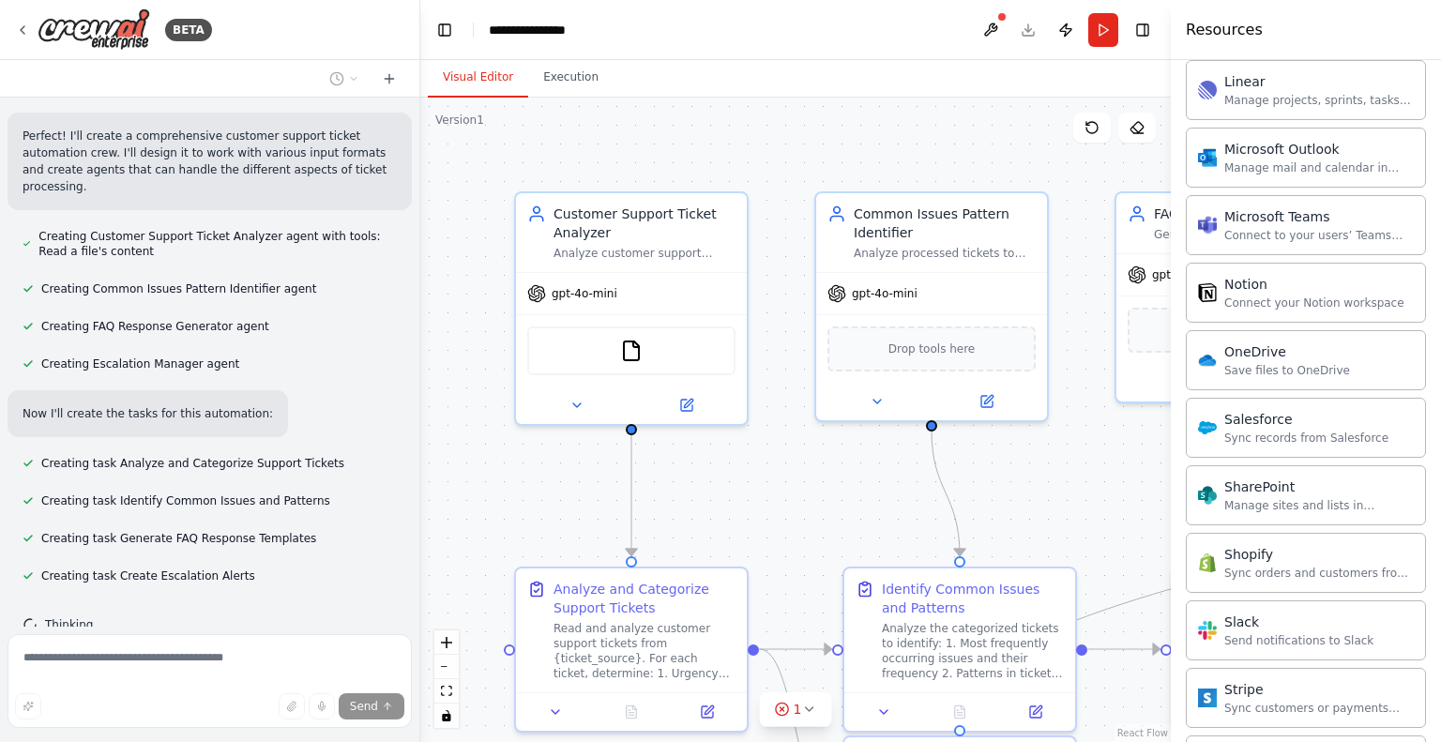
scroll to position [1415, 0]
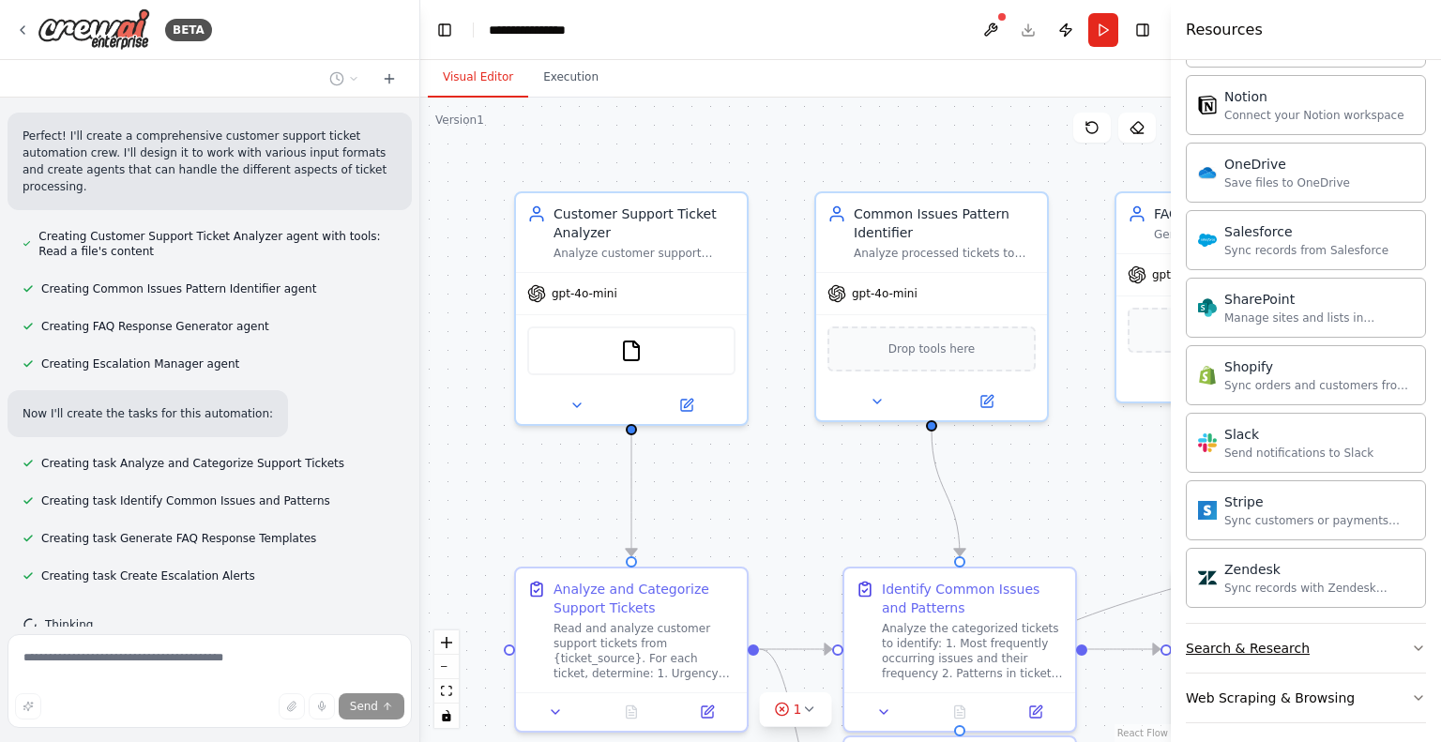
click at [1315, 641] on button "Search & Research" at bounding box center [1306, 648] width 240 height 49
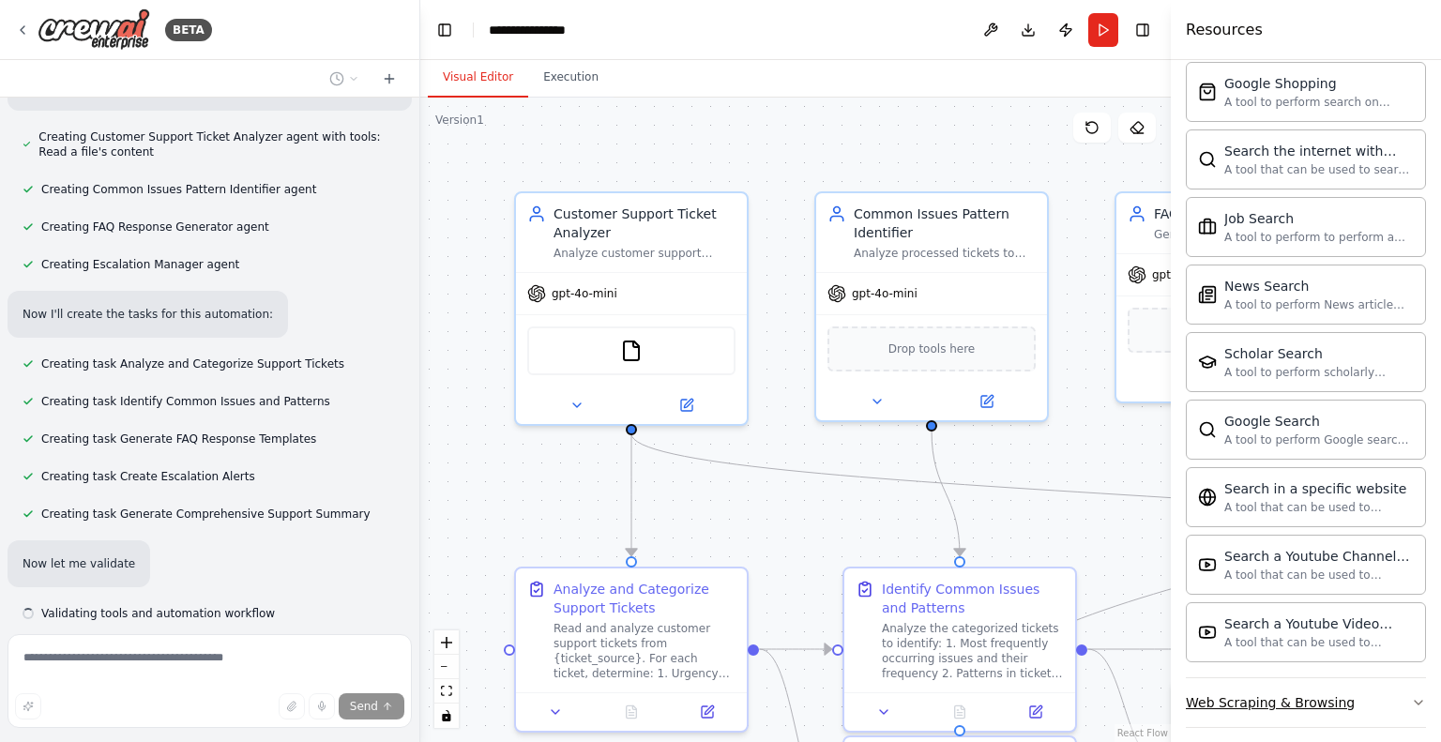
scroll to position [812, 0]
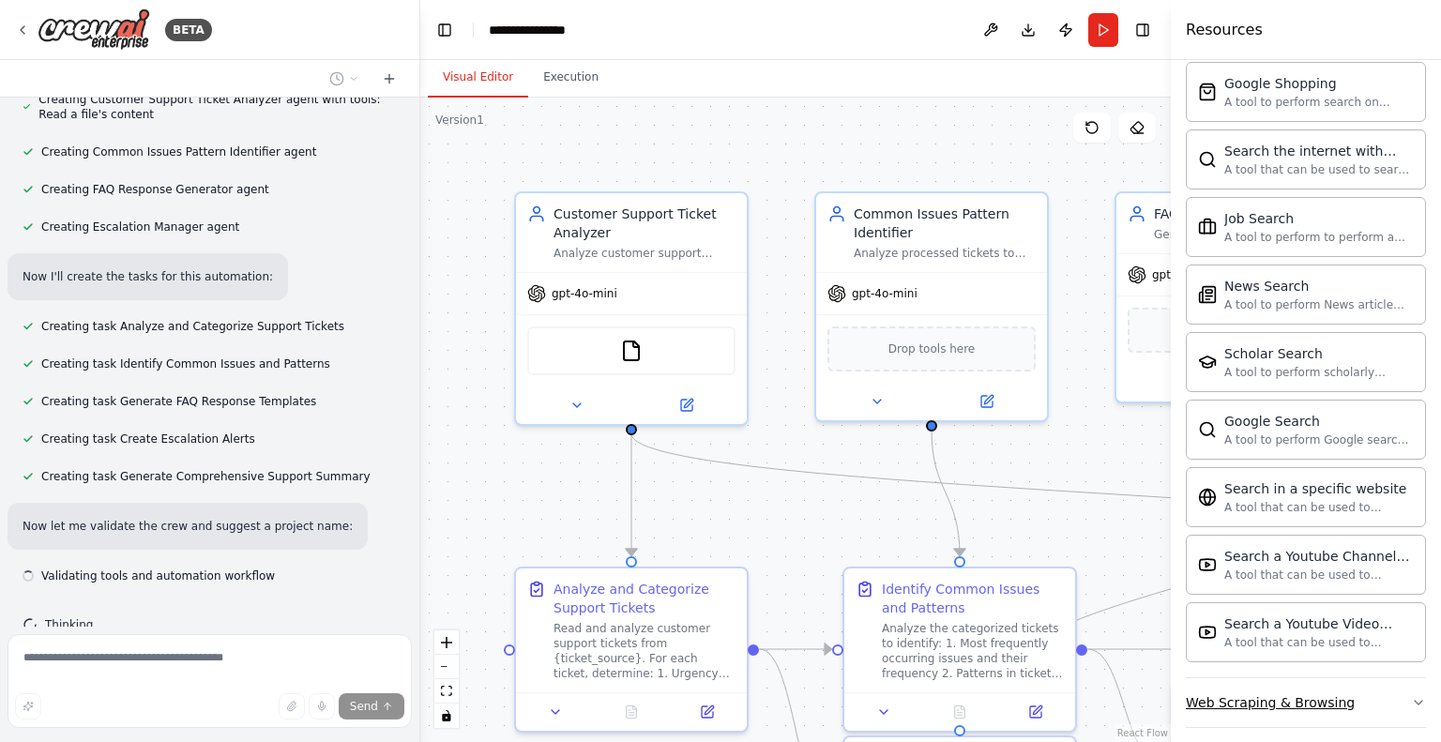
click at [1320, 693] on div "Web Scraping & Browsing" at bounding box center [1270, 702] width 169 height 19
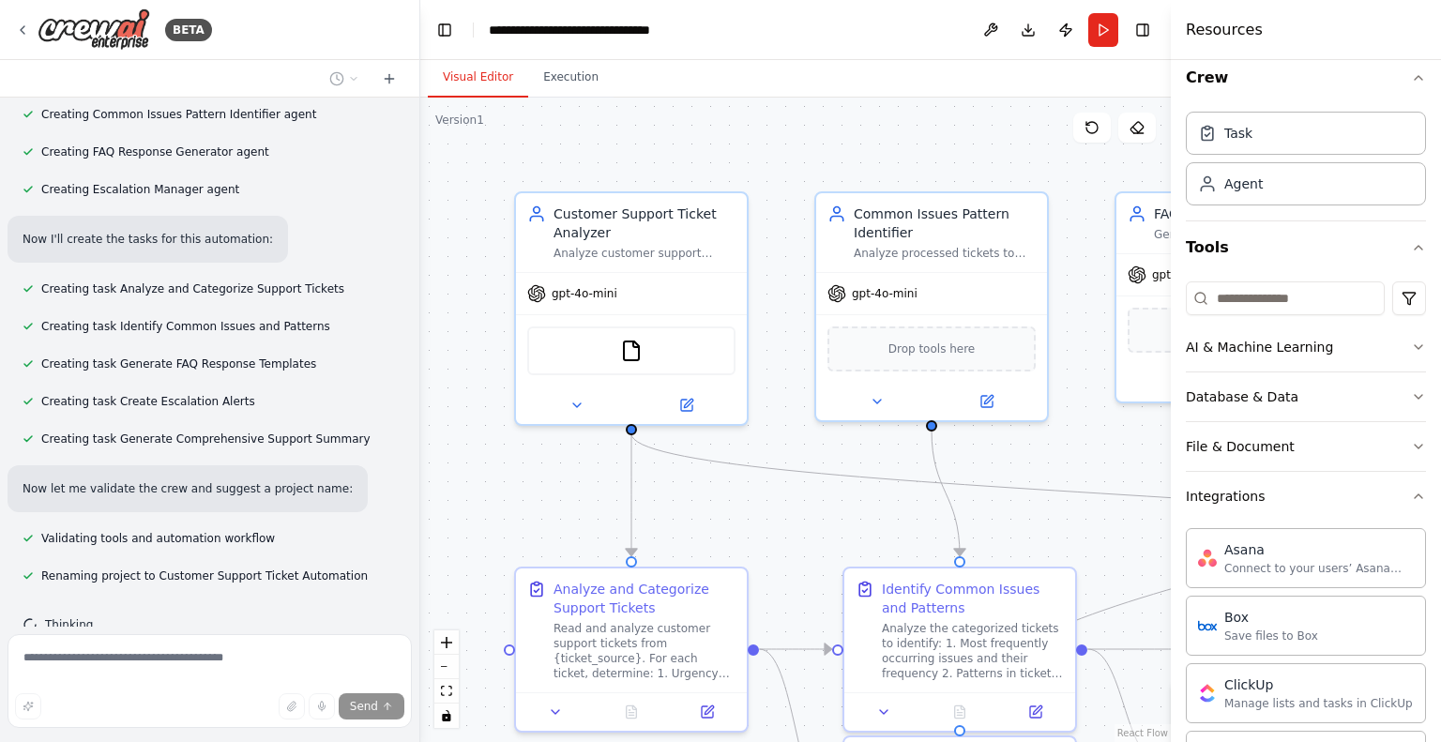
scroll to position [0, 0]
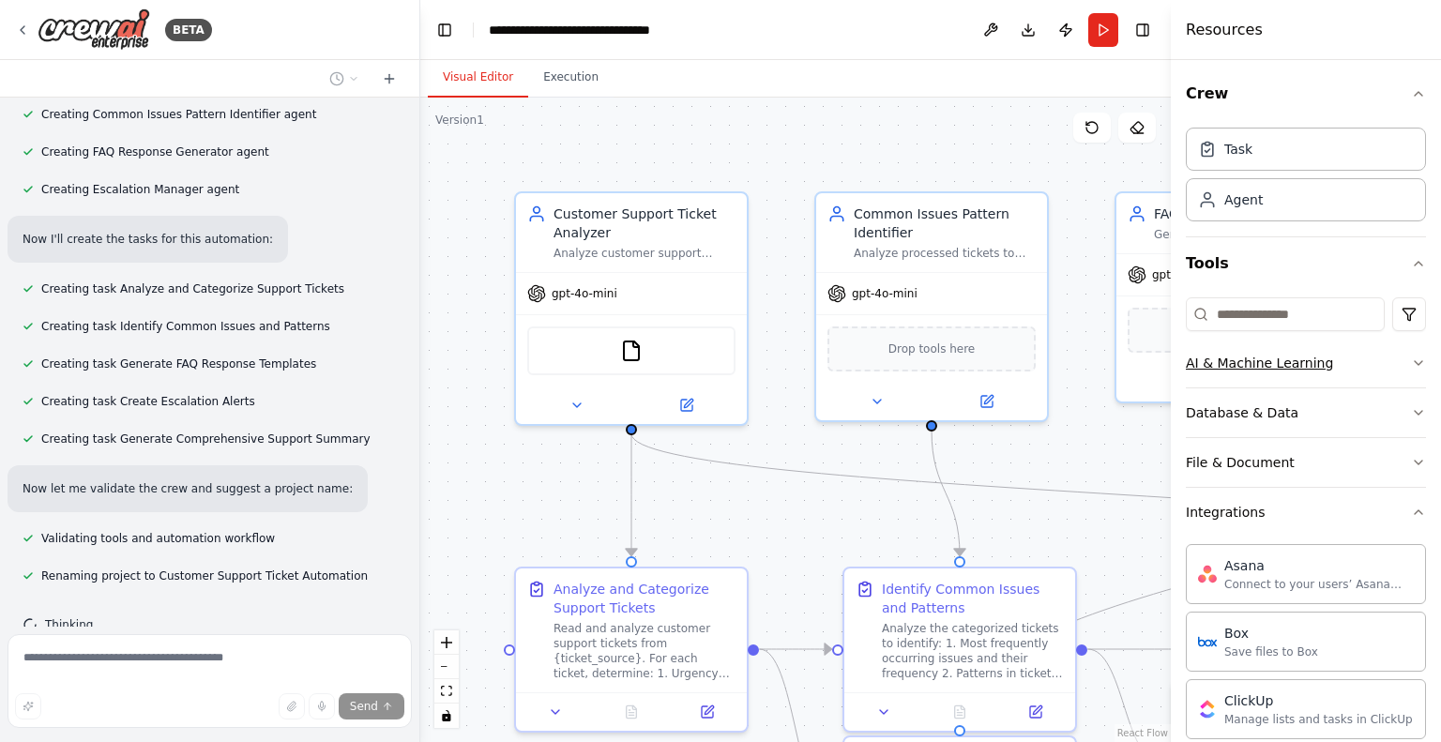
click at [1353, 361] on button "AI & Machine Learning" at bounding box center [1306, 363] width 240 height 49
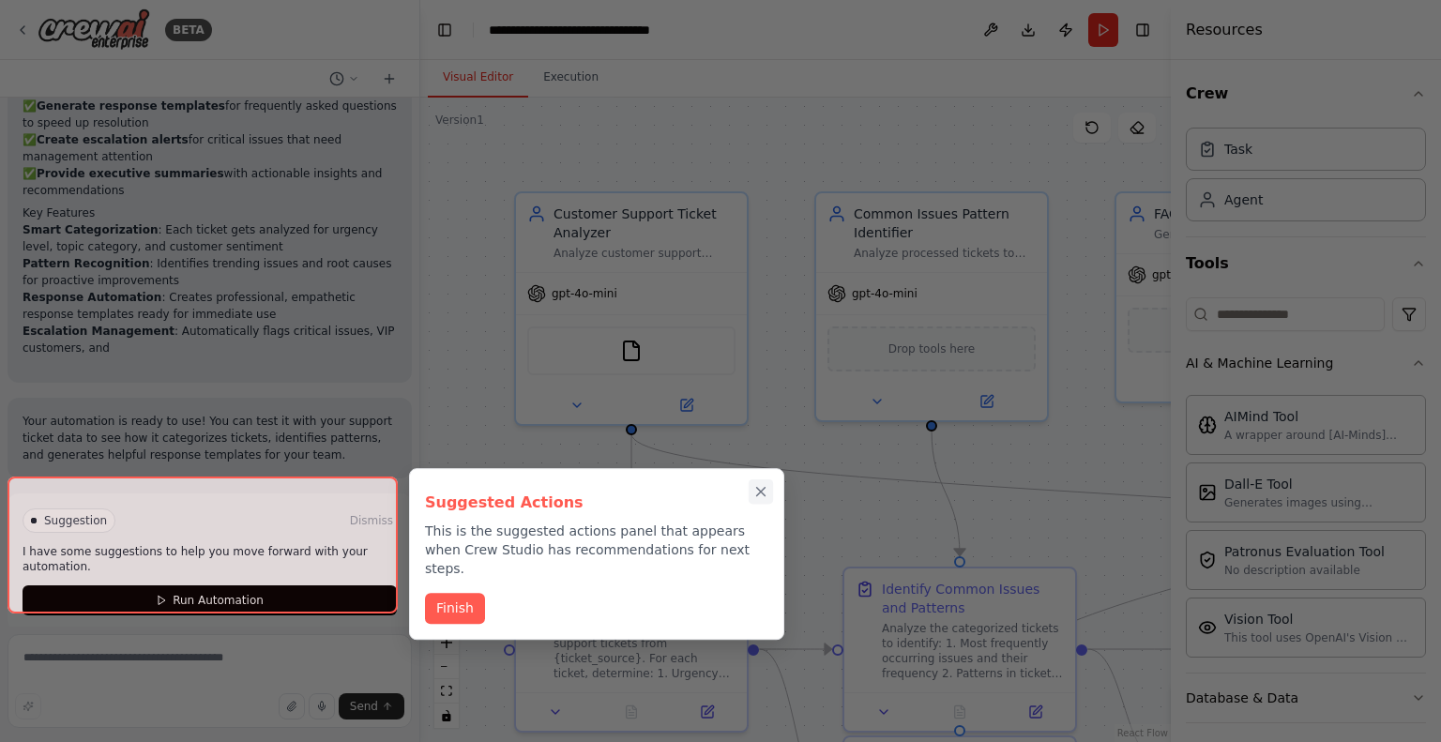
click at [762, 491] on icon "Close walkthrough" at bounding box center [761, 492] width 8 height 8
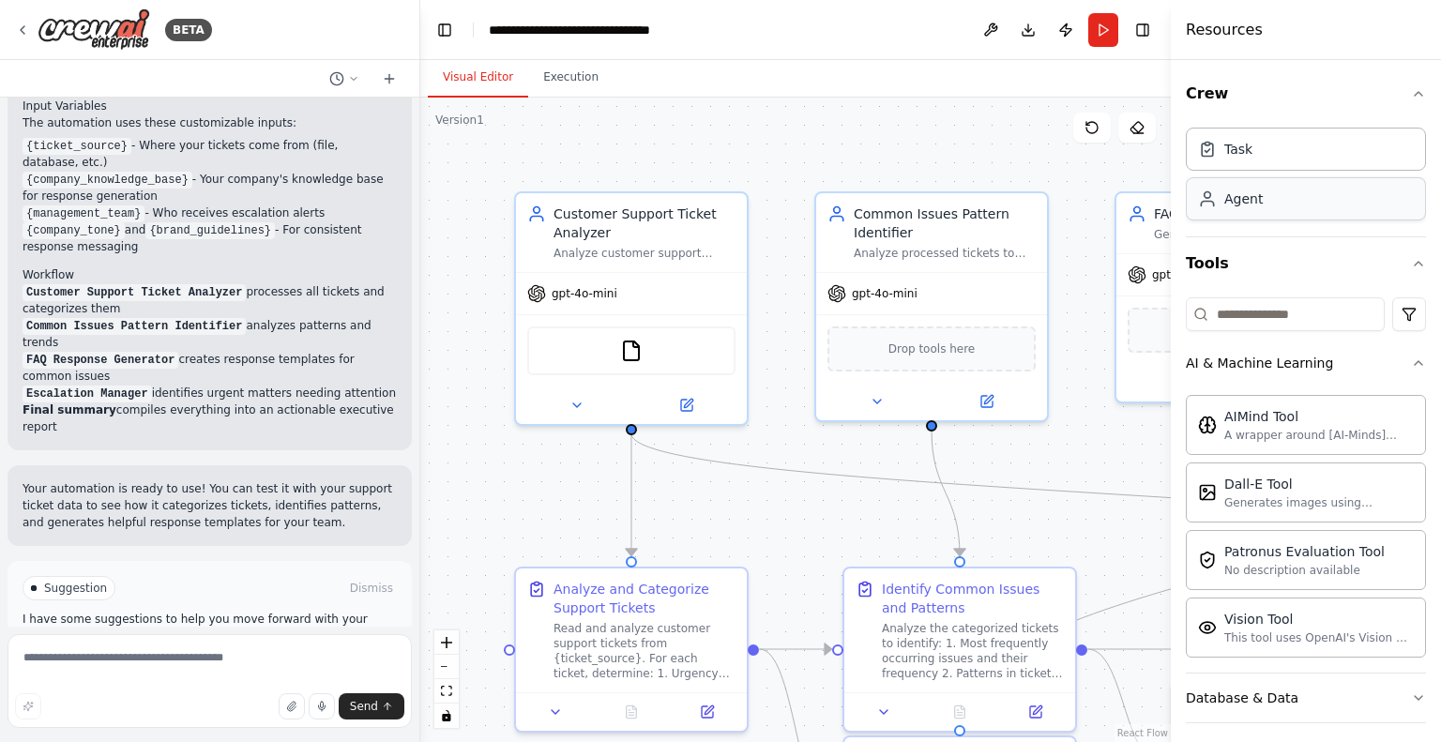
click at [1300, 217] on div "Agent" at bounding box center [1306, 198] width 240 height 43
click at [1306, 143] on div "Task" at bounding box center [1306, 148] width 240 height 43
click at [1310, 212] on div "Agent" at bounding box center [1306, 198] width 240 height 43
click at [1412, 89] on div "Crew Task Agent Tools AI & Machine Learning AIMind Tool A wrapper around [AI-Mi…" at bounding box center [1306, 401] width 270 height 682
click at [1415, 94] on icon "button" at bounding box center [1419, 94] width 8 height 4
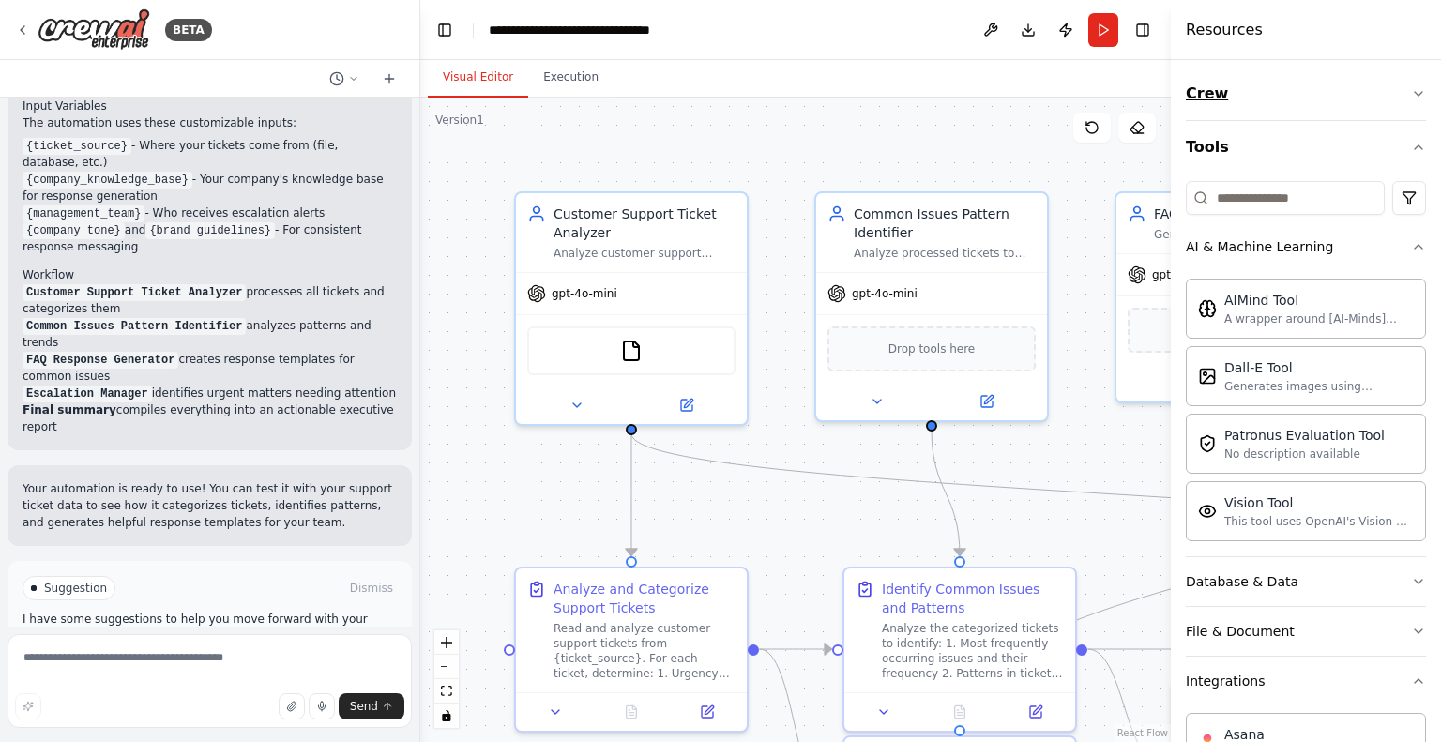
click at [1411, 94] on icon "button" at bounding box center [1418, 93] width 15 height 15
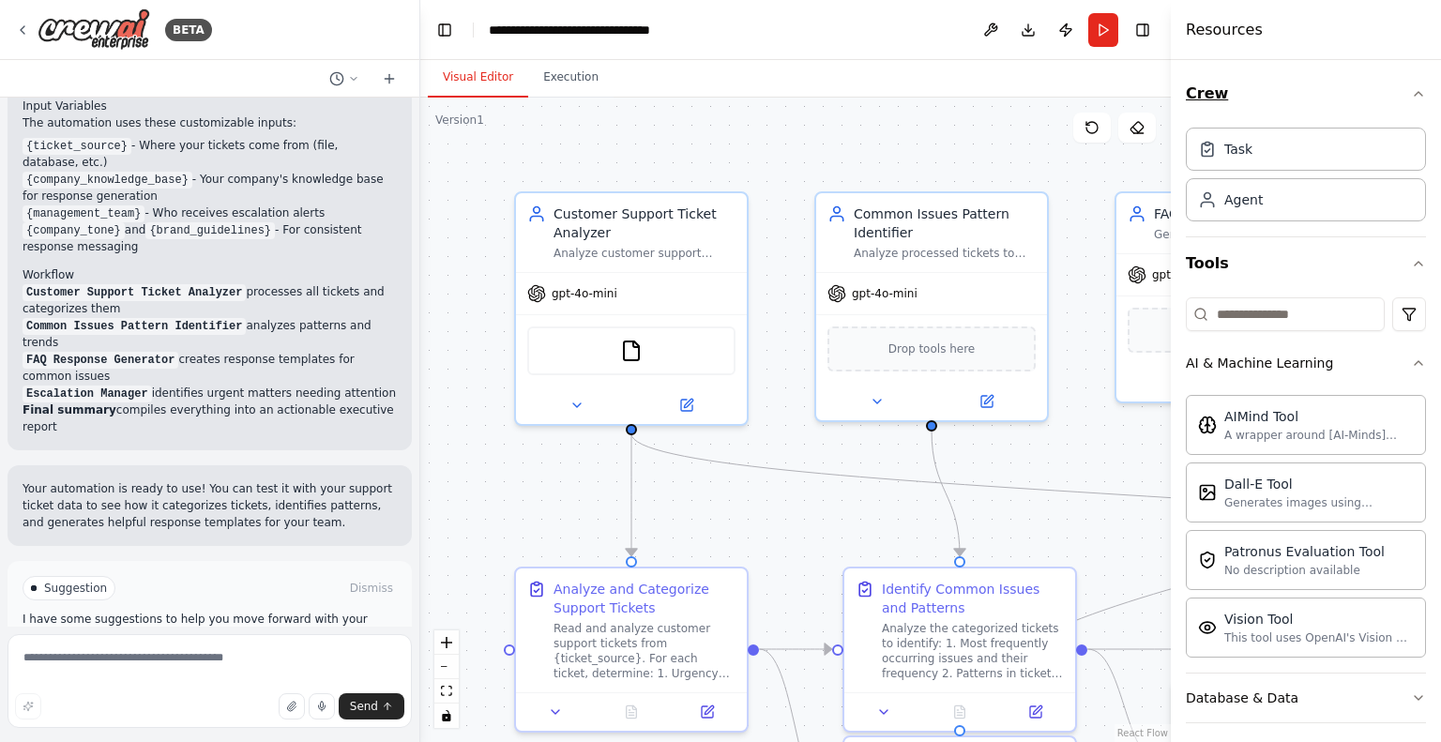
click at [1415, 94] on icon "button" at bounding box center [1419, 94] width 8 height 4
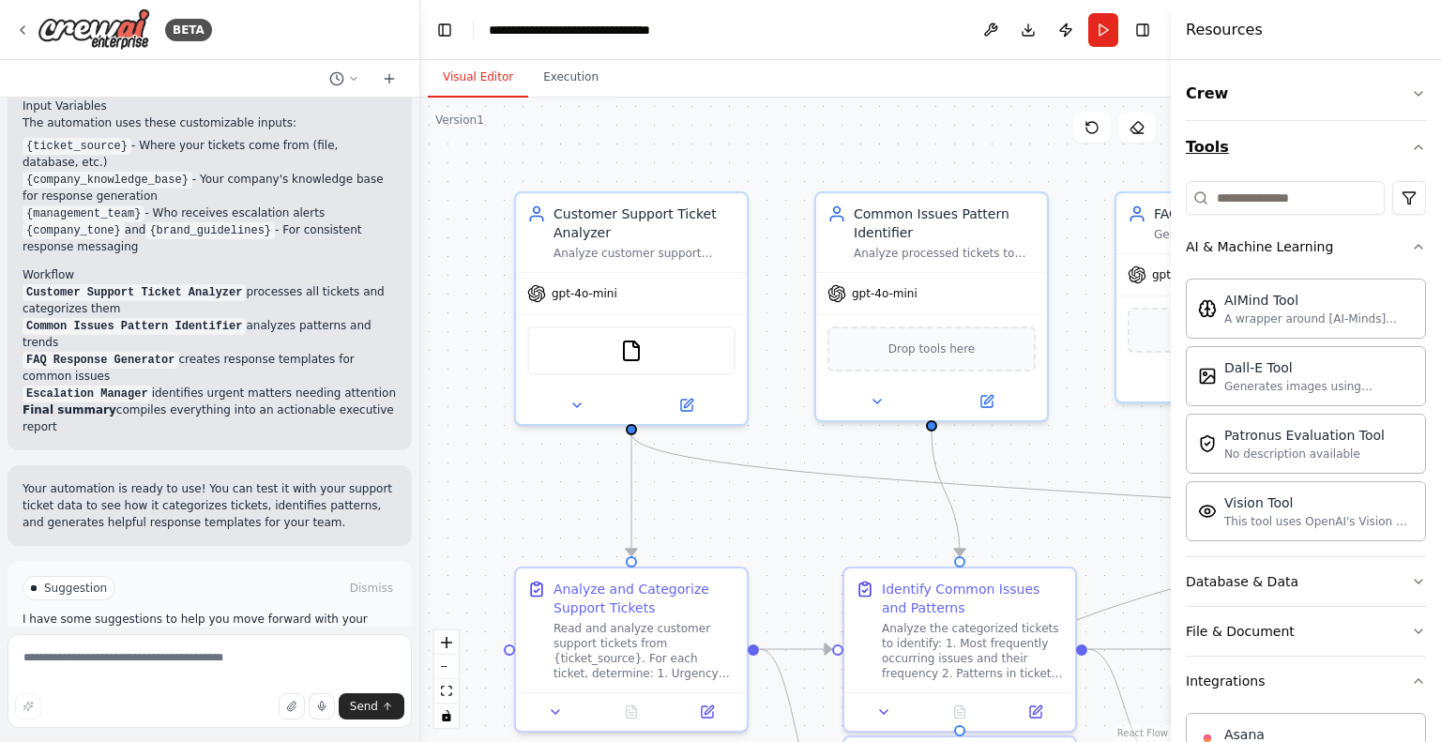
click at [1415, 147] on icon "button" at bounding box center [1419, 147] width 8 height 4
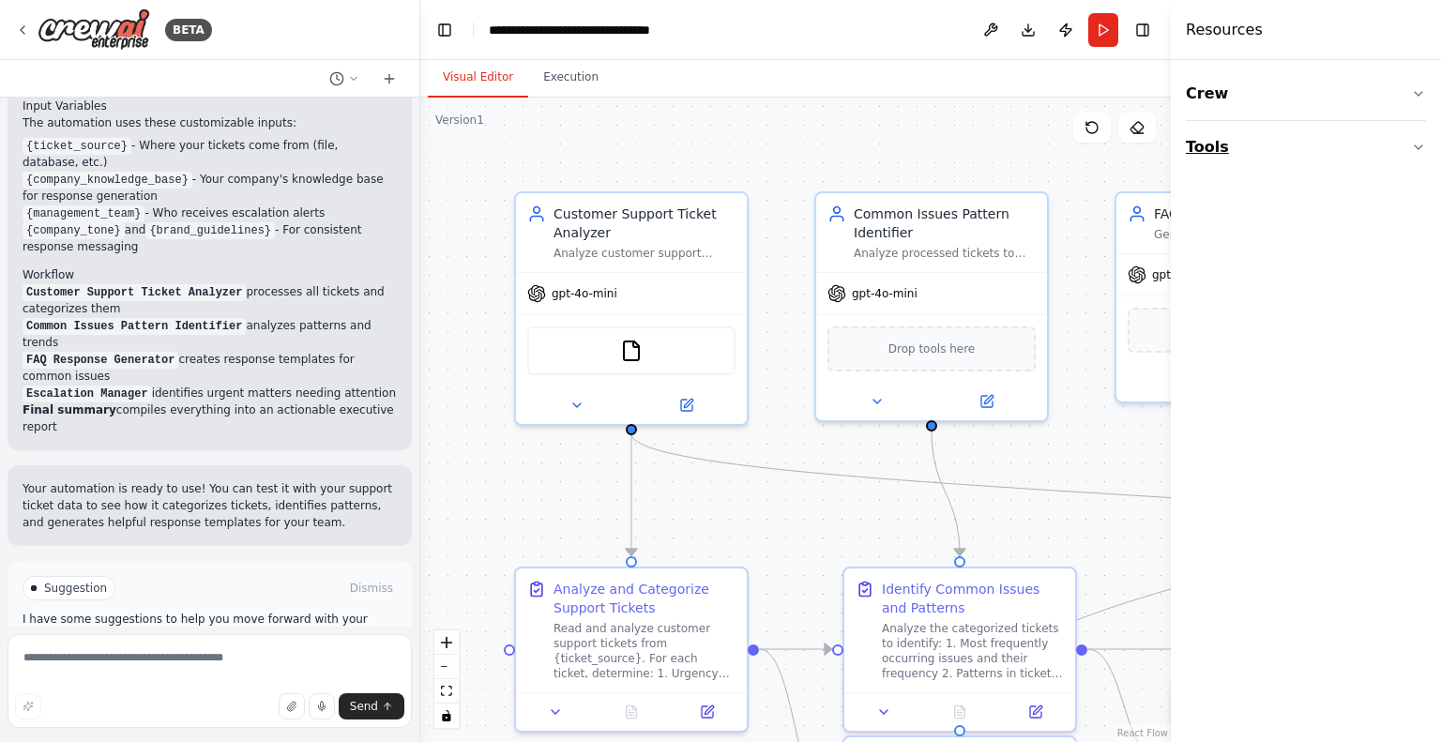
click at [1406, 147] on button "Tools" at bounding box center [1306, 147] width 240 height 53
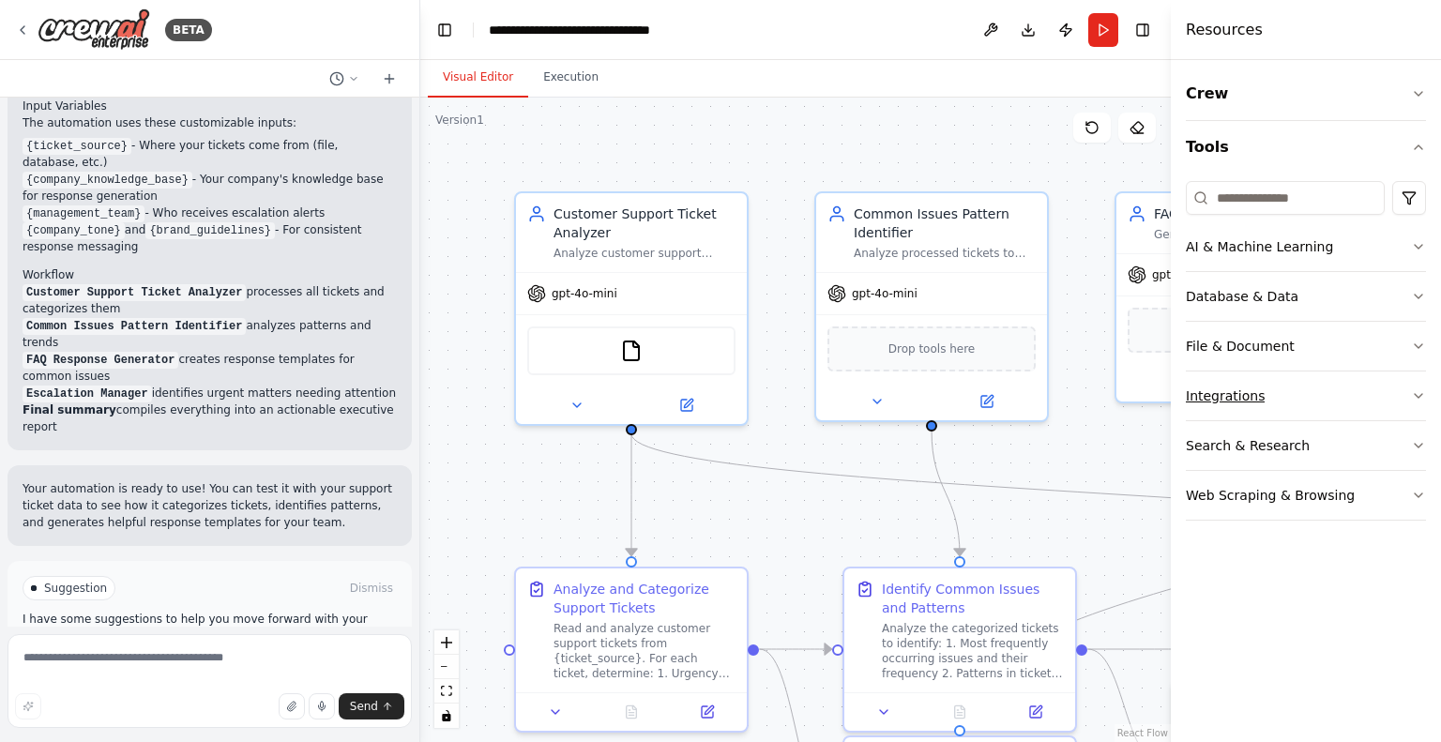
click at [1321, 396] on button "Integrations" at bounding box center [1306, 395] width 240 height 49
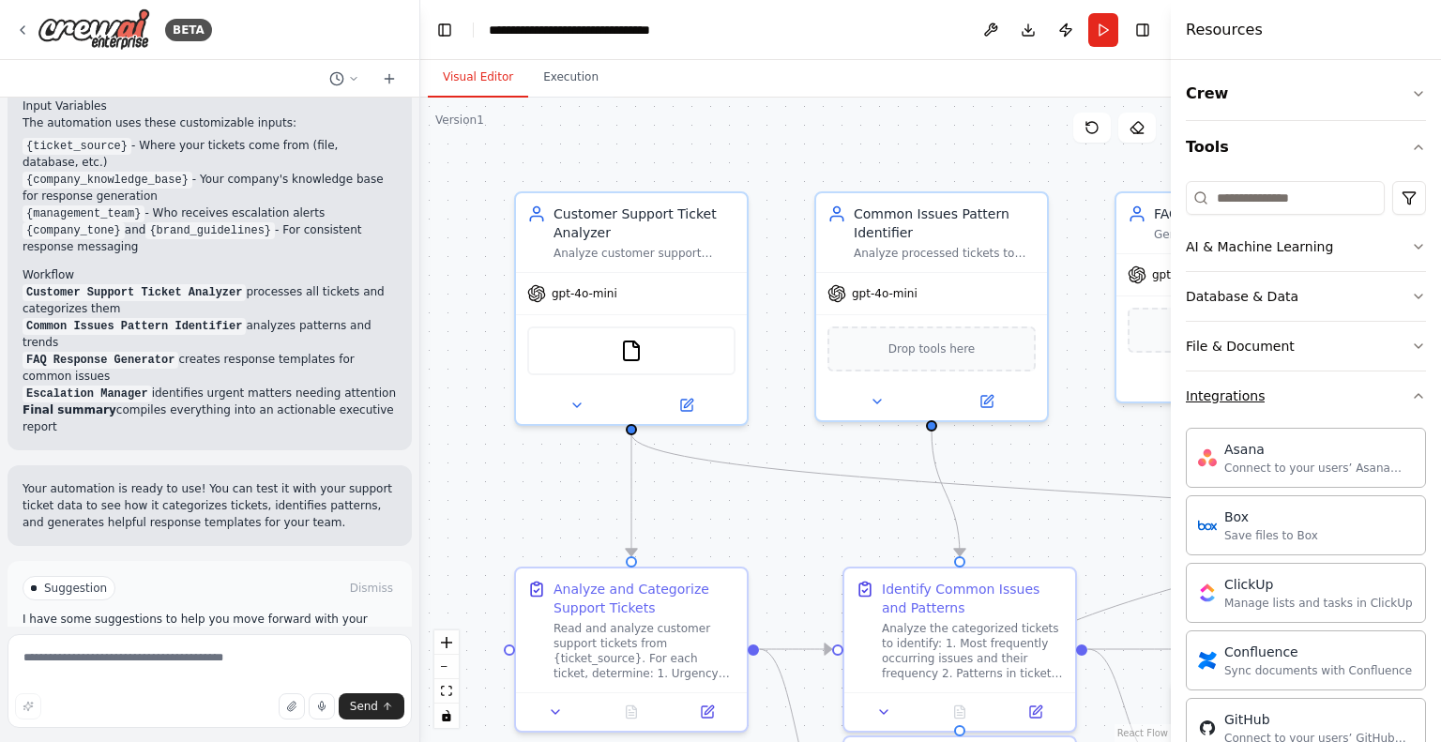
click at [1322, 396] on button "Integrations" at bounding box center [1306, 395] width 240 height 49
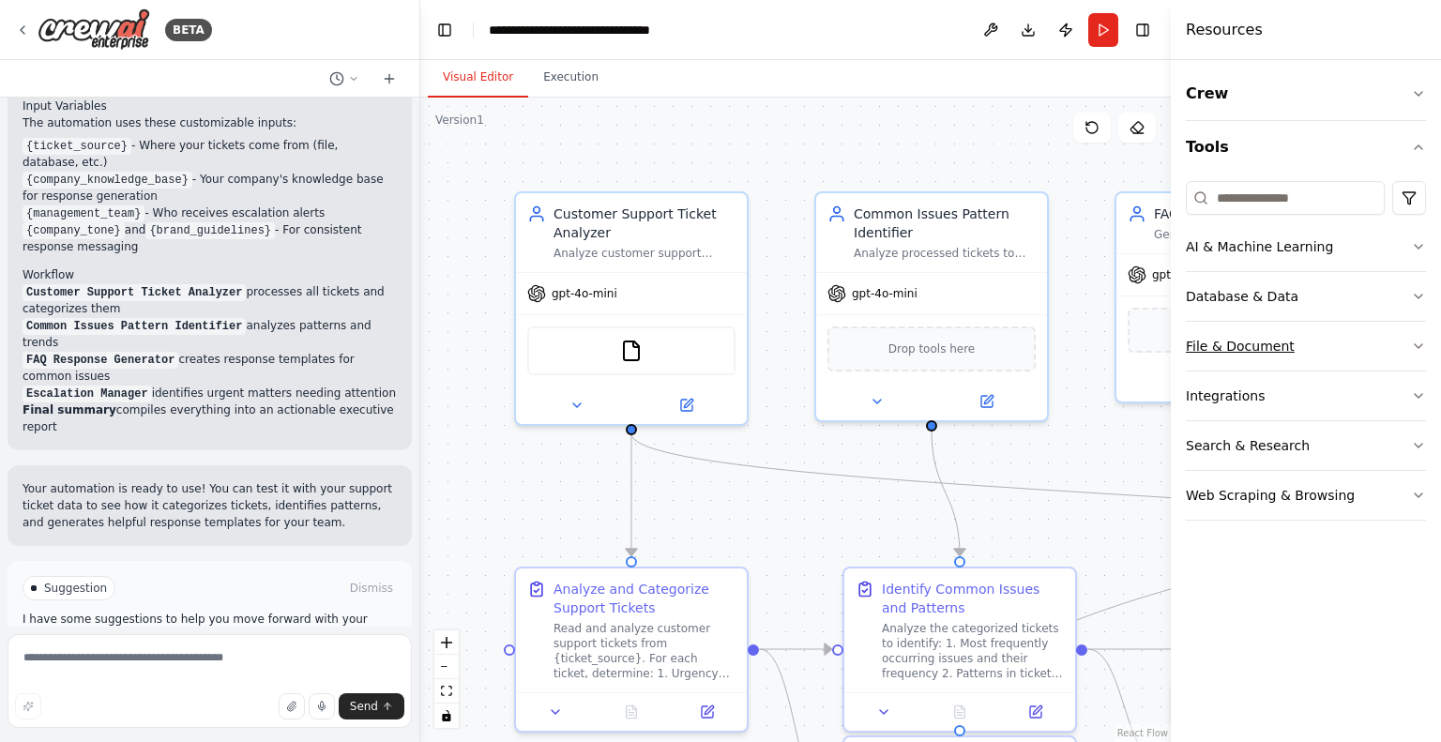
click at [1334, 341] on button "File & Document" at bounding box center [1306, 346] width 240 height 49
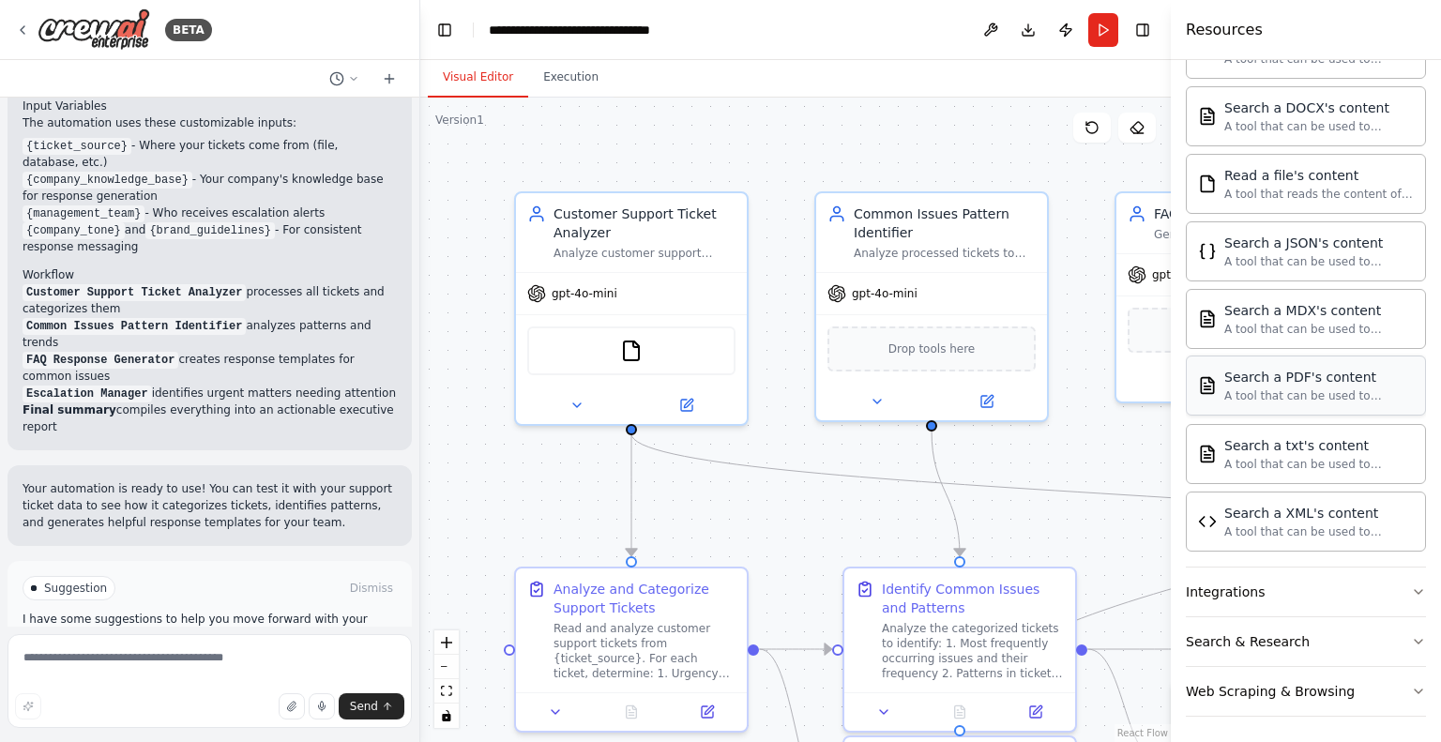
scroll to position [78, 0]
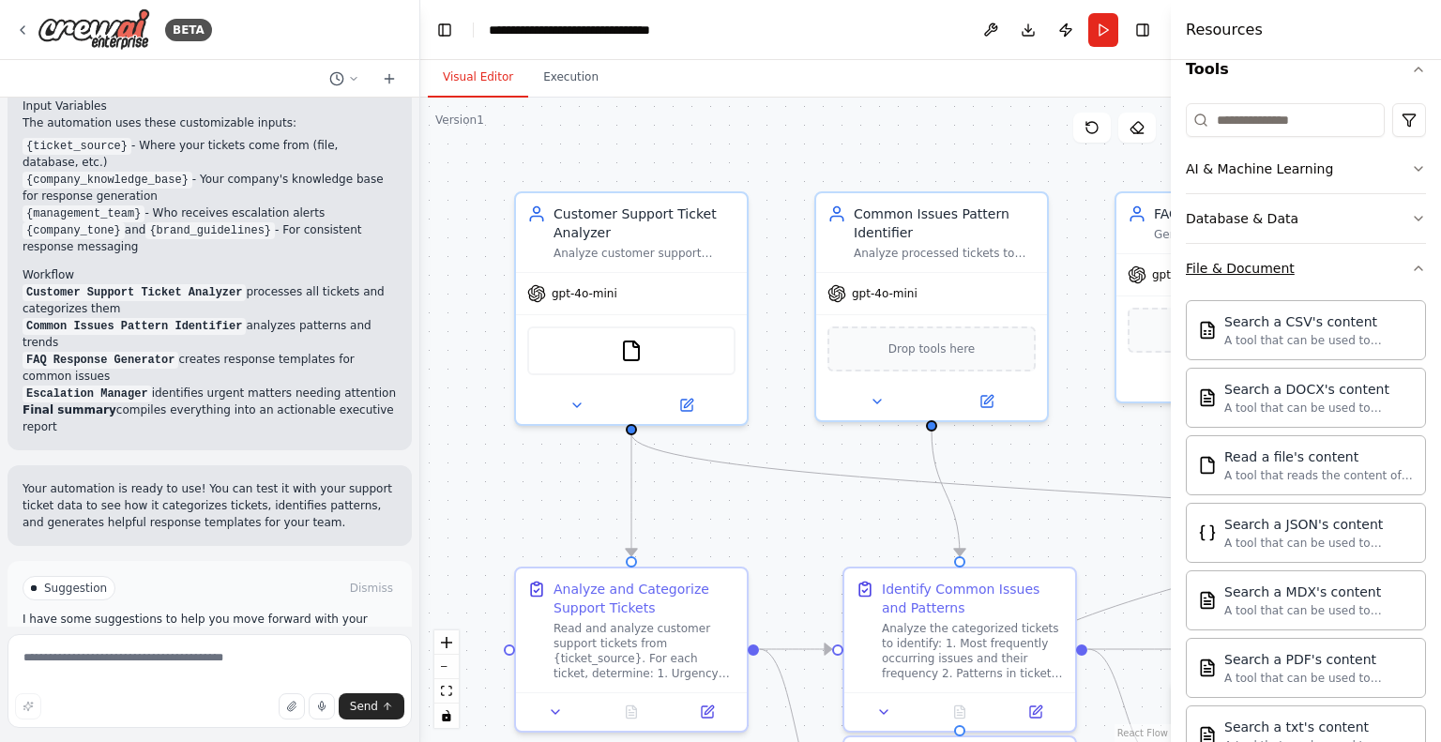
click at [1356, 264] on button "File & Document" at bounding box center [1306, 268] width 240 height 49
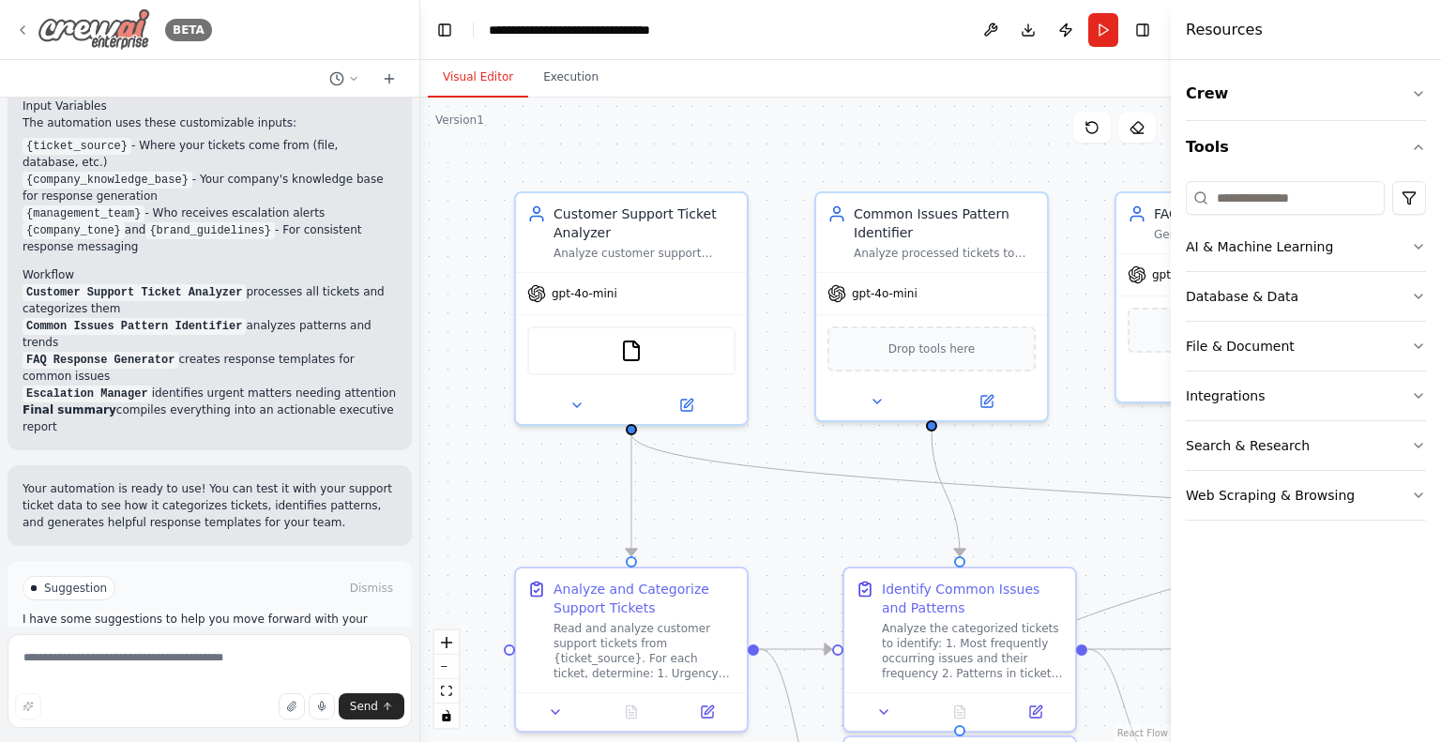
click at [23, 32] on icon at bounding box center [23, 30] width 4 height 8
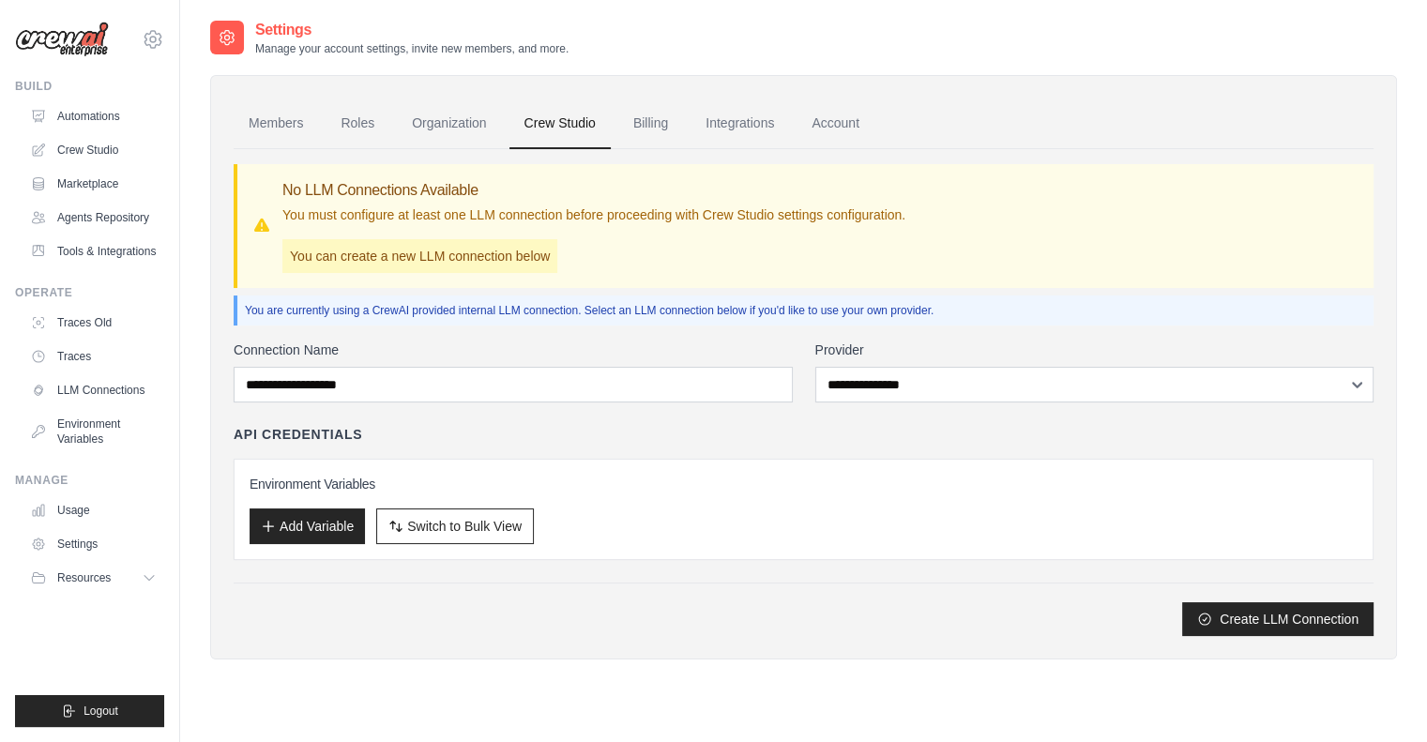
click at [658, 119] on link "Billing" at bounding box center [650, 123] width 65 height 51
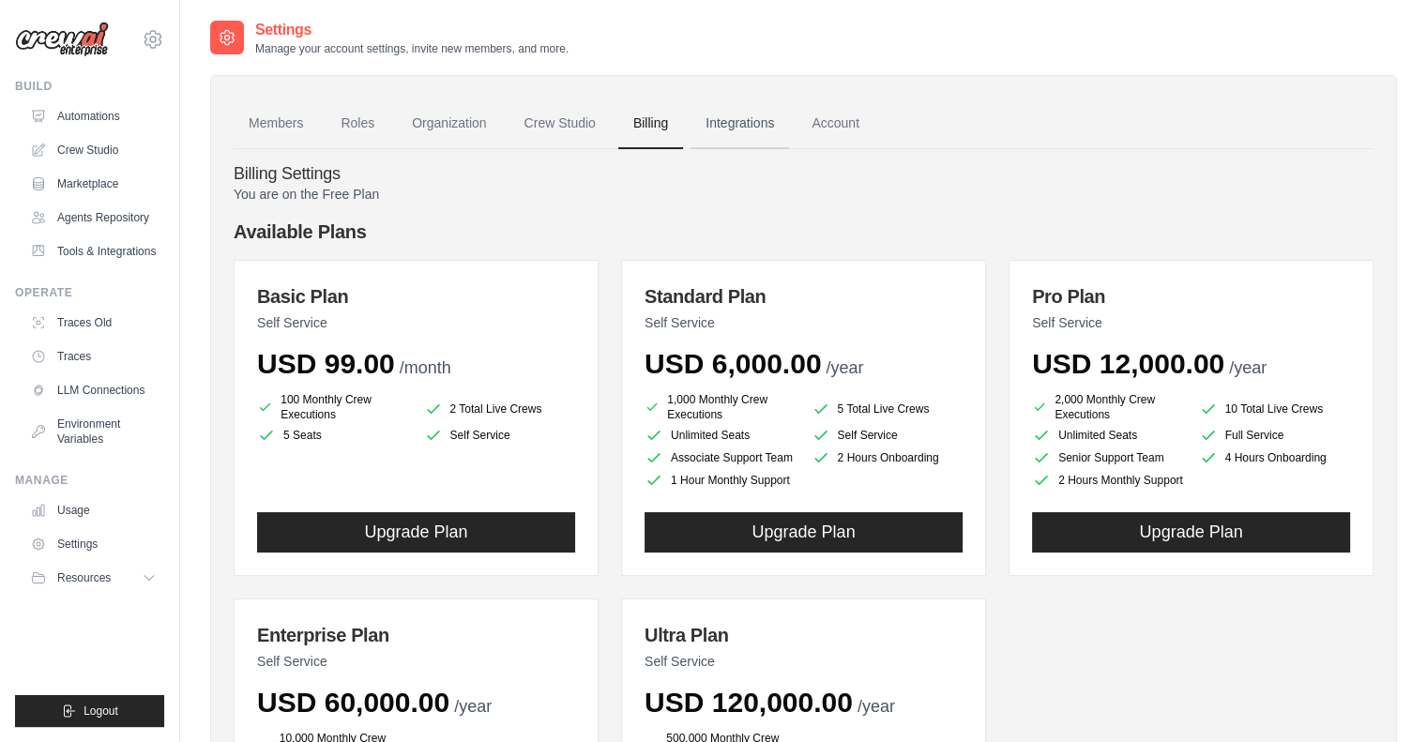
click at [737, 123] on link "Integrations" at bounding box center [739, 123] width 98 height 51
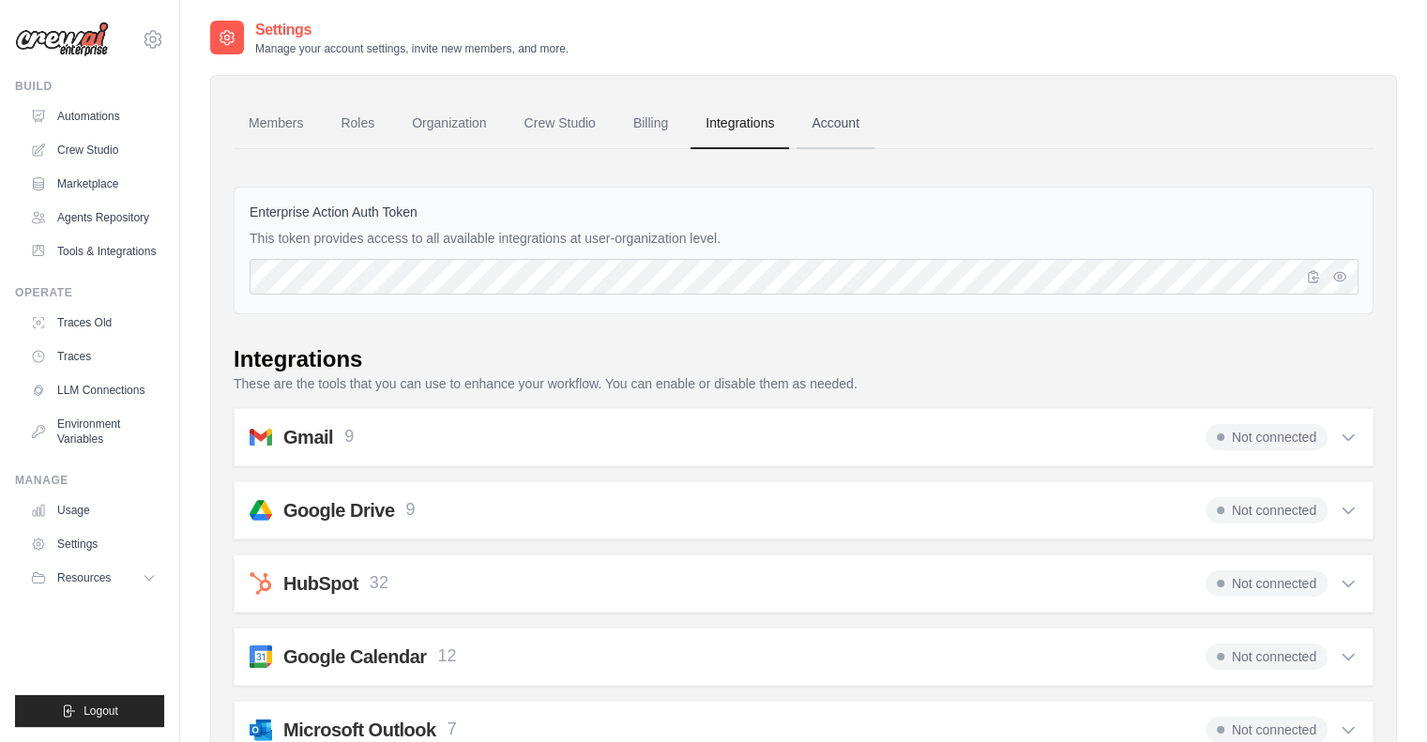
click at [851, 117] on link "Account" at bounding box center [835, 123] width 78 height 51
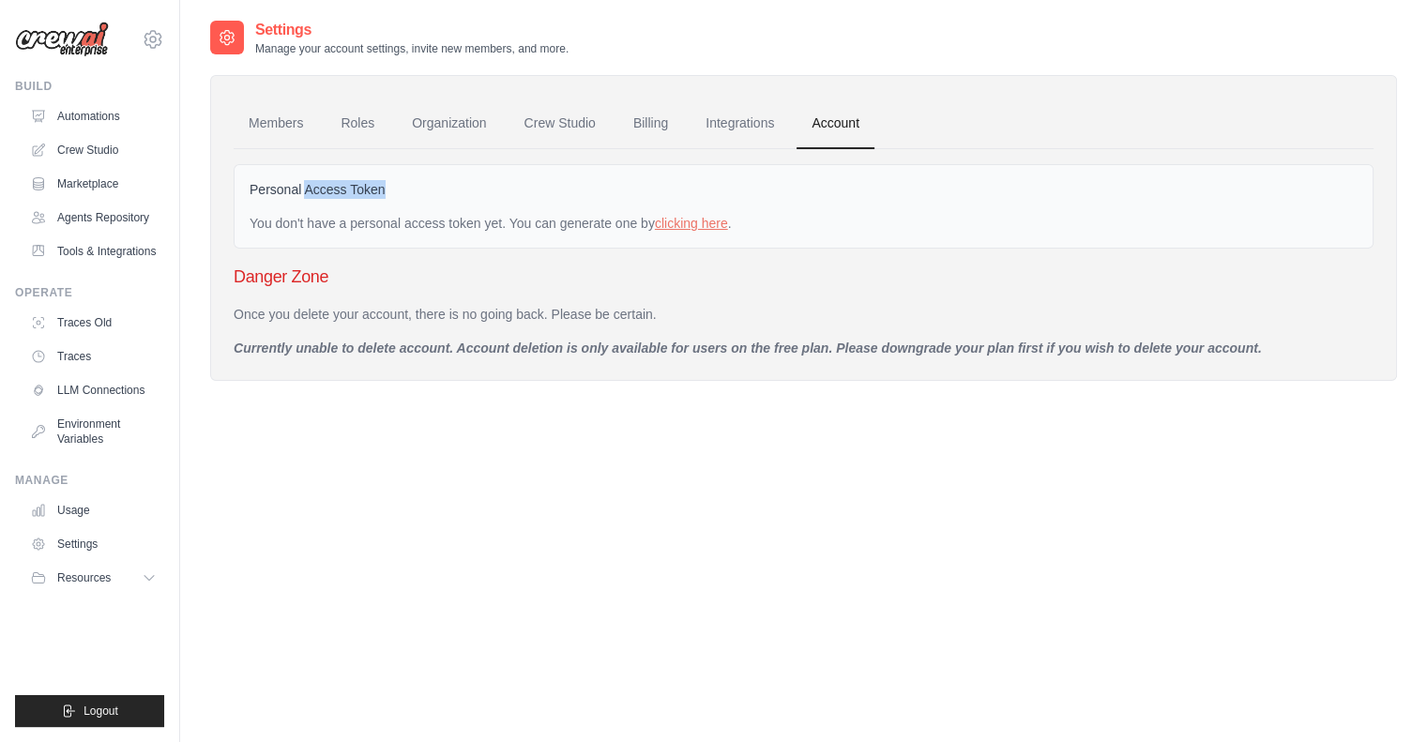
drag, startPoint x: 304, startPoint y: 190, endPoint x: 386, endPoint y: 190, distance: 82.6
click at [386, 190] on div "Personal Access Token" at bounding box center [804, 193] width 1108 height 26
click at [492, 491] on div "Settings Manage your account settings, invite new members, and more. Members Ro…" at bounding box center [803, 390] width 1187 height 742
drag, startPoint x: 392, startPoint y: 222, endPoint x: 490, endPoint y: 225, distance: 97.6
click at [490, 225] on div "You don't have a personal access token yet. You can generate one by clicking he…" at bounding box center [804, 223] width 1108 height 19
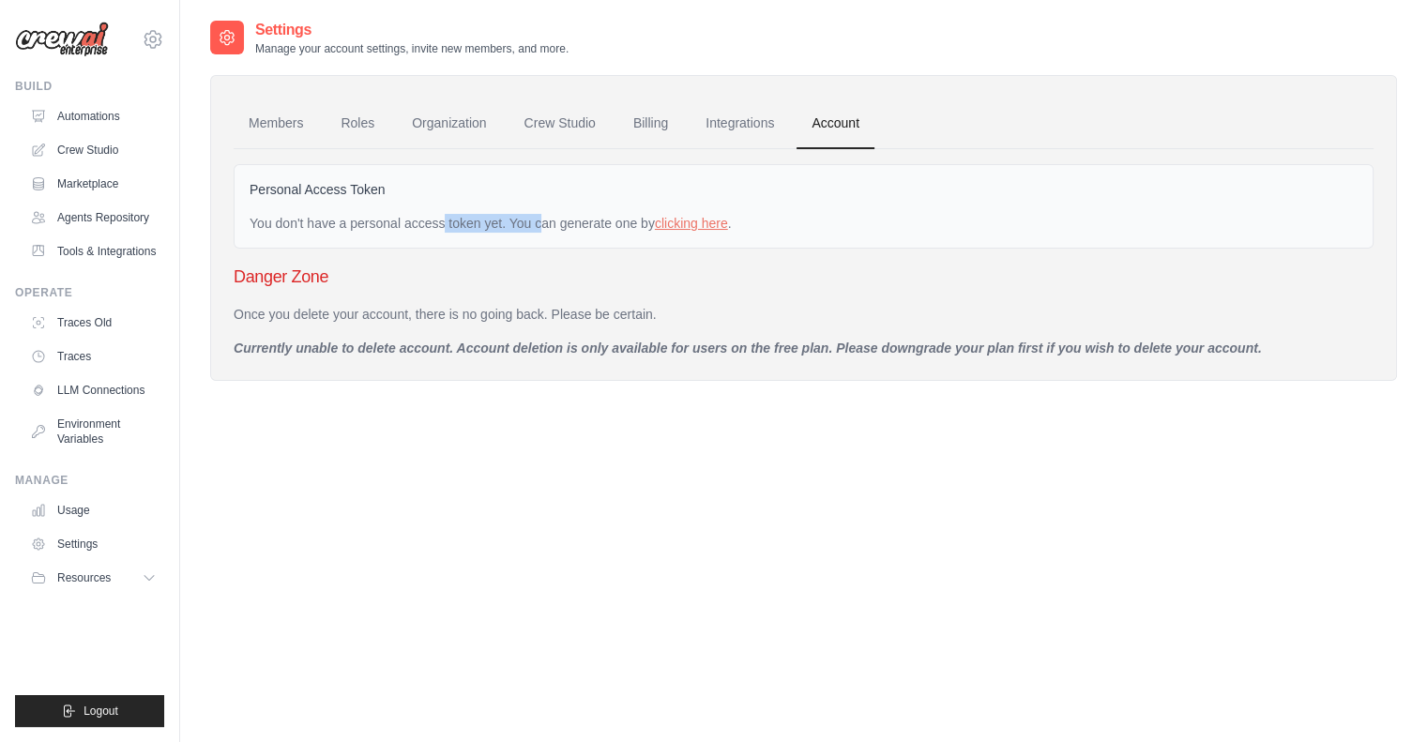
drag, startPoint x: 564, startPoint y: 226, endPoint x: 642, endPoint y: 223, distance: 77.9
click at [642, 223] on div "You don't have a personal access token yet. You can generate one by clicking he…" at bounding box center [804, 223] width 1108 height 19
drag, startPoint x: 644, startPoint y: 430, endPoint x: 624, endPoint y: 417, distance: 23.7
click at [644, 430] on div "Settings Manage your account settings, invite new members, and more. Members Ro…" at bounding box center [803, 390] width 1187 height 742
drag, startPoint x: 319, startPoint y: 545, endPoint x: 311, endPoint y: 511, distance: 34.8
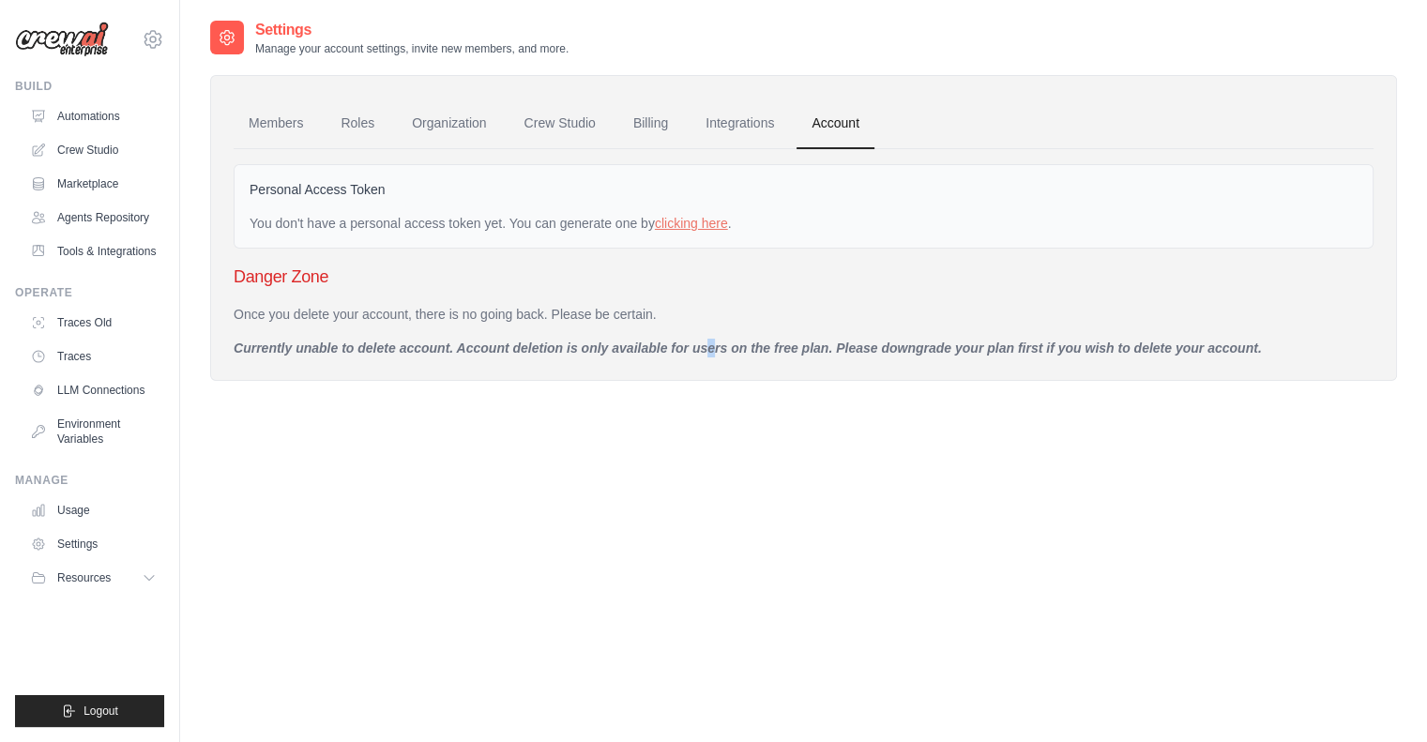
click at [319, 542] on div "Settings Manage your account settings, invite new members, and more. Members Ro…" at bounding box center [803, 390] width 1187 height 742
click at [86, 144] on link "Crew Studio" at bounding box center [95, 150] width 142 height 30
